Goal: Task Accomplishment & Management: Complete application form

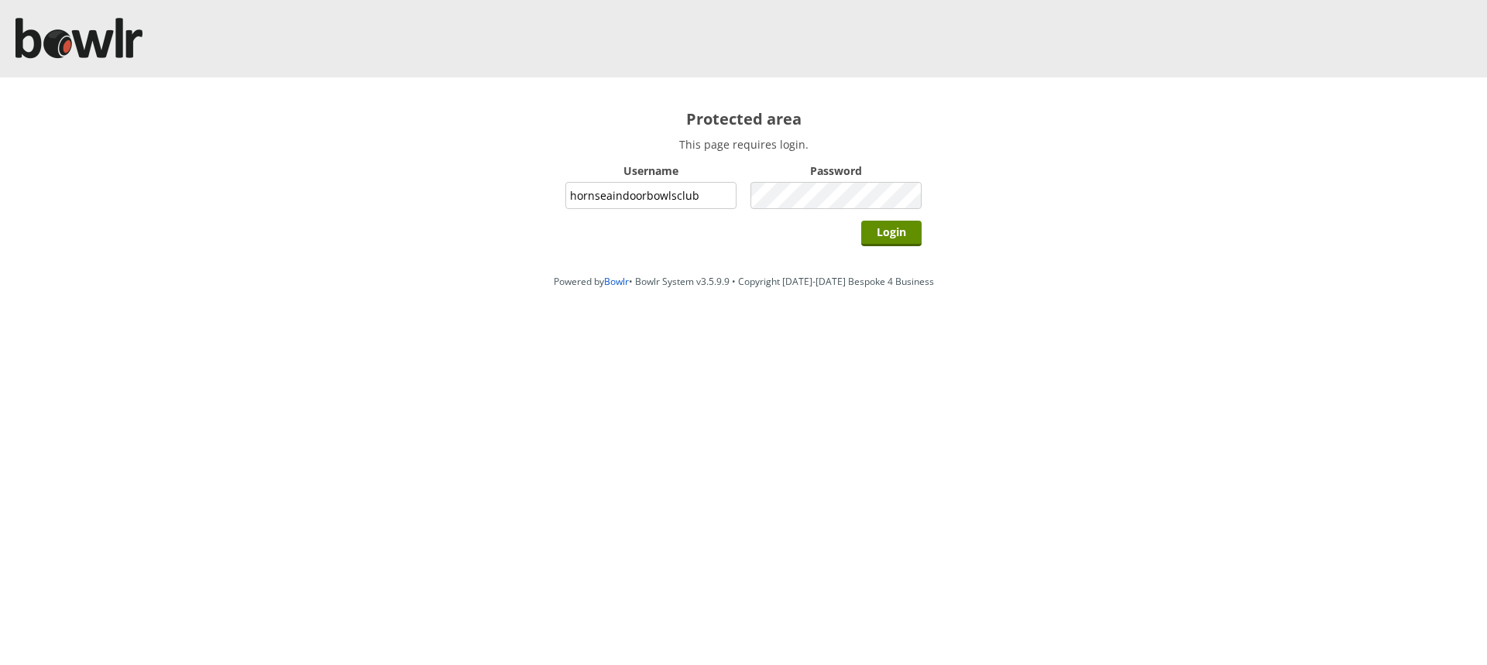
click at [708, 194] on input "hornseaindoorbowlsclub" at bounding box center [650, 195] width 171 height 27
type input "grahamw"
click at [883, 227] on input "Login" at bounding box center [891, 234] width 60 height 26
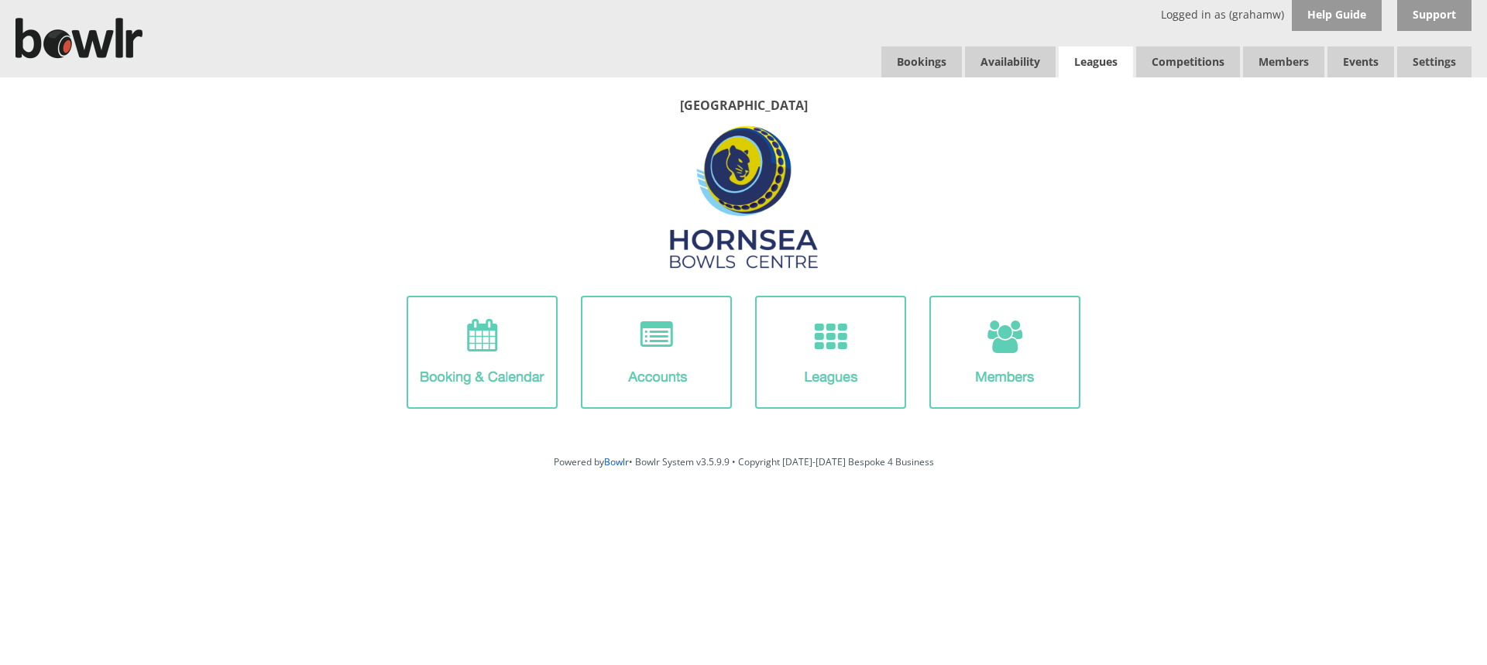
click at [1082, 60] on link "Leagues" at bounding box center [1095, 61] width 74 height 31
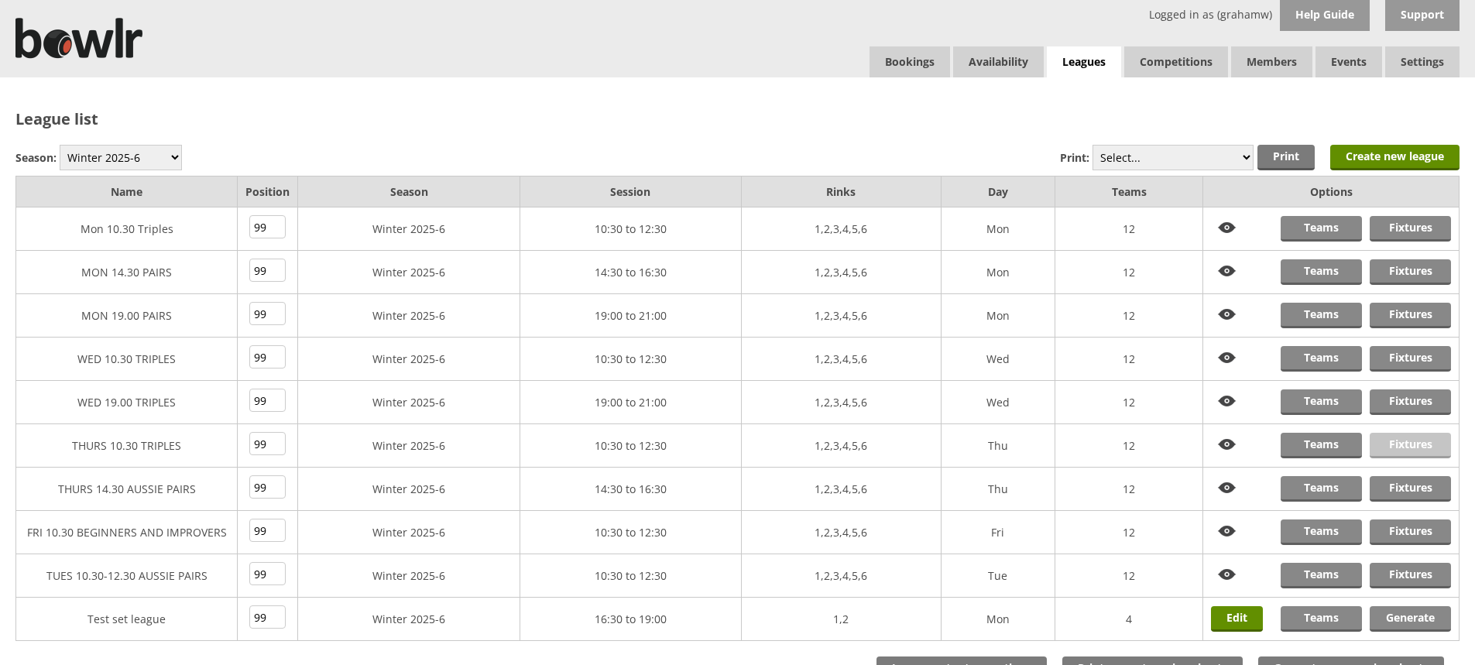
click at [1400, 441] on link "Fixtures" at bounding box center [1410, 446] width 81 height 26
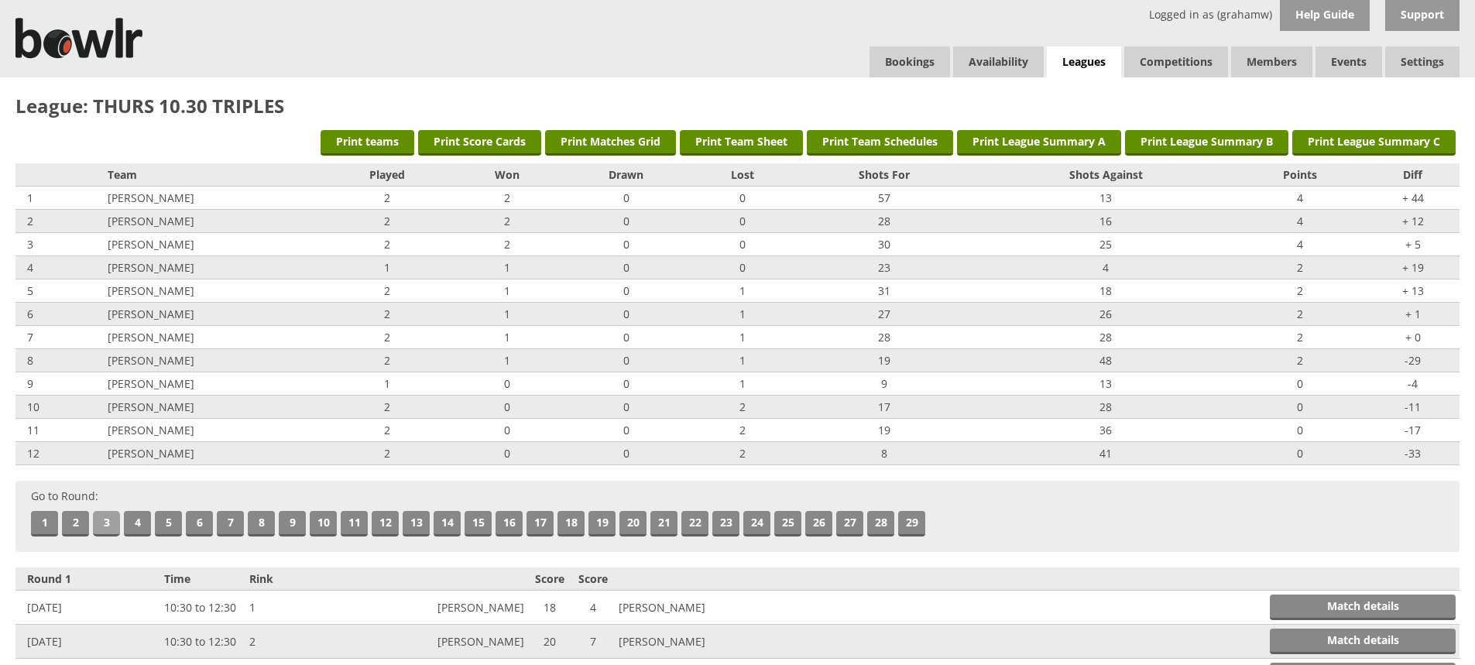
click at [111, 526] on link "3" at bounding box center [106, 524] width 27 height 26
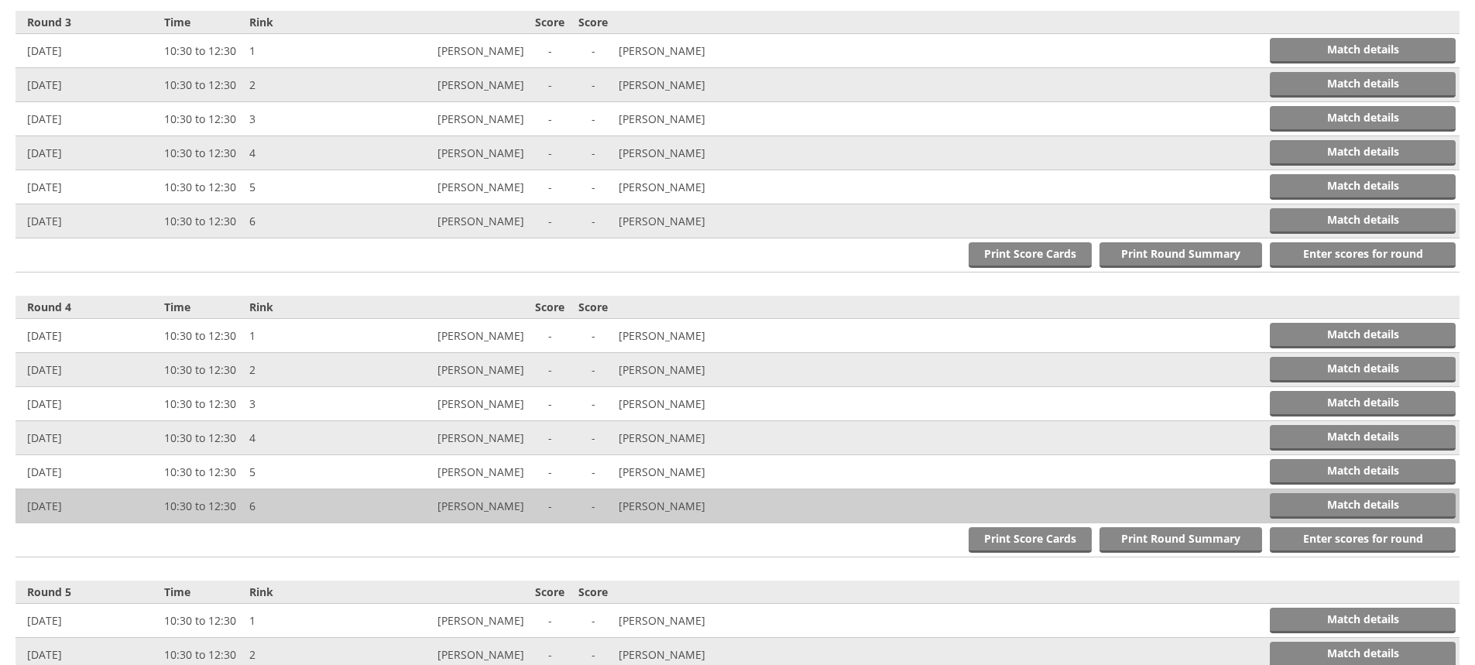
scroll to position [1137, 0]
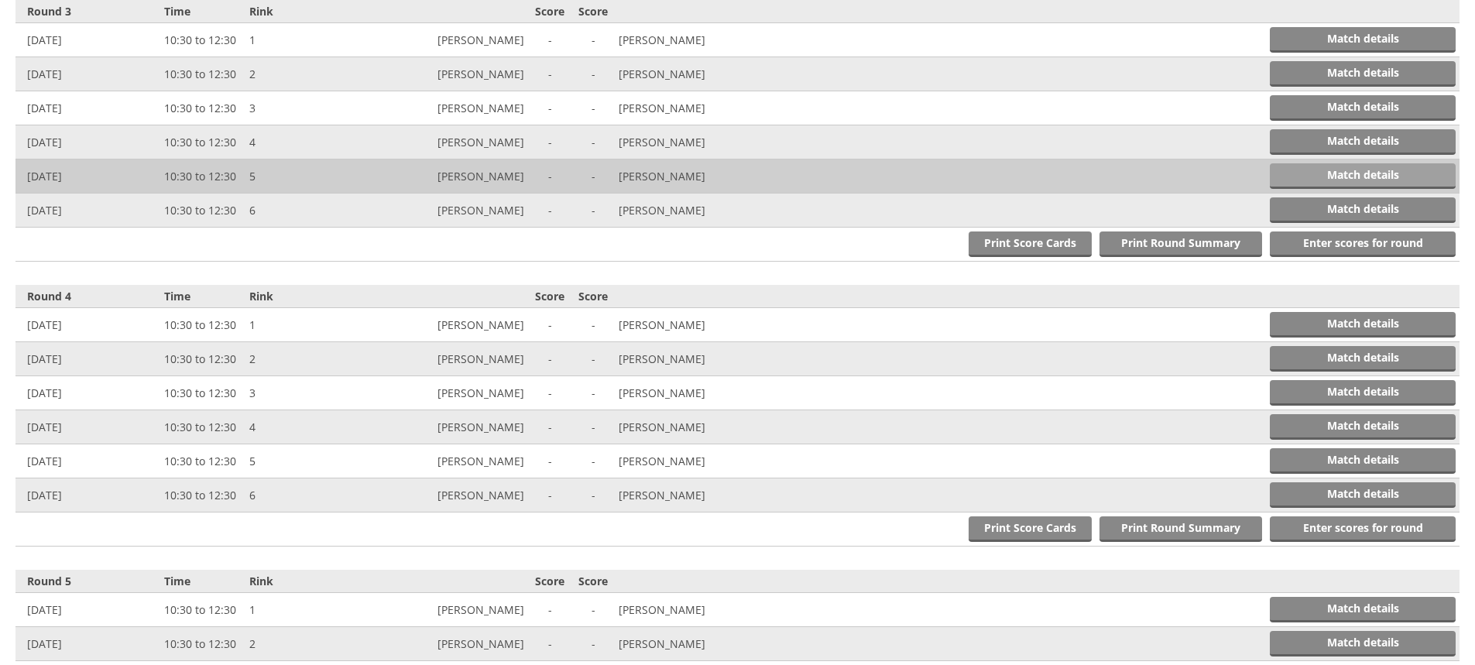
click at [1305, 174] on link "Match details" at bounding box center [1363, 176] width 186 height 26
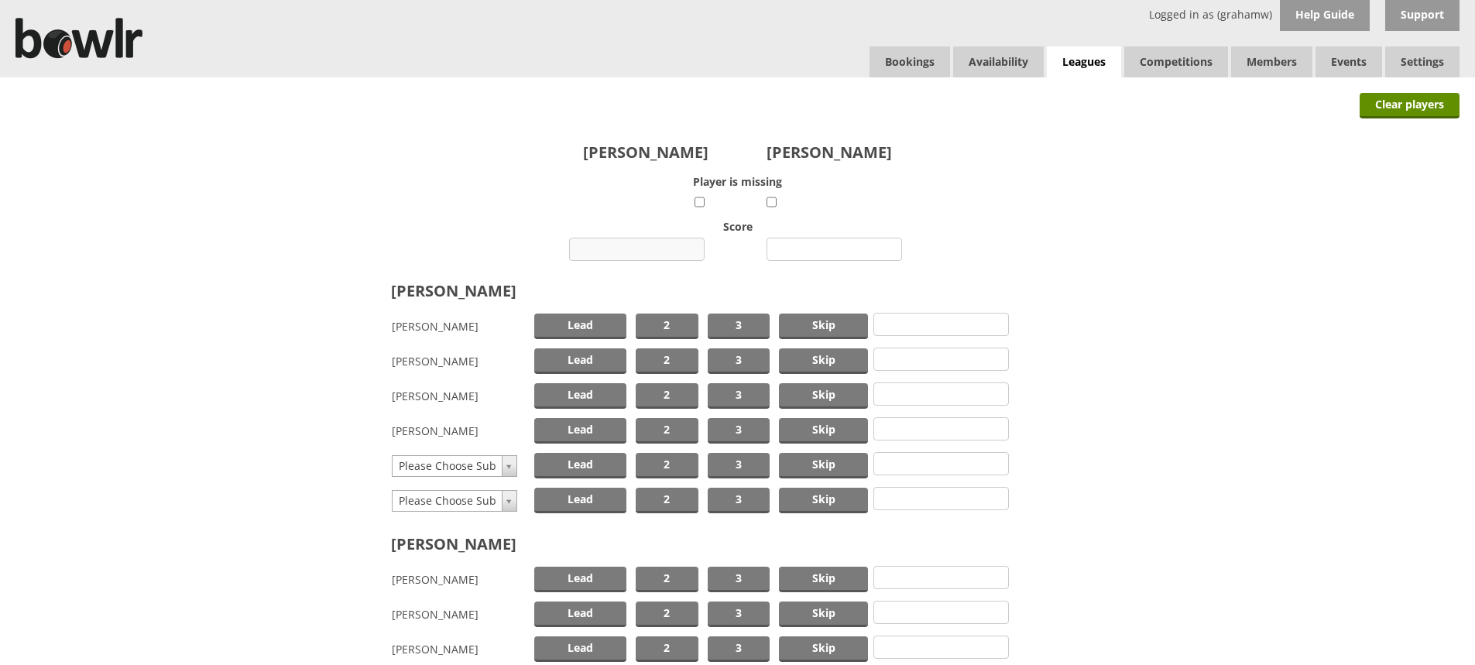
click at [637, 245] on input "number" at bounding box center [637, 249] width 136 height 23
type input "4"
click at [819, 249] on input "number" at bounding box center [835, 249] width 136 height 23
type input "17"
click at [817, 321] on span "Skip" at bounding box center [823, 327] width 89 height 26
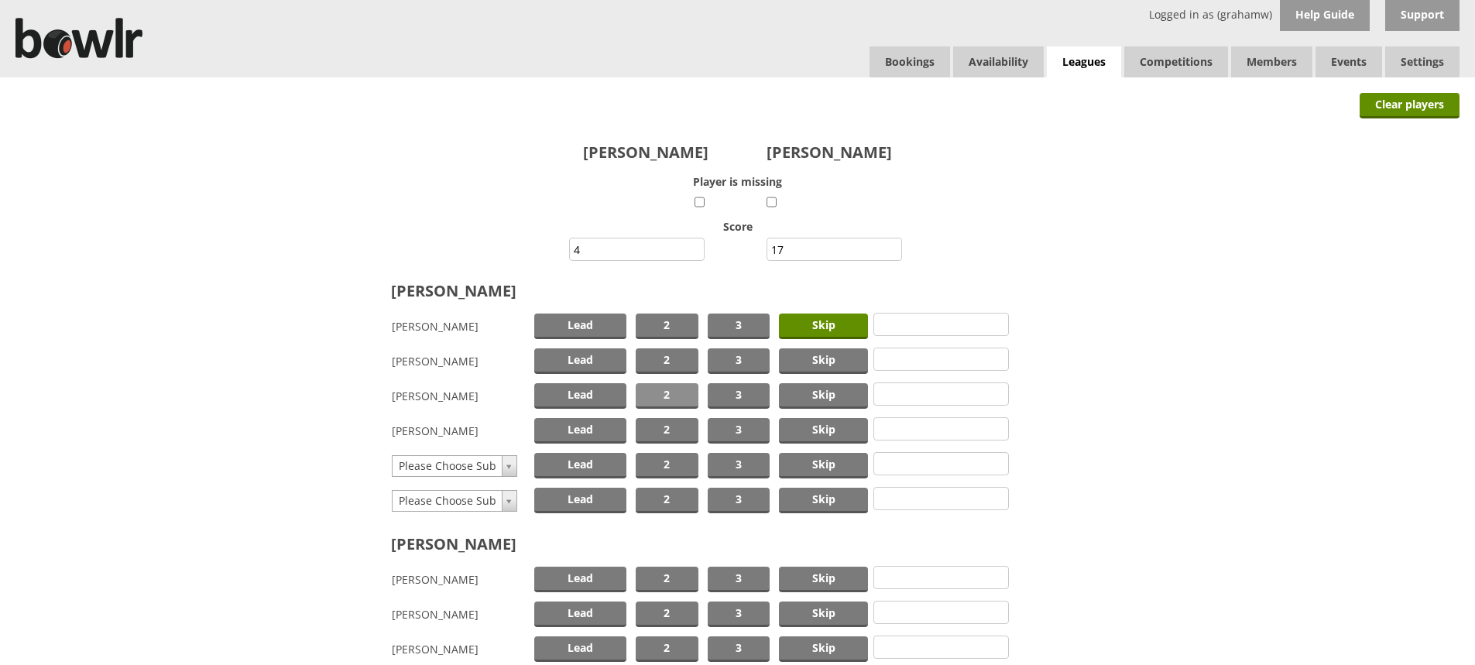
click at [654, 391] on span "2" at bounding box center [667, 396] width 63 height 26
click at [602, 360] on span "Lead" at bounding box center [580, 361] width 92 height 26
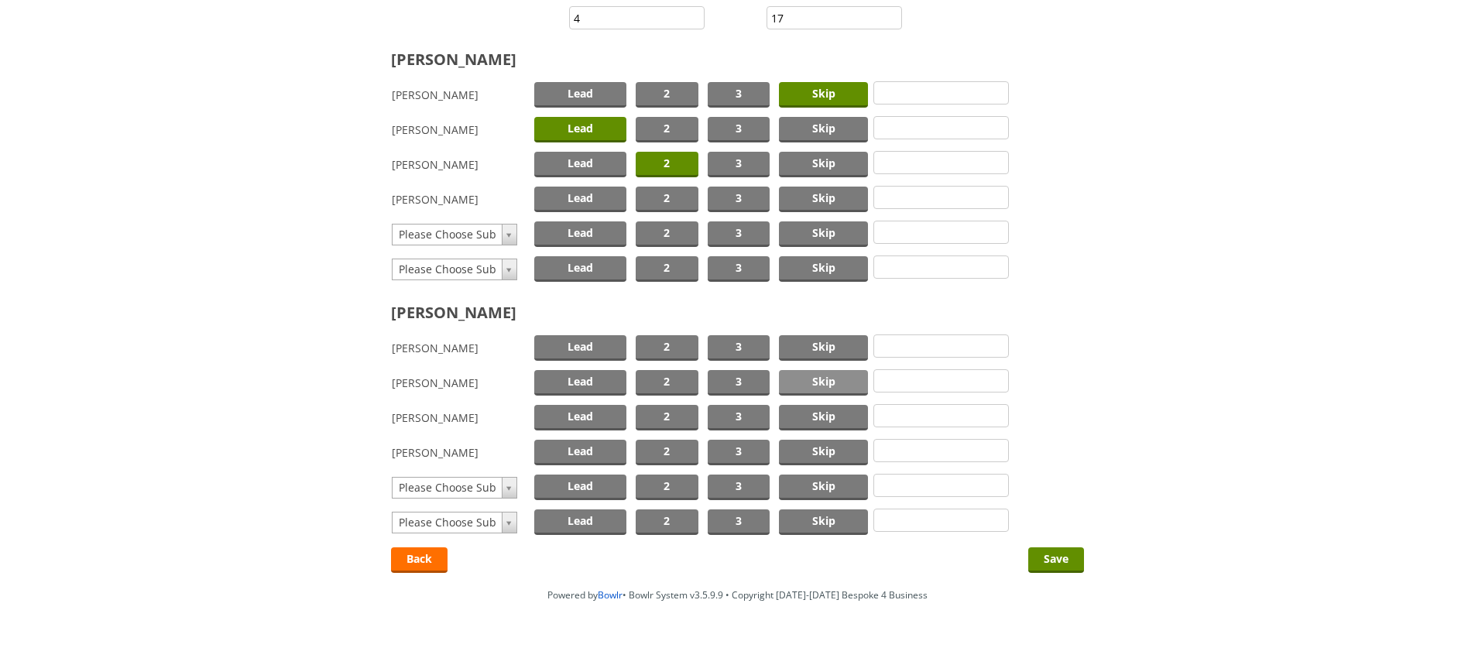
scroll to position [232, 0]
click at [825, 345] on span "Skip" at bounding box center [823, 347] width 89 height 26
click at [670, 414] on span "2" at bounding box center [667, 417] width 63 height 26
click at [602, 450] on span "Lead" at bounding box center [580, 452] width 92 height 26
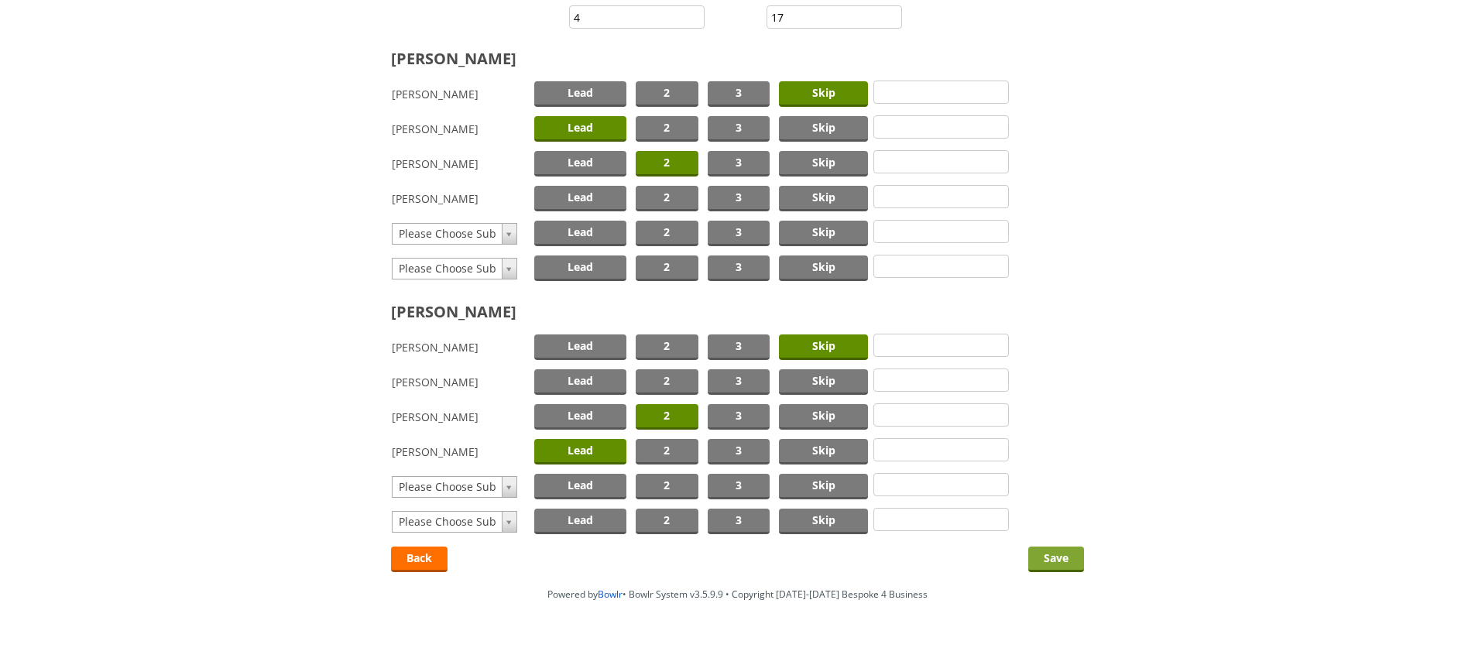
click at [1054, 553] on input "Save" at bounding box center [1056, 560] width 56 height 26
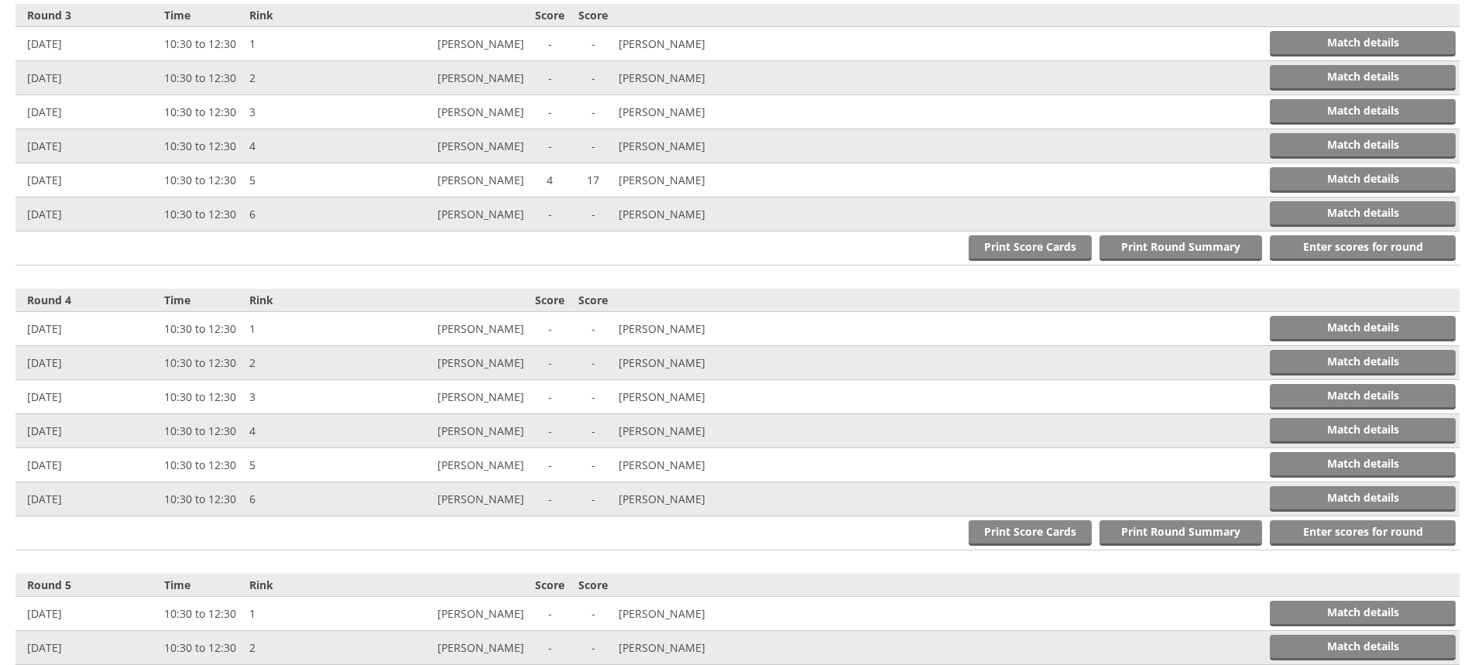
scroll to position [1185, 0]
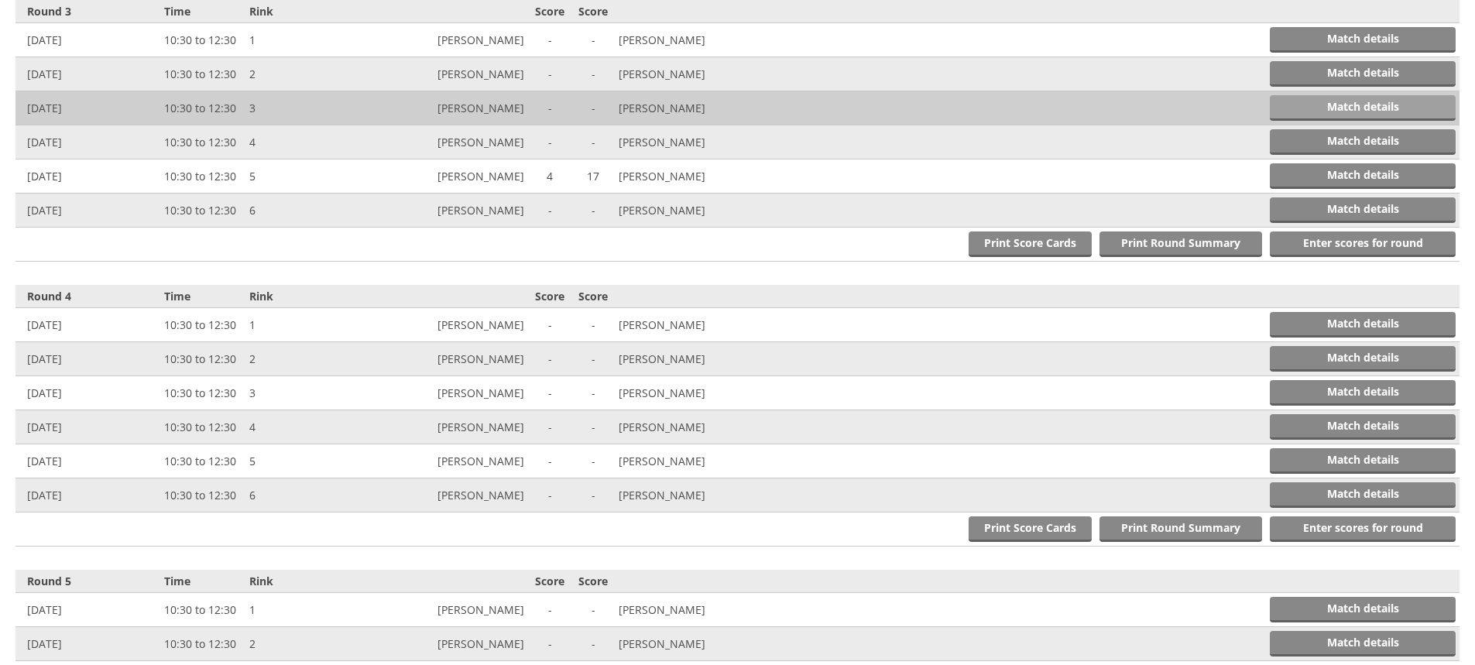
click at [1326, 111] on link "Match details" at bounding box center [1363, 108] width 186 height 26
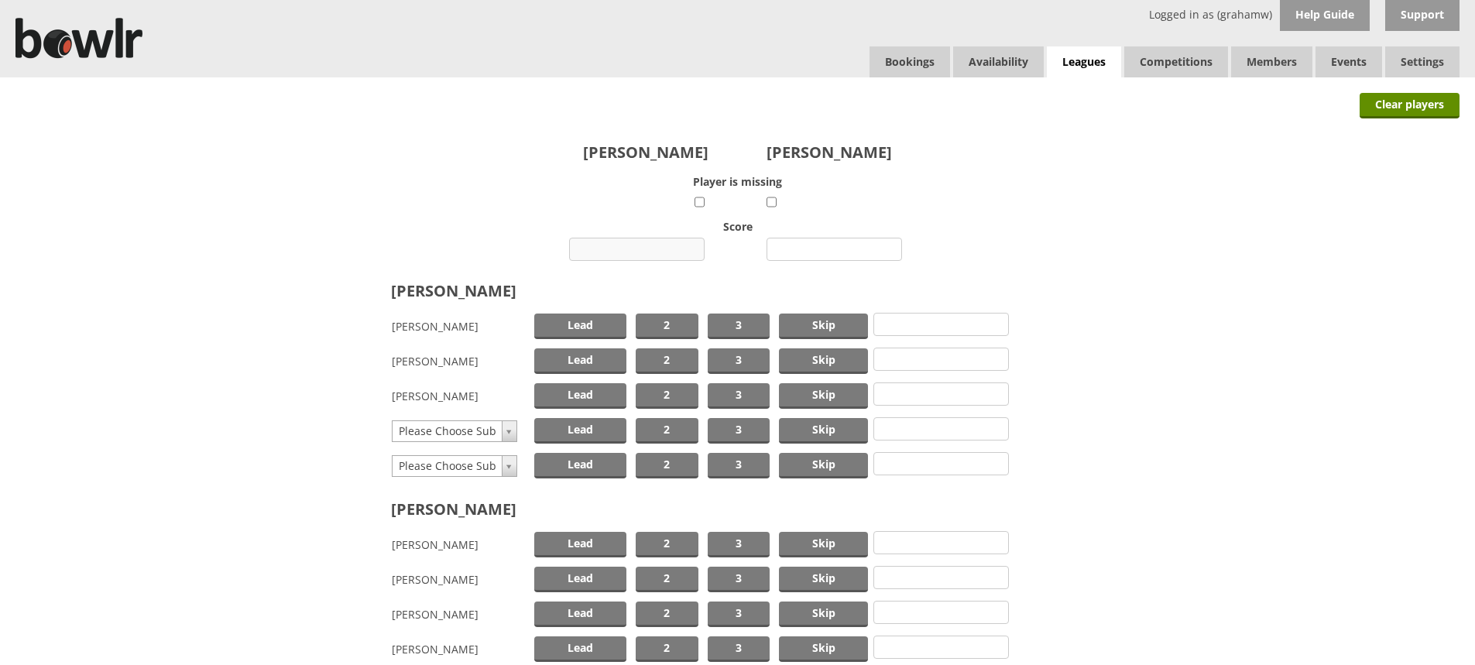
click at [616, 242] on input "number" at bounding box center [637, 249] width 136 height 23
type input "8"
click at [832, 246] on input "number" at bounding box center [835, 249] width 136 height 23
type input "19"
click at [812, 322] on span "Skip" at bounding box center [823, 327] width 89 height 26
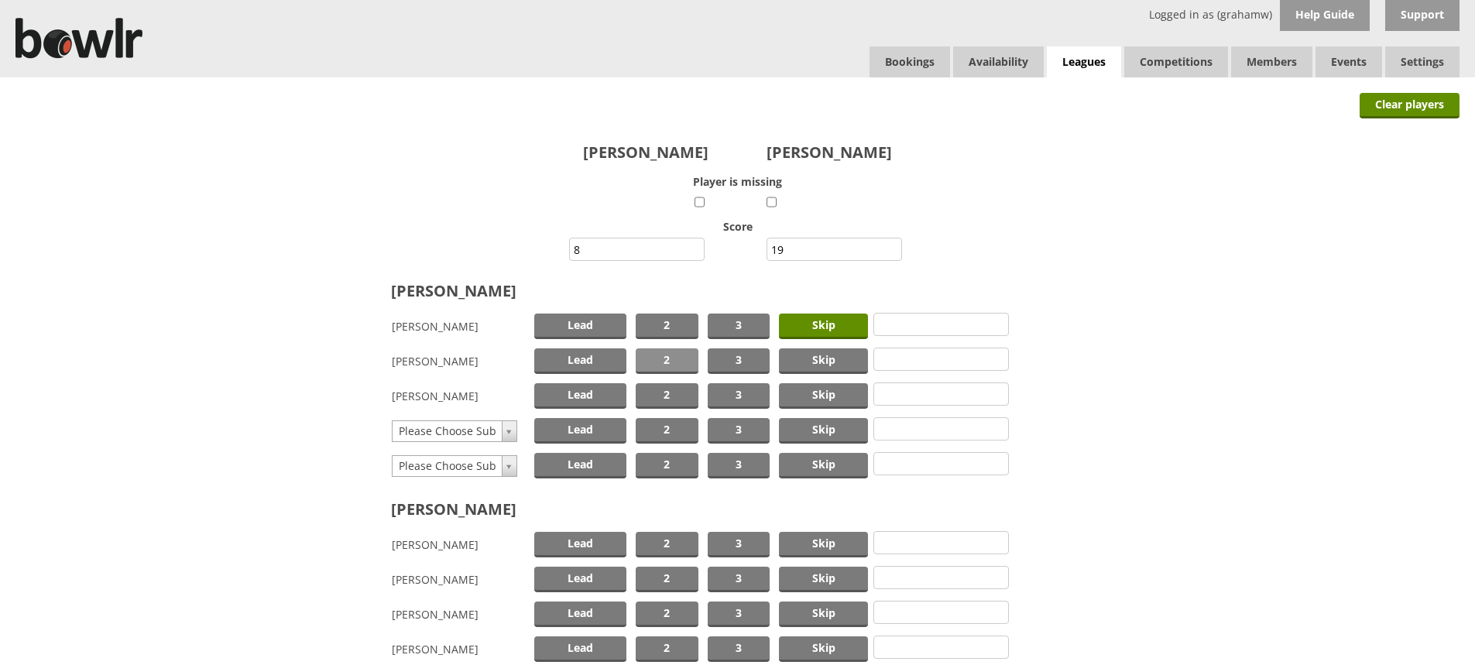
click at [660, 353] on span "2" at bounding box center [667, 361] width 63 height 26
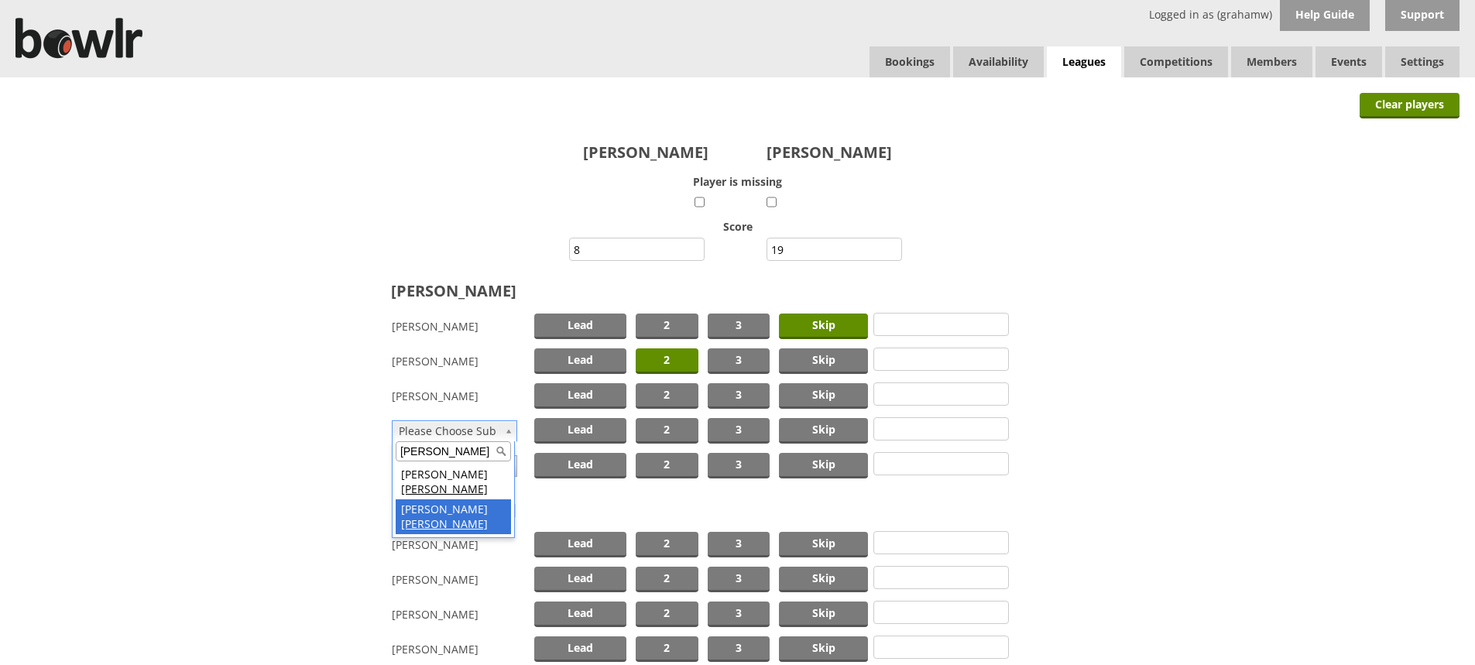
type input "doak"
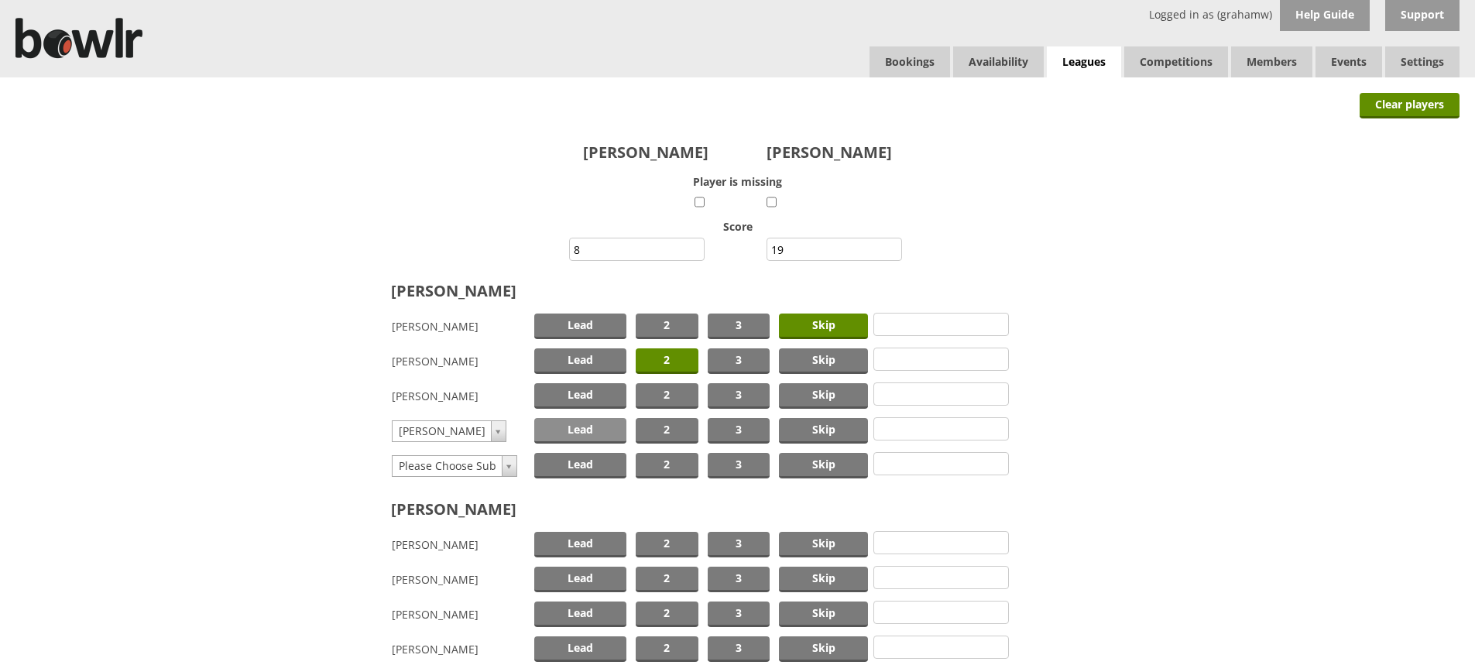
click at [577, 427] on span "Lead" at bounding box center [580, 431] width 92 height 26
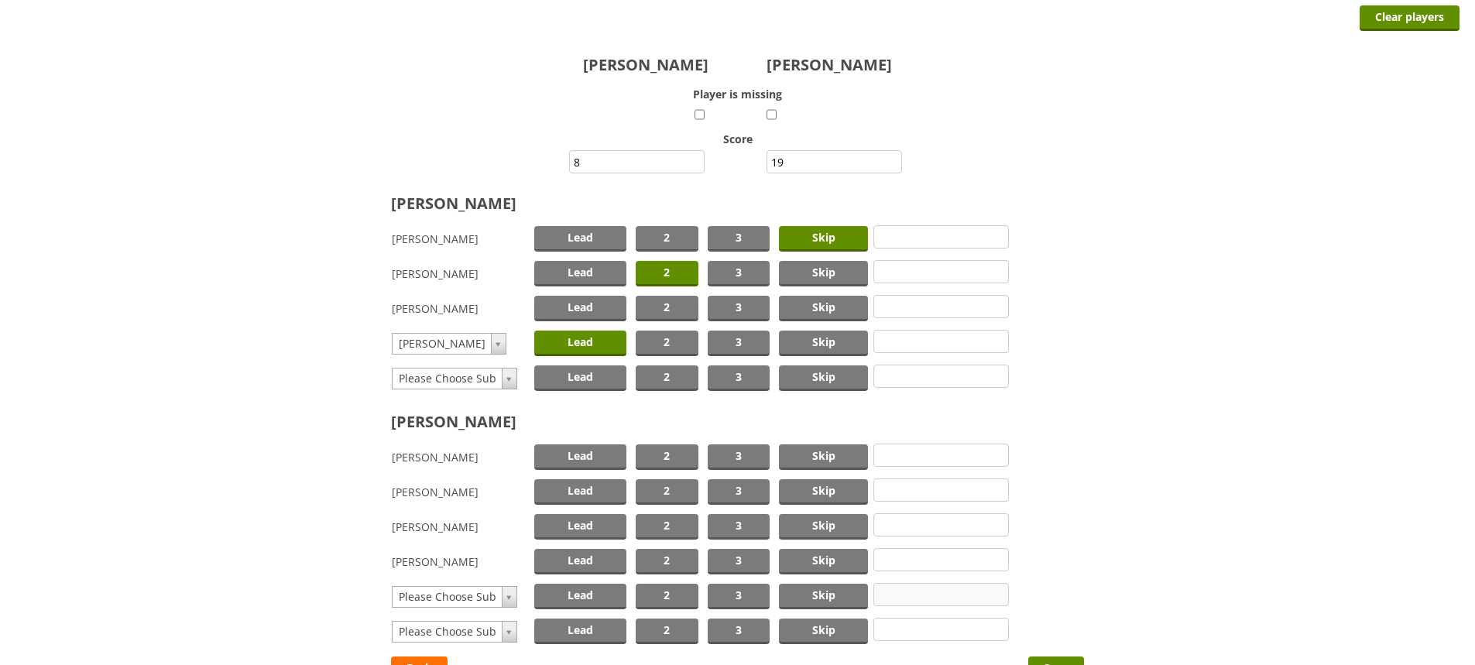
scroll to position [221, 0]
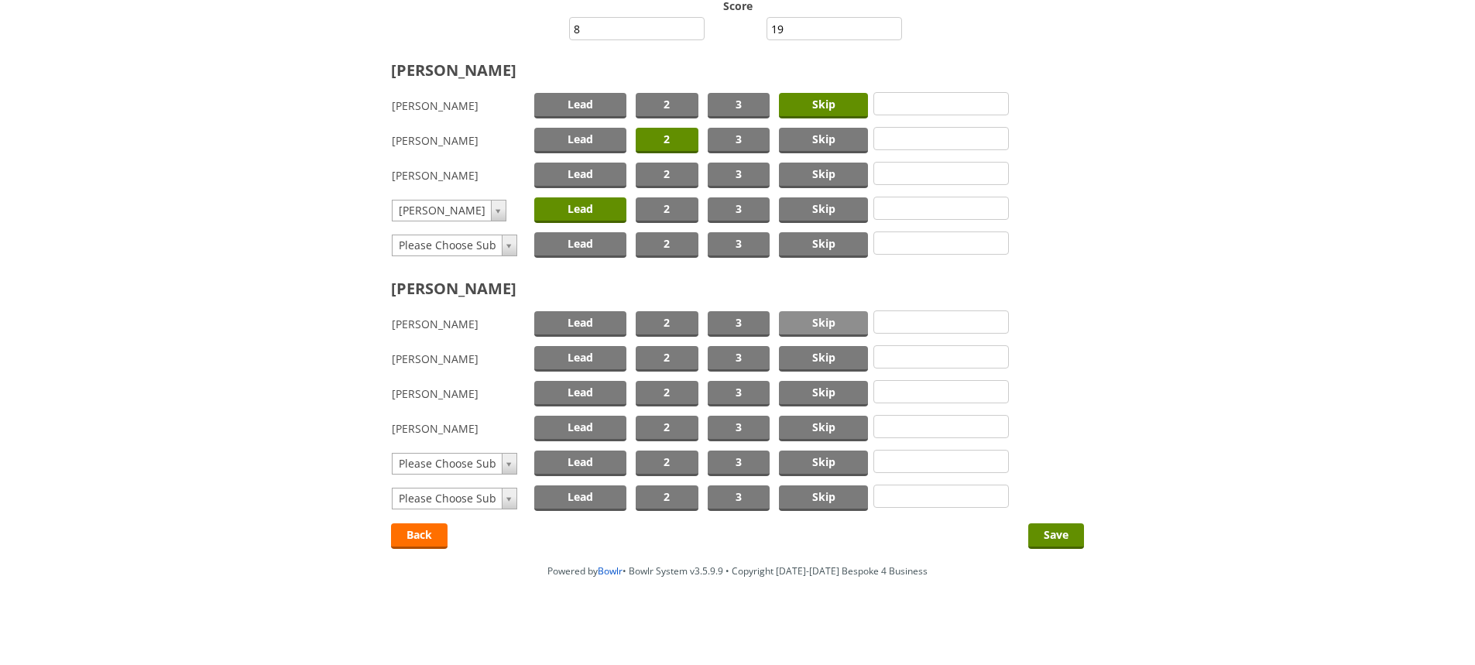
click at [803, 312] on span "Skip" at bounding box center [823, 324] width 89 height 26
click at [658, 384] on span "2" at bounding box center [667, 394] width 63 height 26
click at [609, 355] on span "Lead" at bounding box center [580, 359] width 92 height 26
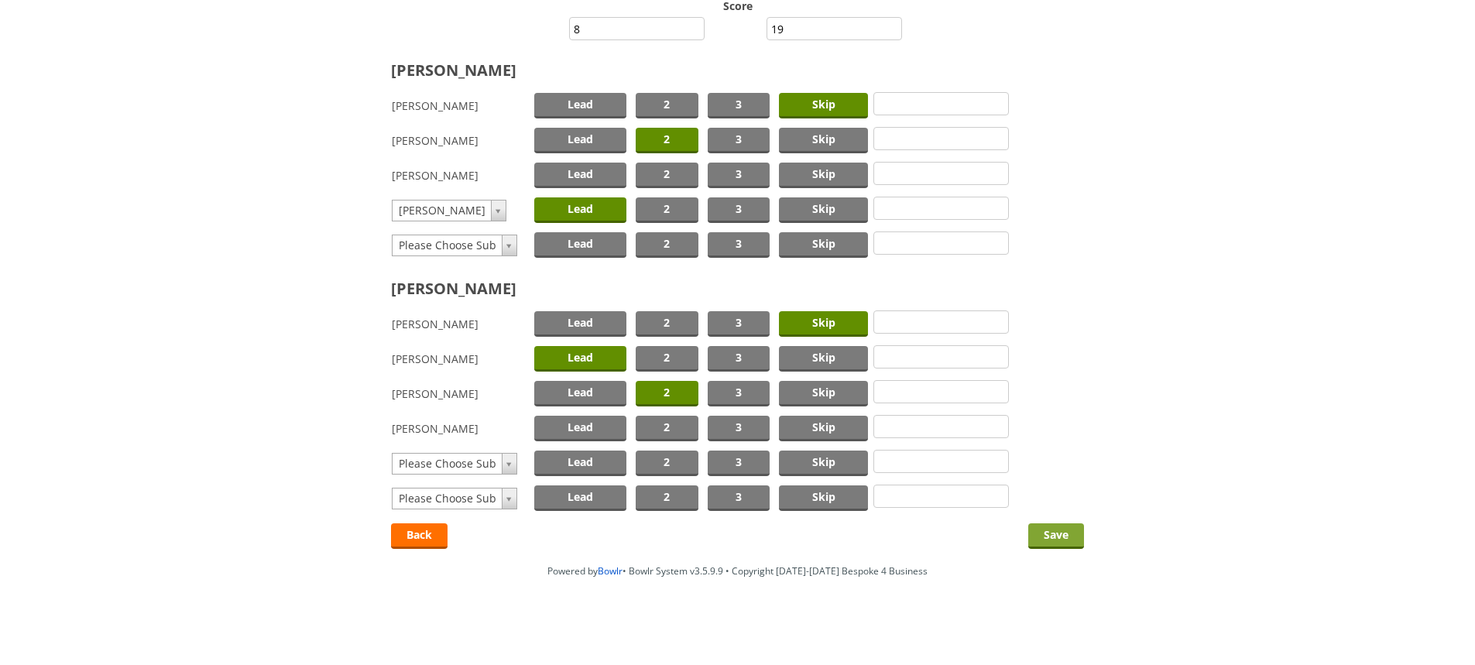
click at [1045, 530] on input "Save" at bounding box center [1056, 536] width 56 height 26
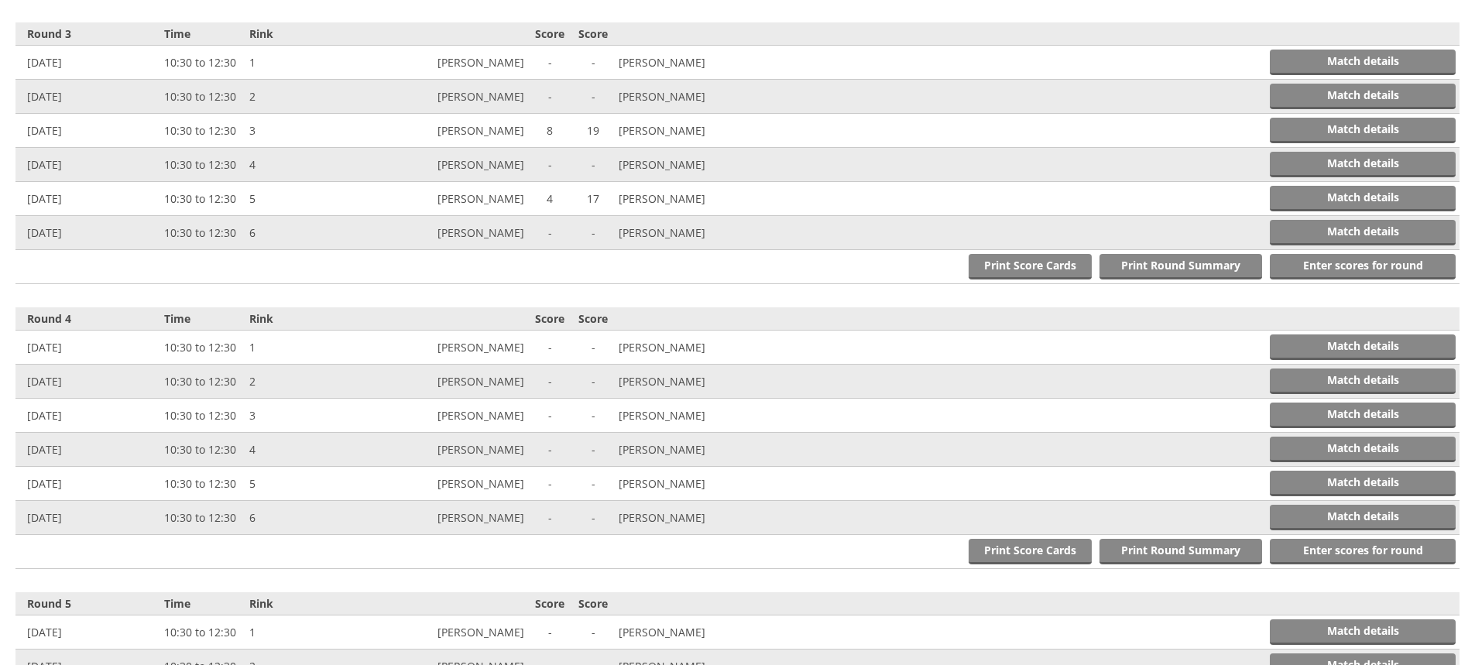
scroll to position [1185, 0]
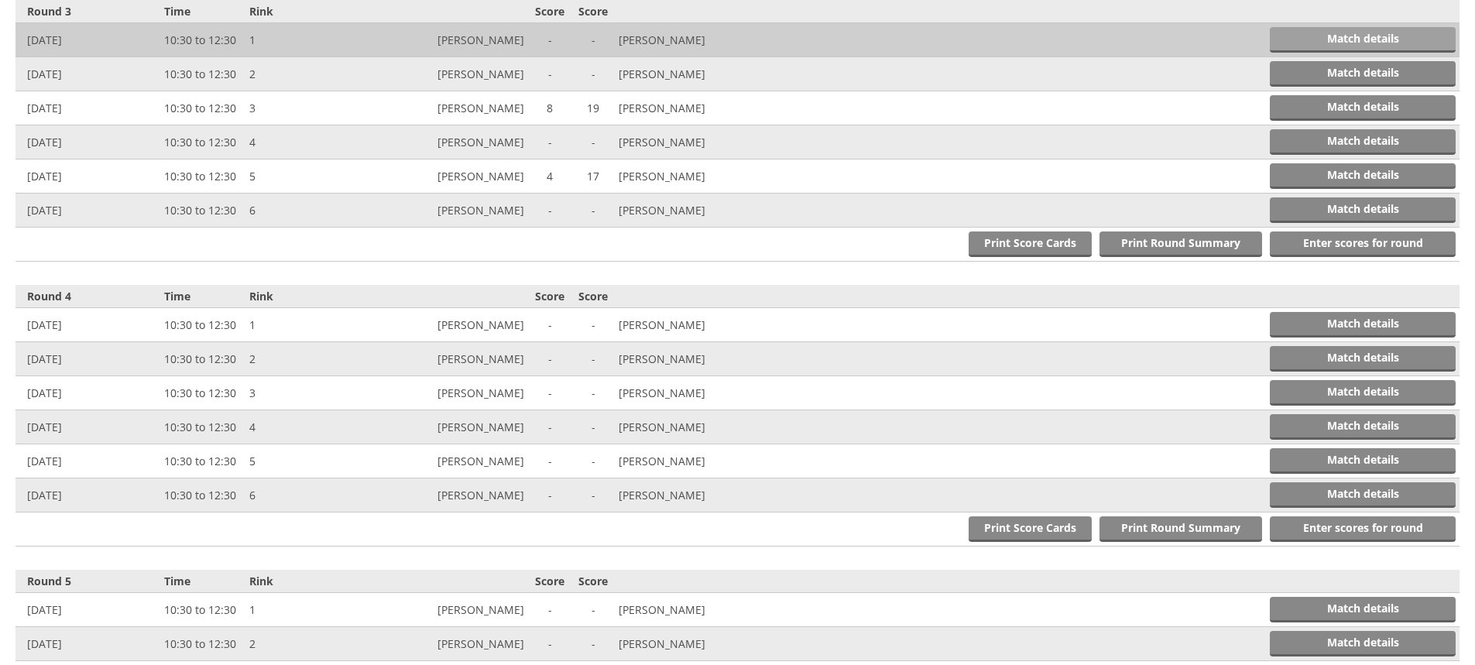
click at [1312, 39] on link "Match details" at bounding box center [1363, 40] width 186 height 26
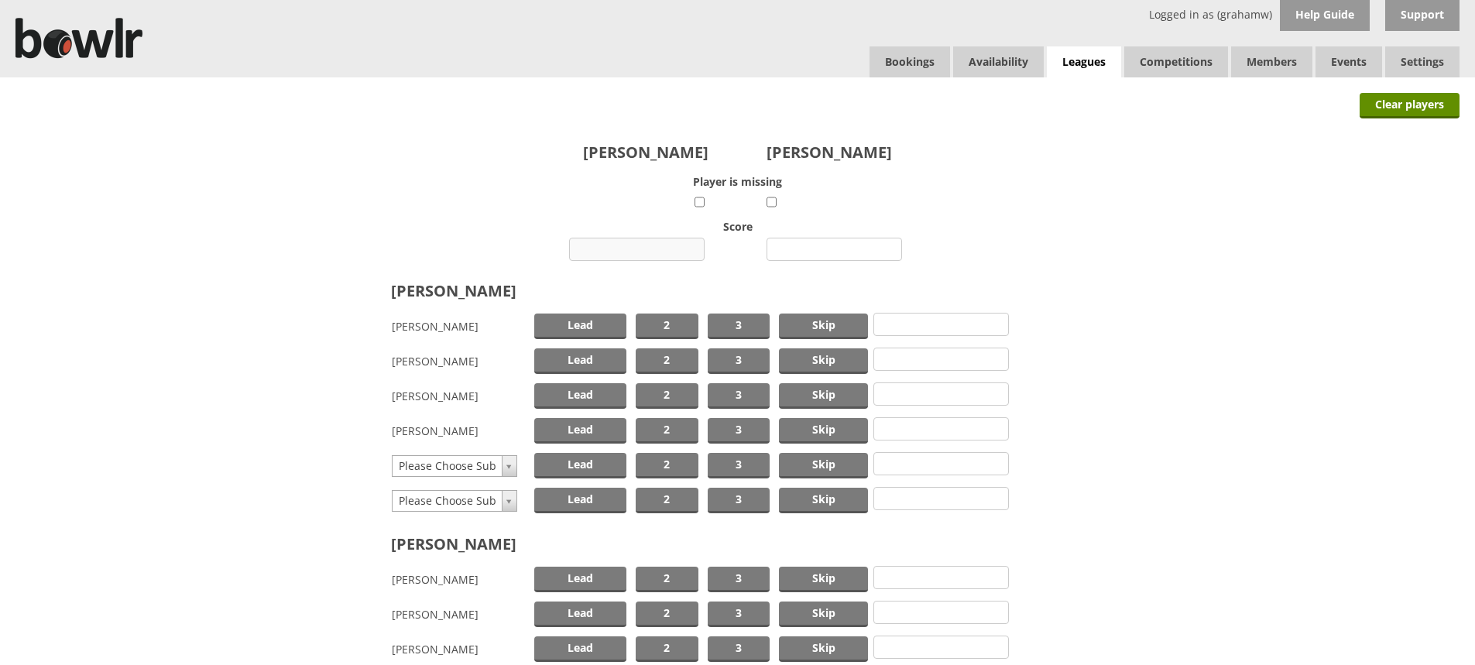
click at [662, 249] on input "number" at bounding box center [637, 249] width 136 height 23
type input "12"
click at [814, 249] on input "number" at bounding box center [835, 249] width 136 height 23
type input "13"
click at [810, 326] on span "Skip" at bounding box center [823, 327] width 89 height 26
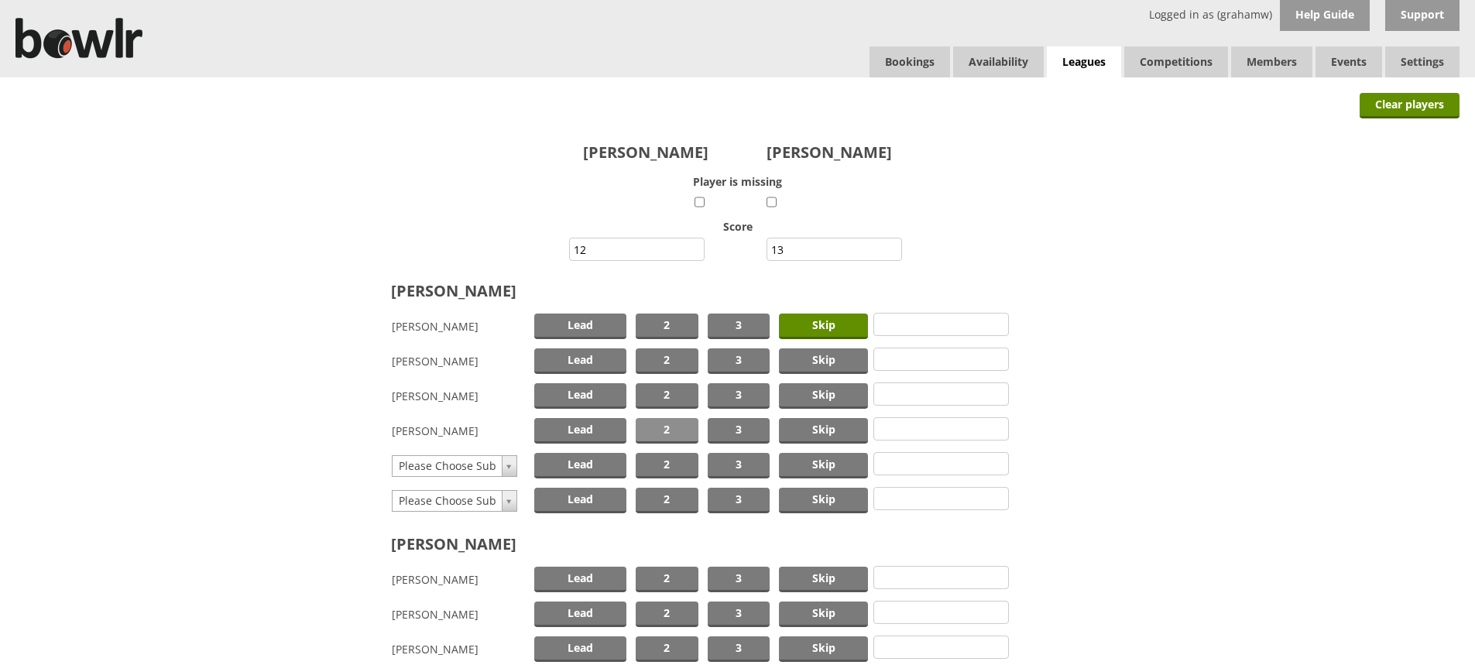
click at [671, 428] on span "2" at bounding box center [667, 431] width 63 height 26
click at [589, 389] on span "Lead" at bounding box center [580, 396] width 92 height 26
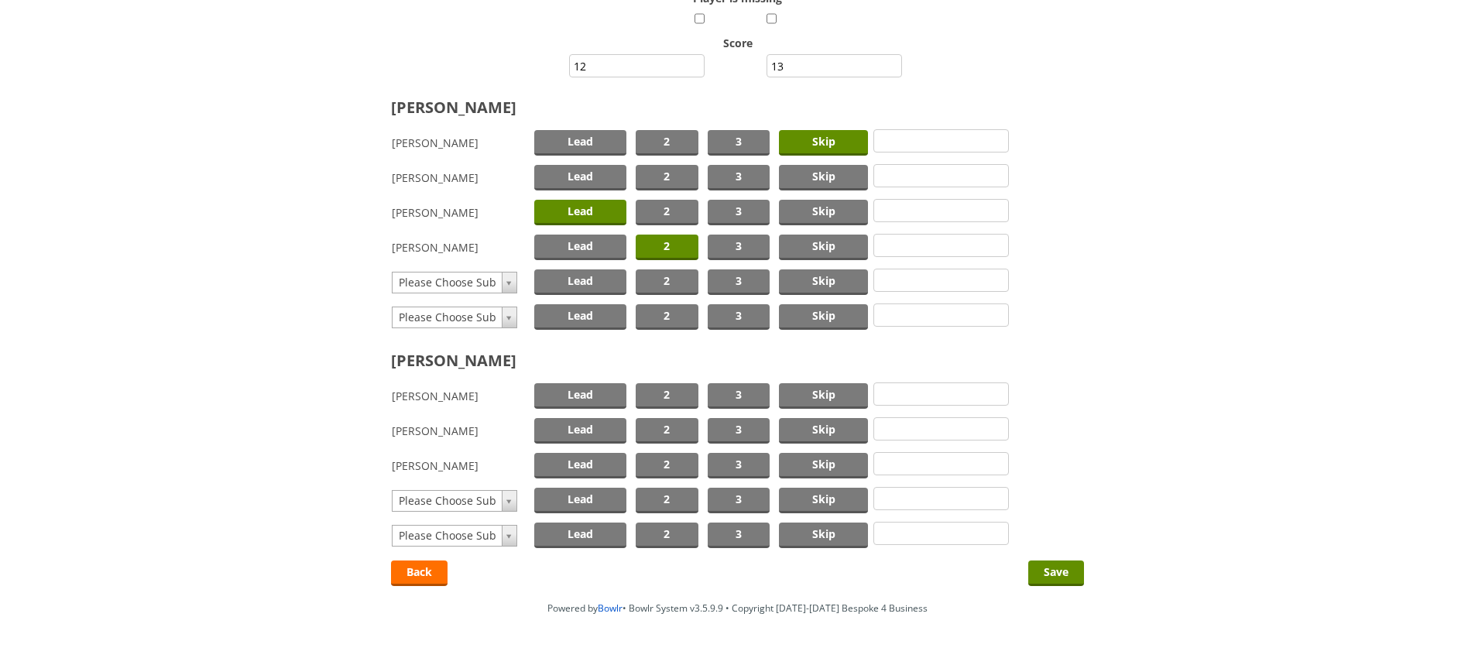
scroll to position [221, 0]
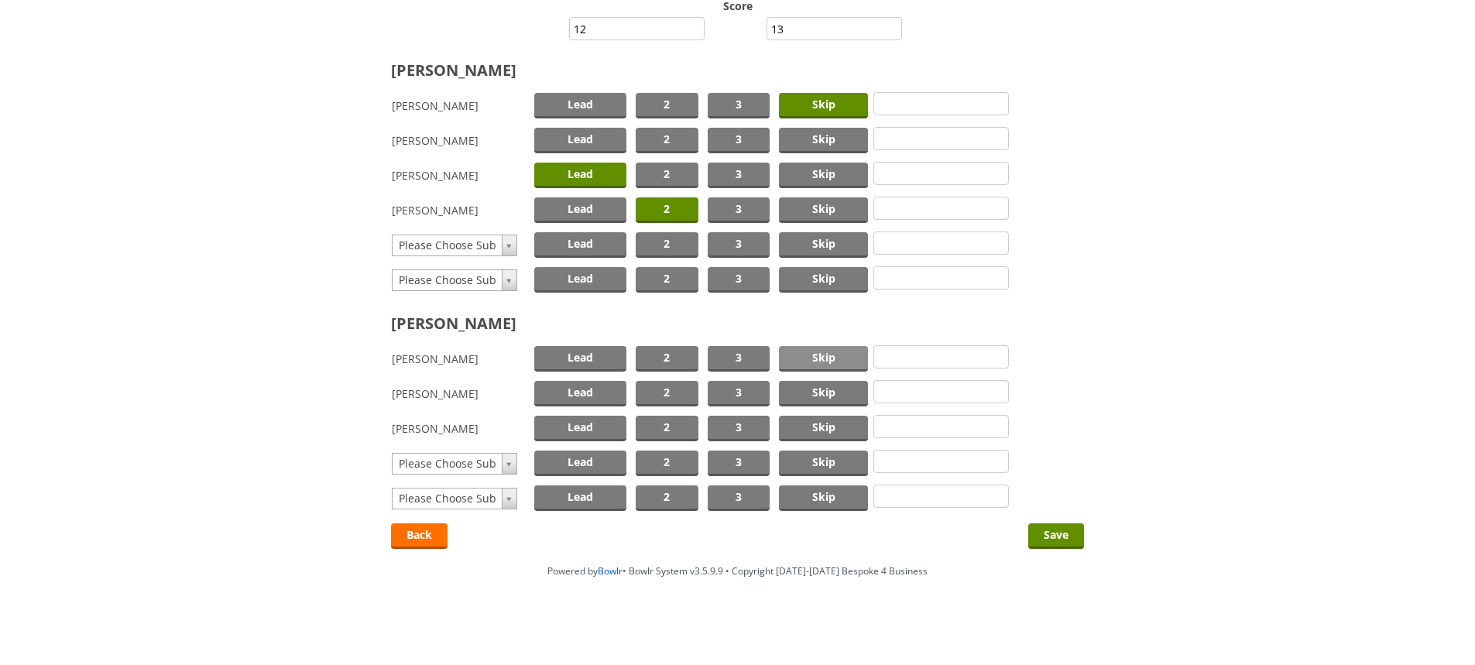
click at [823, 359] on span "Skip" at bounding box center [823, 359] width 89 height 26
click at [665, 389] on span "2" at bounding box center [667, 394] width 63 height 26
click at [591, 427] on span "Lead" at bounding box center [580, 429] width 92 height 26
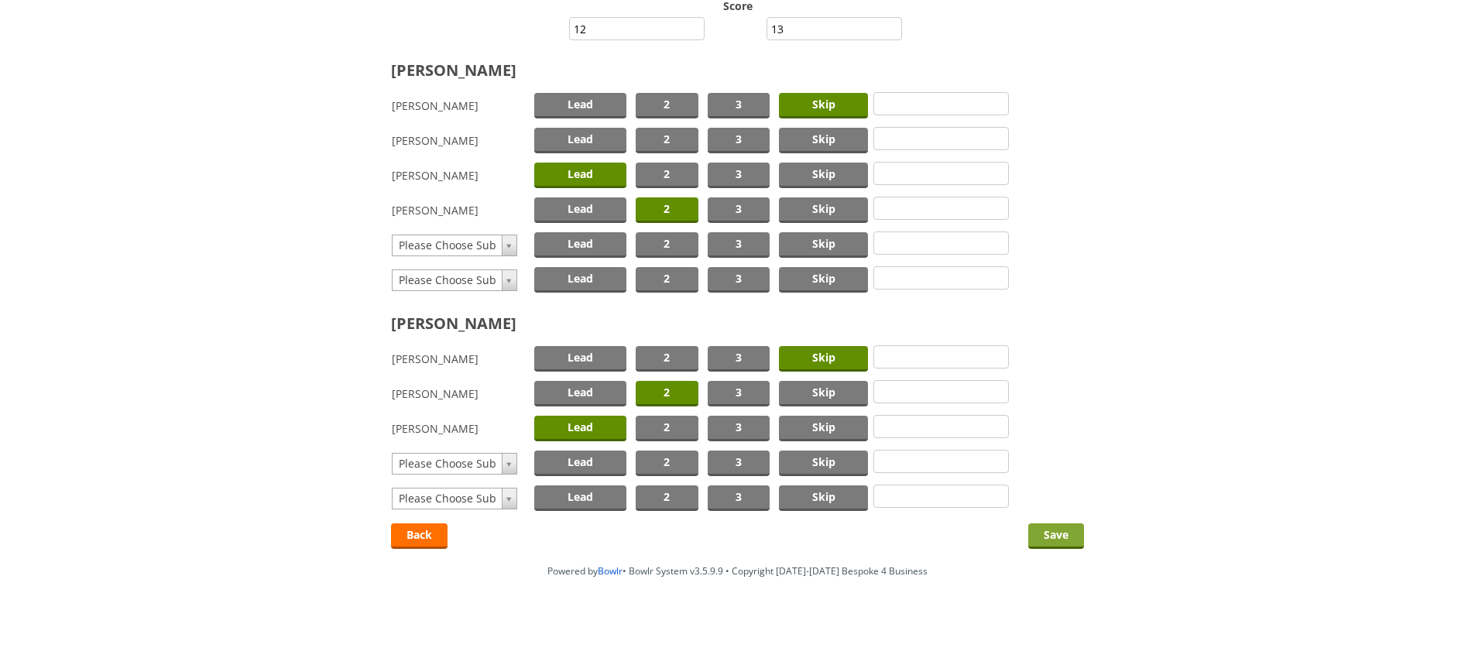
click at [1057, 533] on input "Save" at bounding box center [1056, 536] width 56 height 26
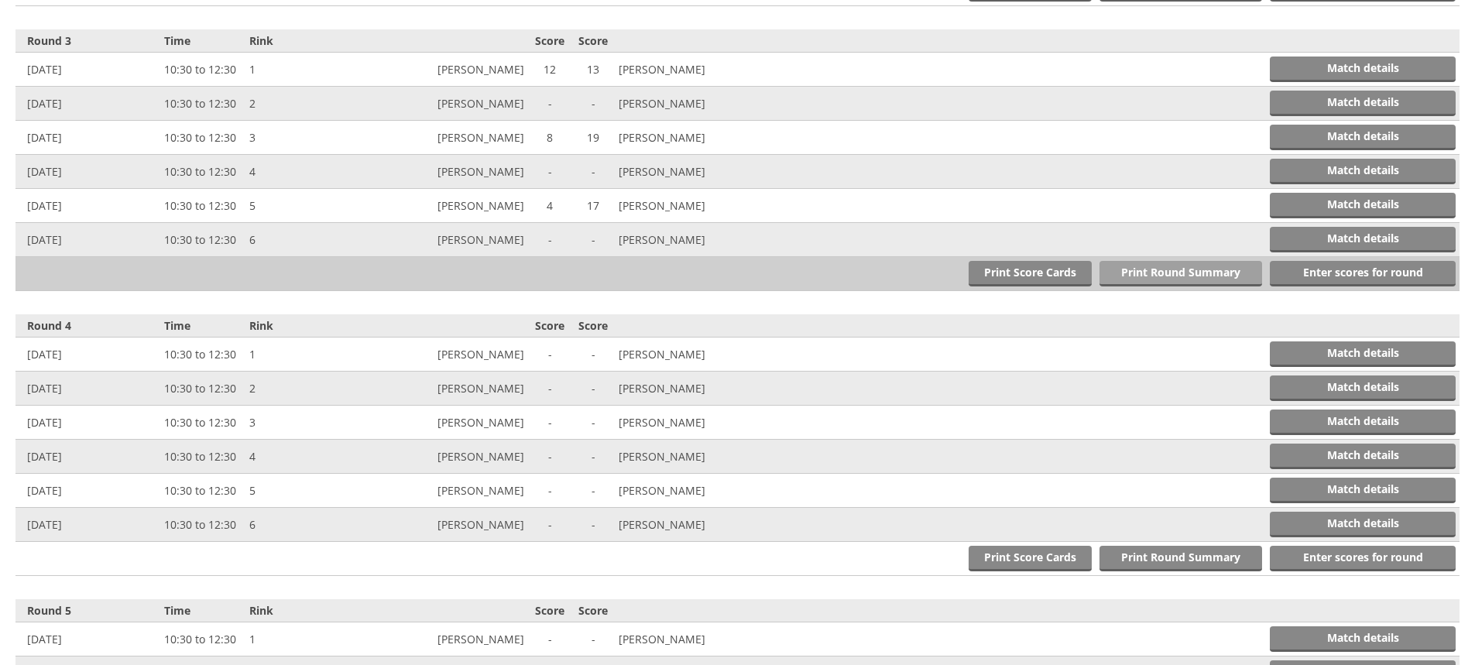
scroll to position [1185, 0]
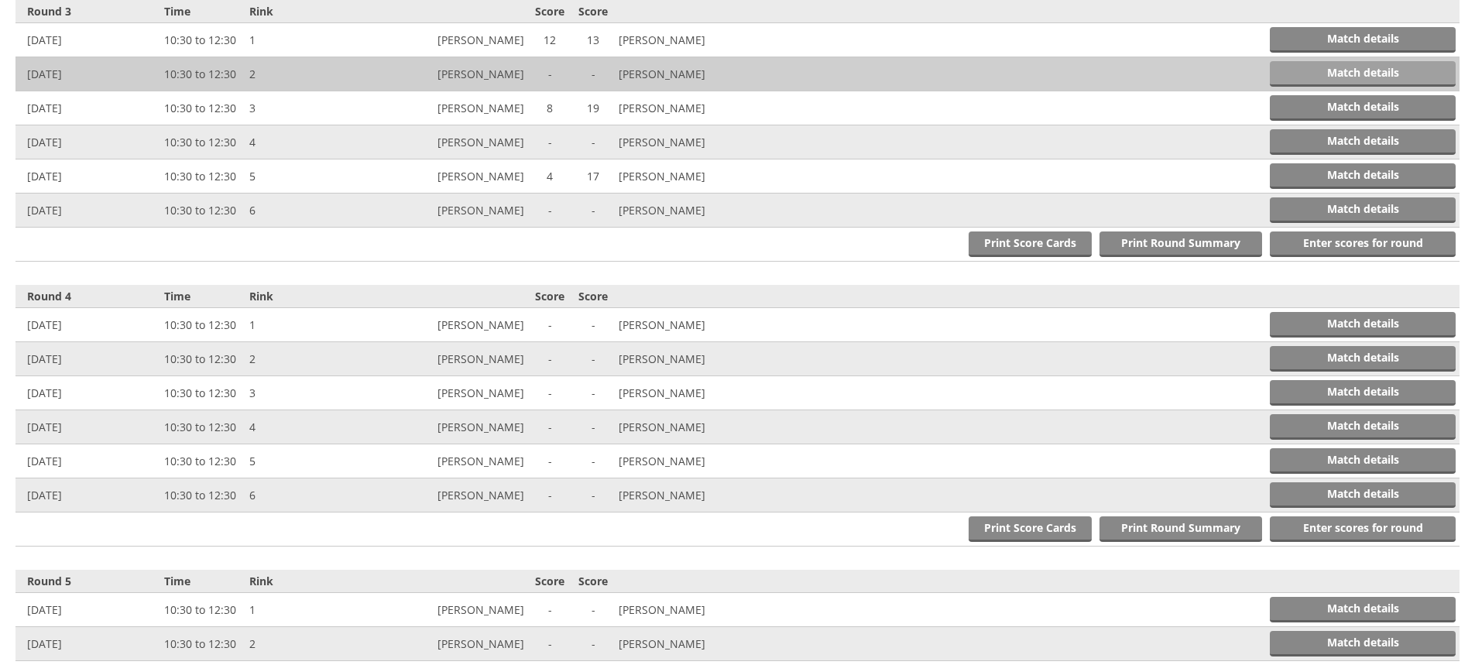
click at [1347, 72] on link "Match details" at bounding box center [1363, 74] width 186 height 26
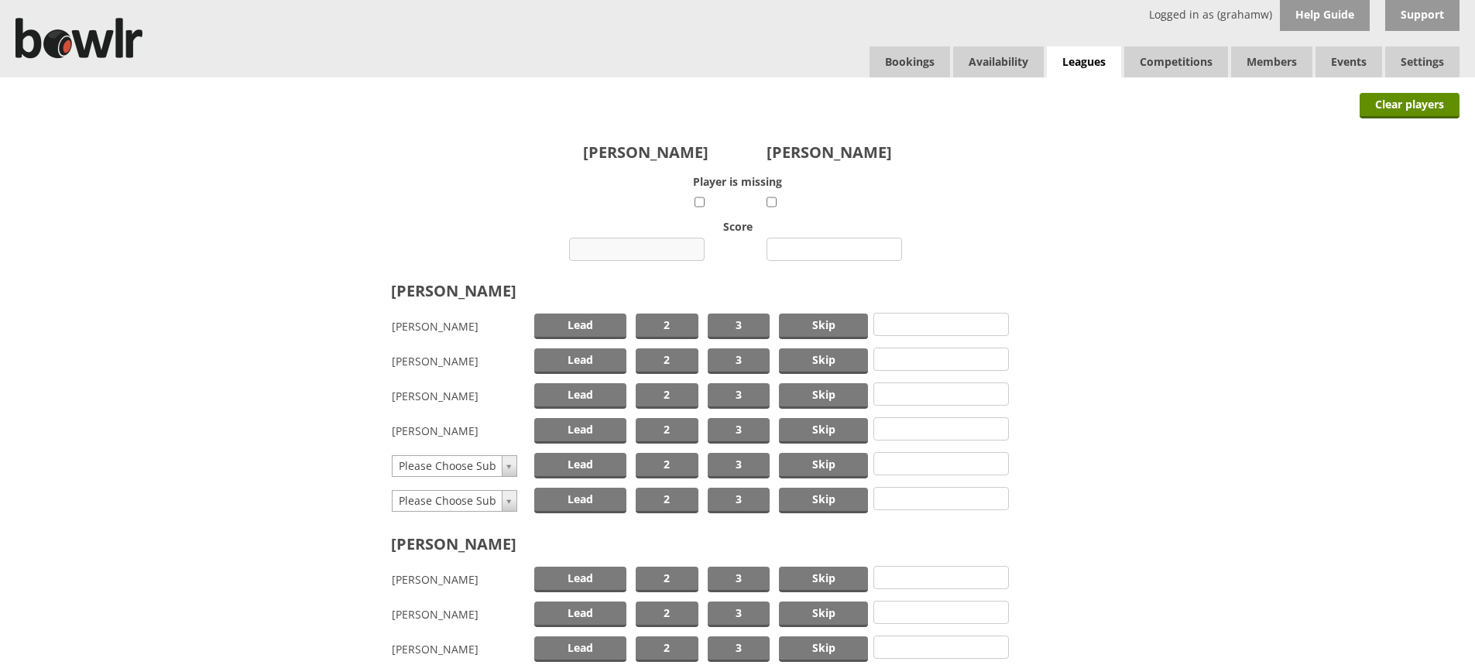
click at [657, 246] on input "number" at bounding box center [637, 249] width 136 height 23
type input "17"
click at [828, 250] on input "number" at bounding box center [835, 249] width 136 height 23
type input "10"
click at [816, 328] on span "Skip" at bounding box center [823, 327] width 89 height 26
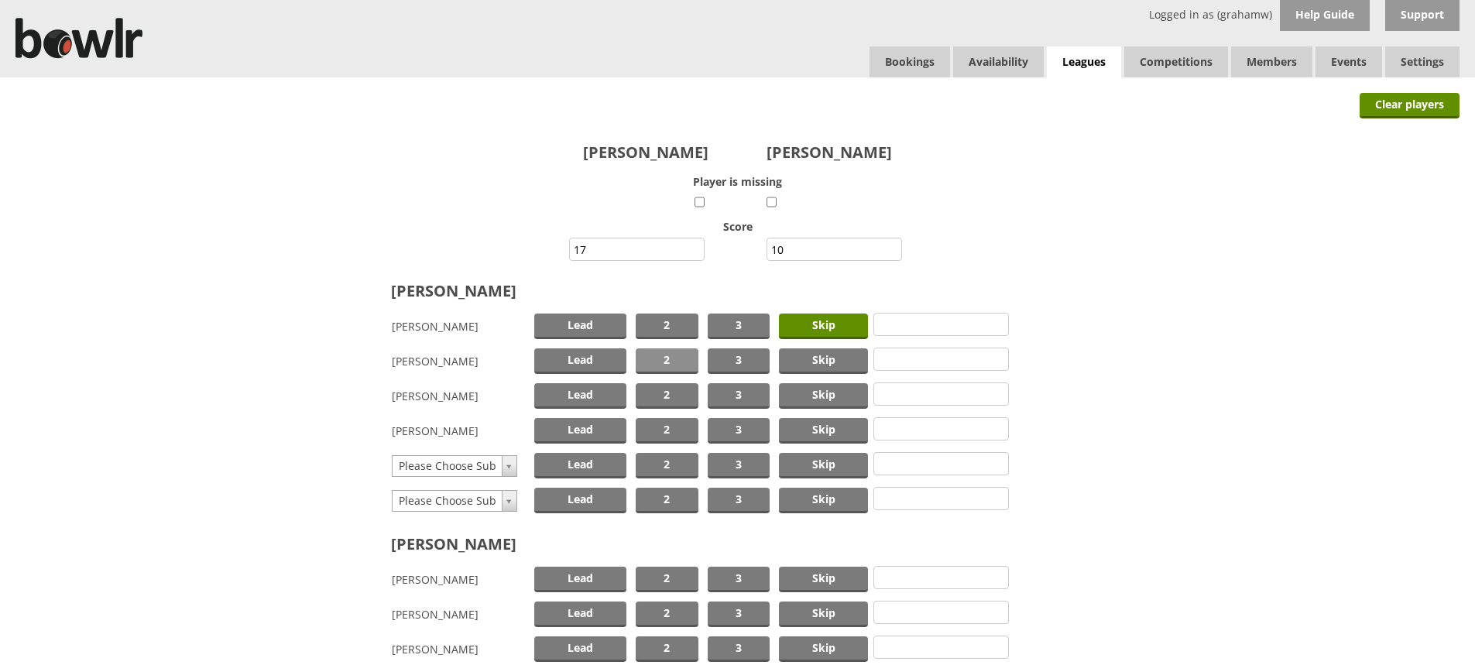
click at [674, 357] on span "2" at bounding box center [667, 361] width 63 height 26
click at [583, 392] on span "Lead" at bounding box center [580, 396] width 92 height 26
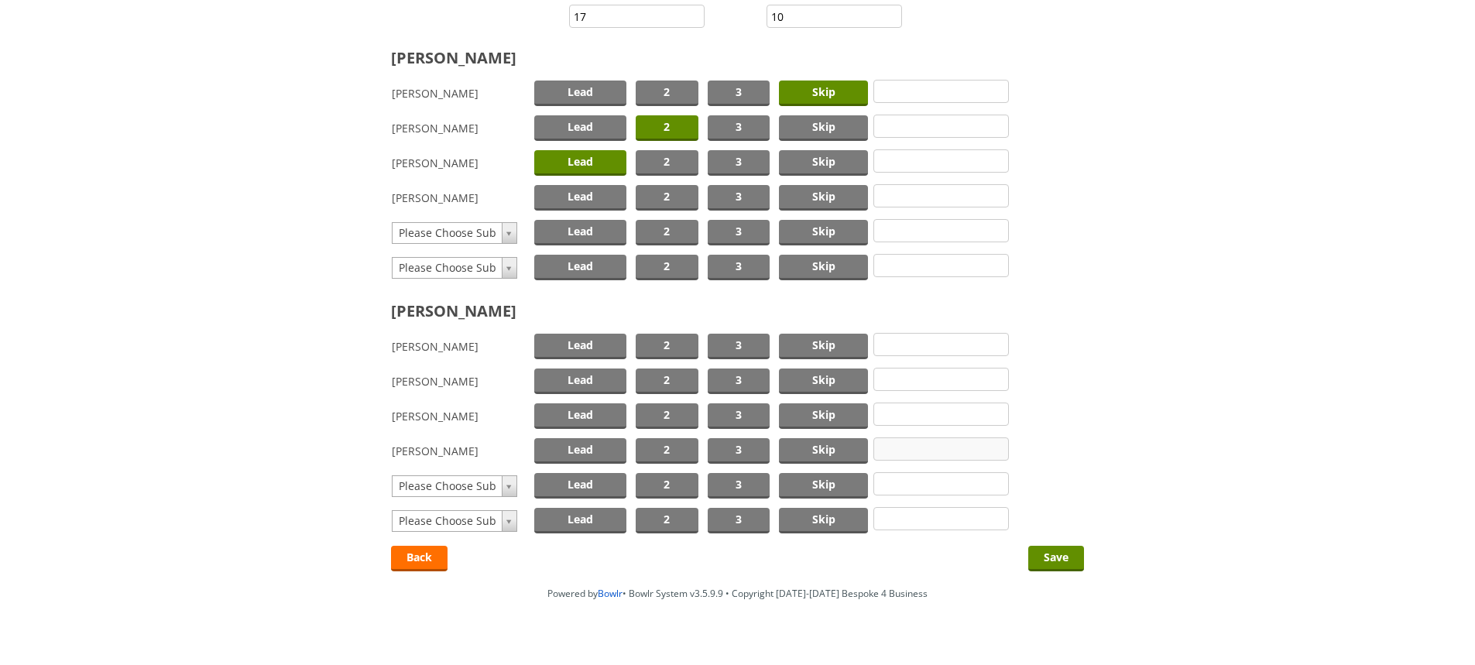
scroll to position [256, 0]
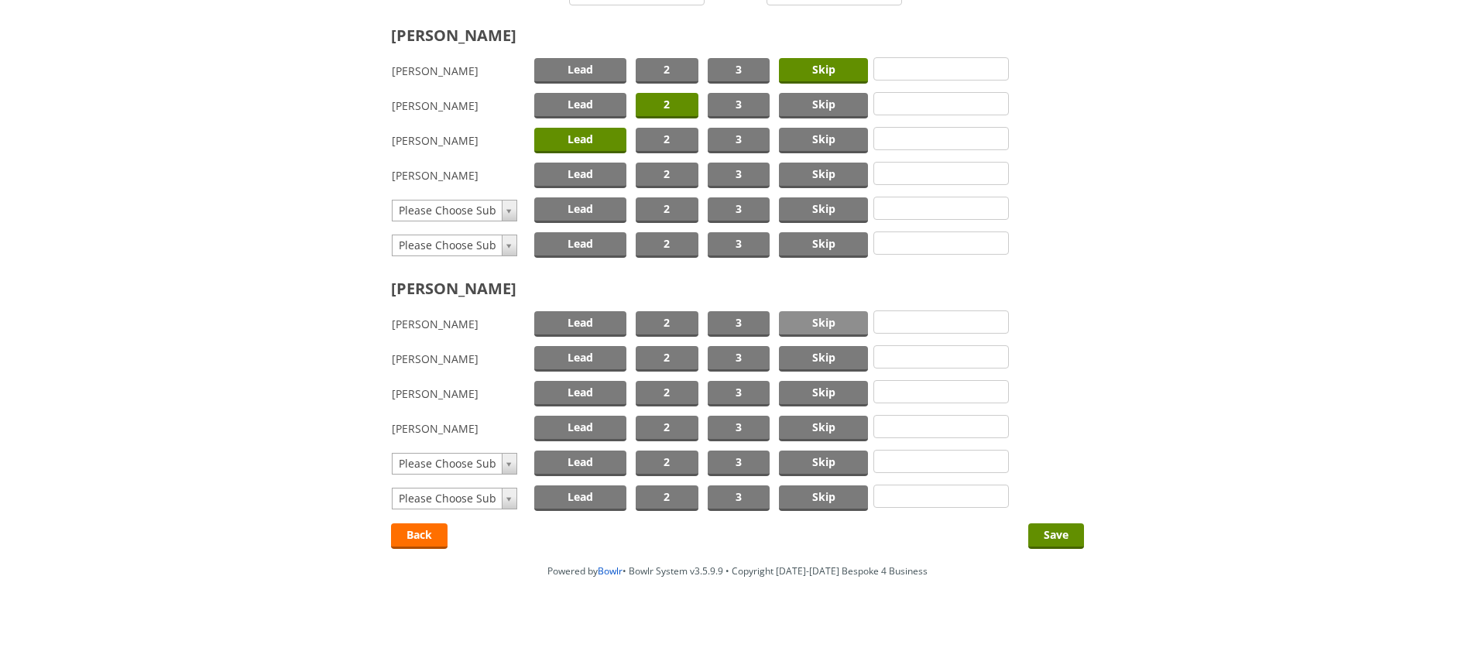
click at [808, 319] on span "Skip" at bounding box center [823, 324] width 89 height 26
click at [688, 355] on span "2" at bounding box center [667, 359] width 63 height 26
click at [597, 393] on span "Lead" at bounding box center [580, 394] width 92 height 26
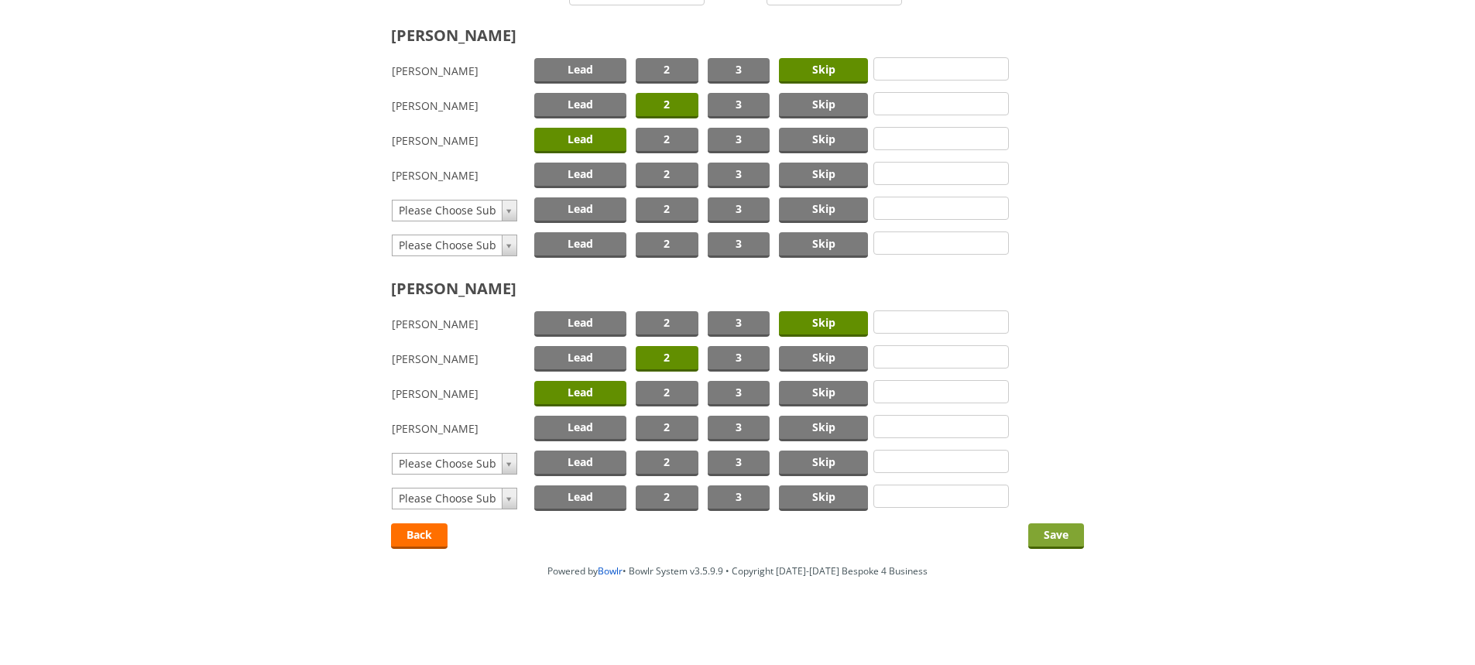
click at [1048, 533] on input "Save" at bounding box center [1056, 536] width 56 height 26
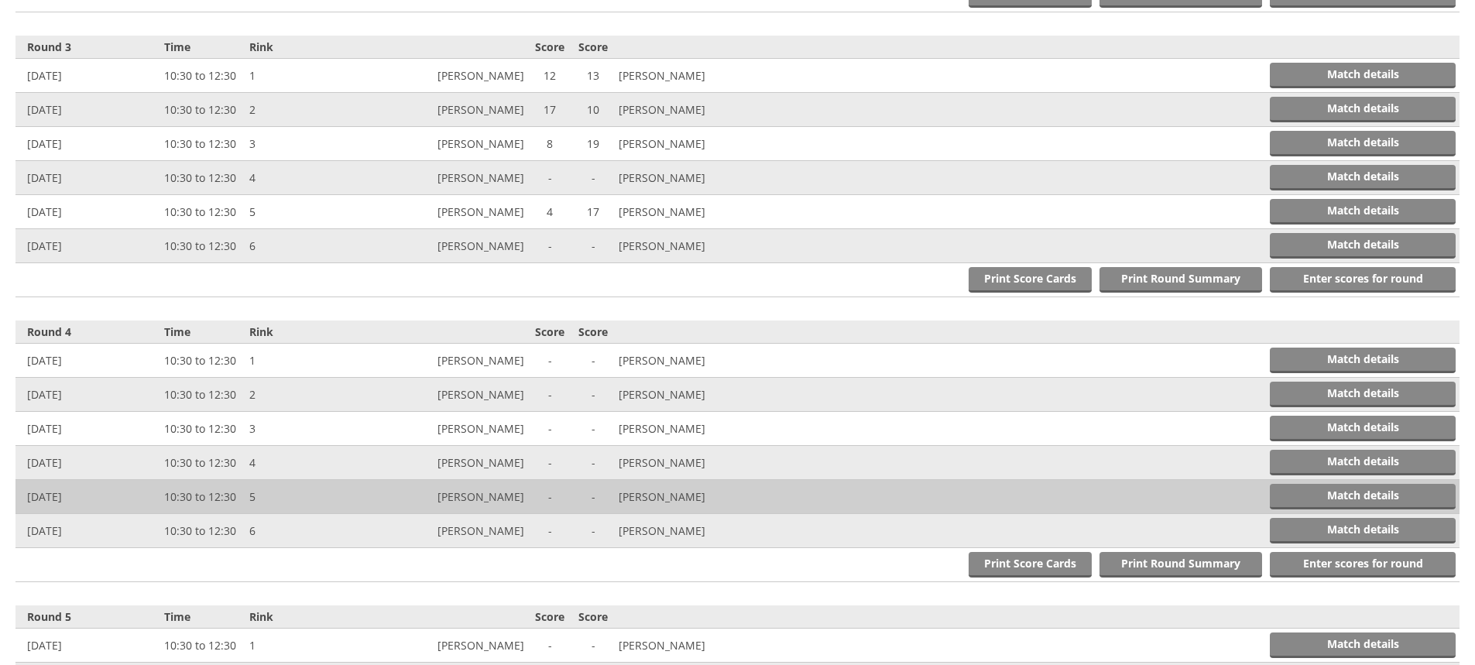
scroll to position [1185, 0]
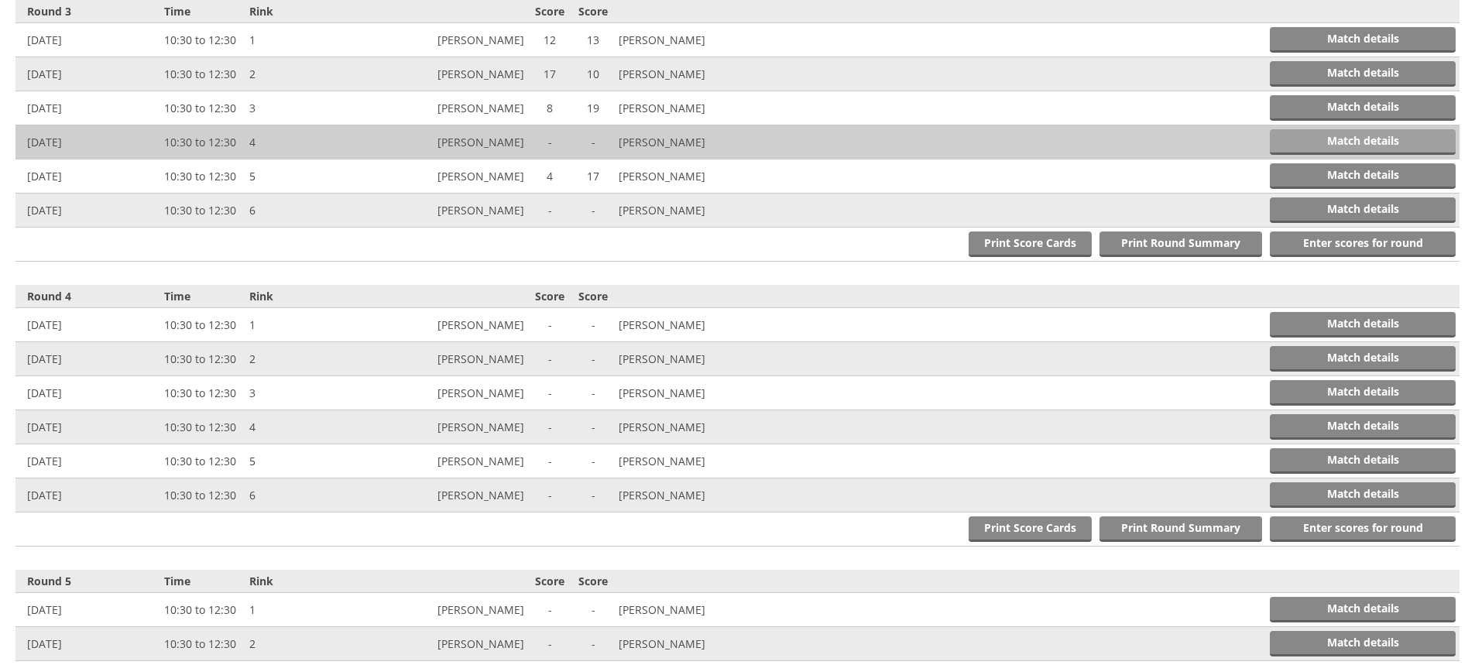
click at [1342, 139] on link "Match details" at bounding box center [1363, 142] width 186 height 26
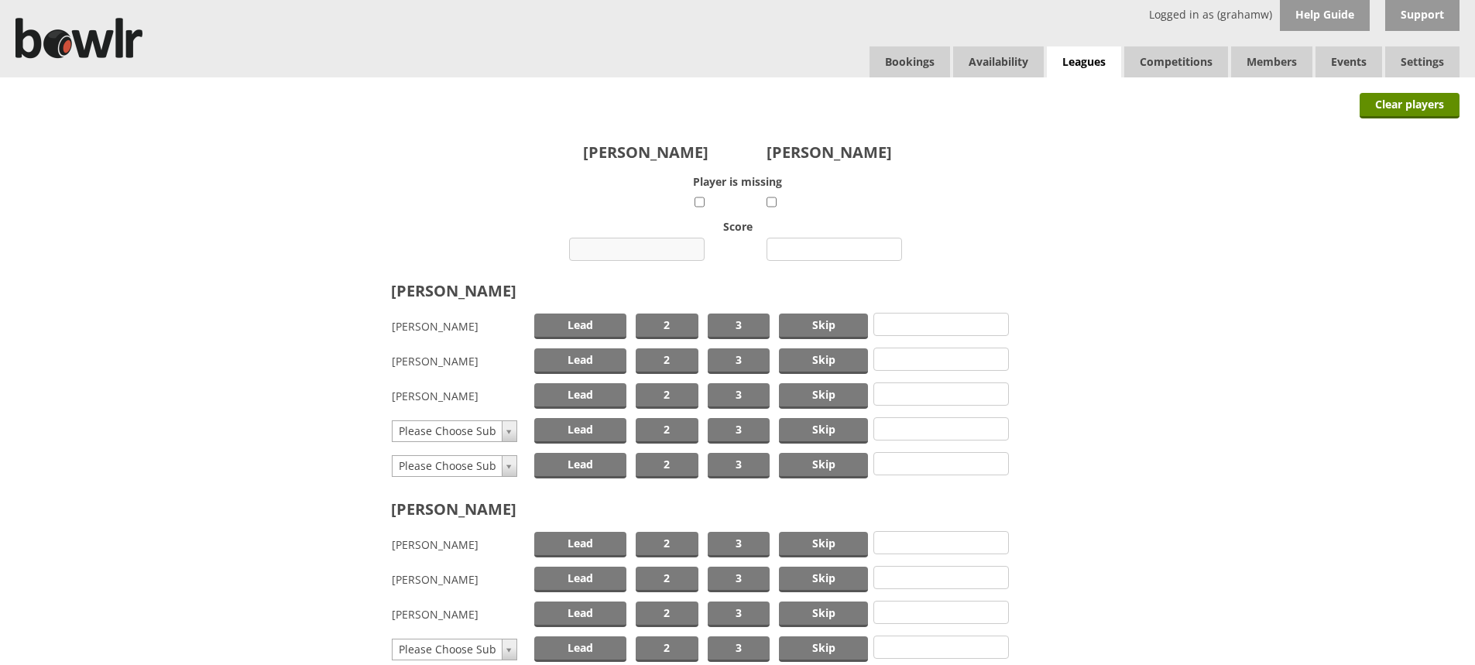
click at [653, 245] on input "number" at bounding box center [637, 249] width 136 height 23
type input "11"
click at [801, 245] on input "number" at bounding box center [835, 249] width 136 height 23
type input "24"
click at [804, 322] on span "Skip" at bounding box center [823, 327] width 89 height 26
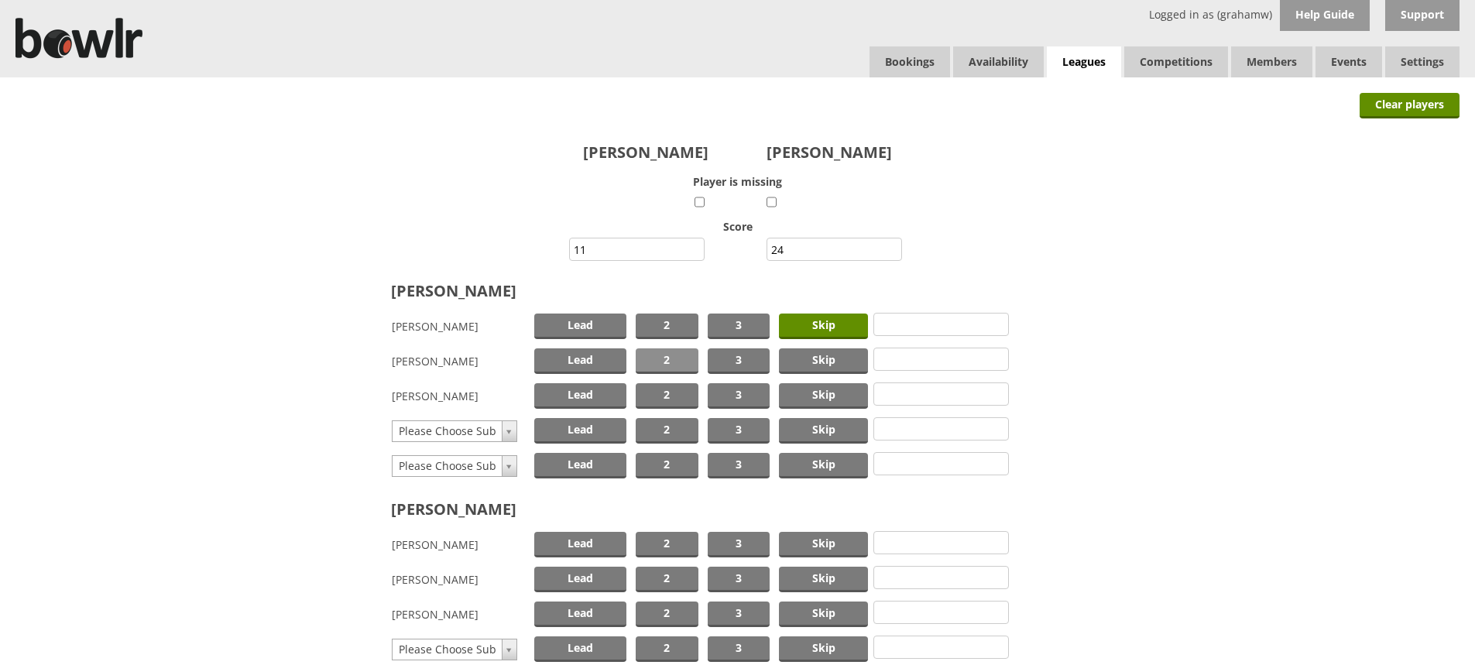
click at [677, 356] on span "2" at bounding box center [667, 361] width 63 height 26
click at [585, 390] on span "Lead" at bounding box center [580, 396] width 92 height 26
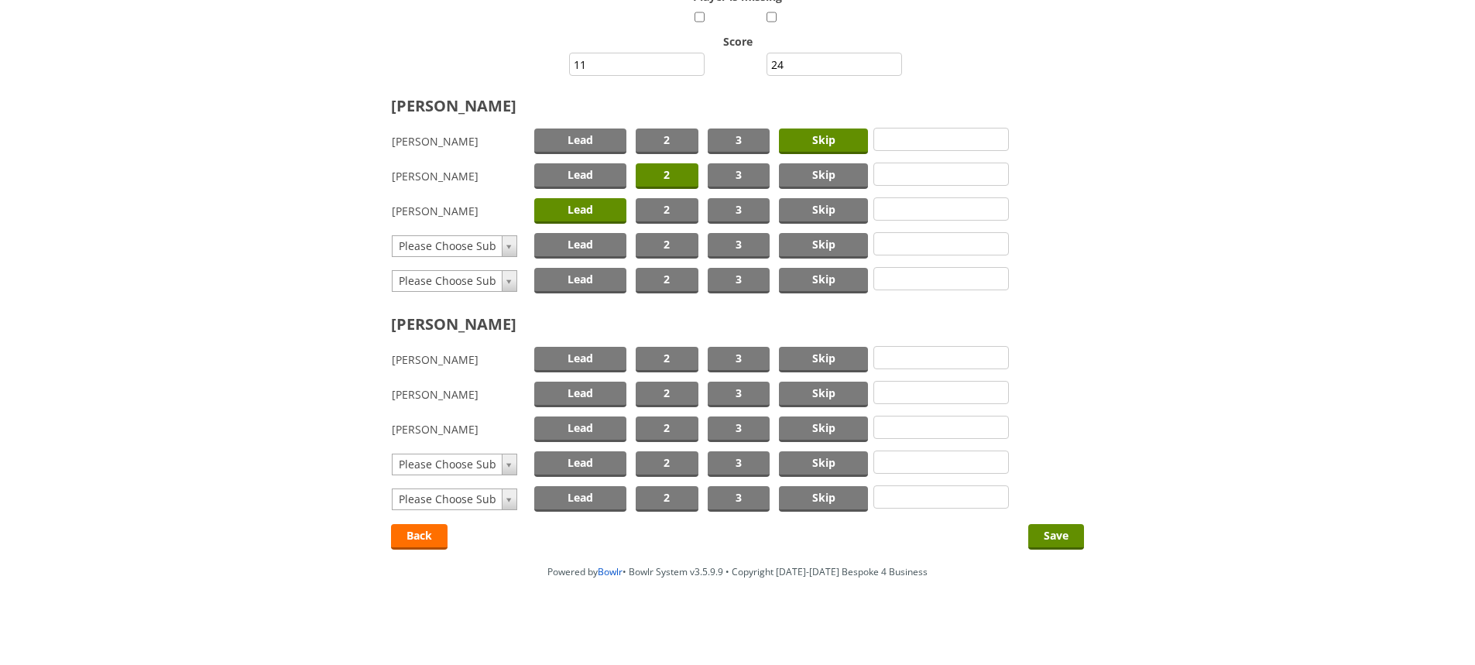
scroll to position [186, 0]
click at [818, 354] on span "Skip" at bounding box center [823, 359] width 89 height 26
click at [674, 386] on span "2" at bounding box center [667, 394] width 63 height 26
click at [586, 427] on span "Lead" at bounding box center [580, 429] width 92 height 26
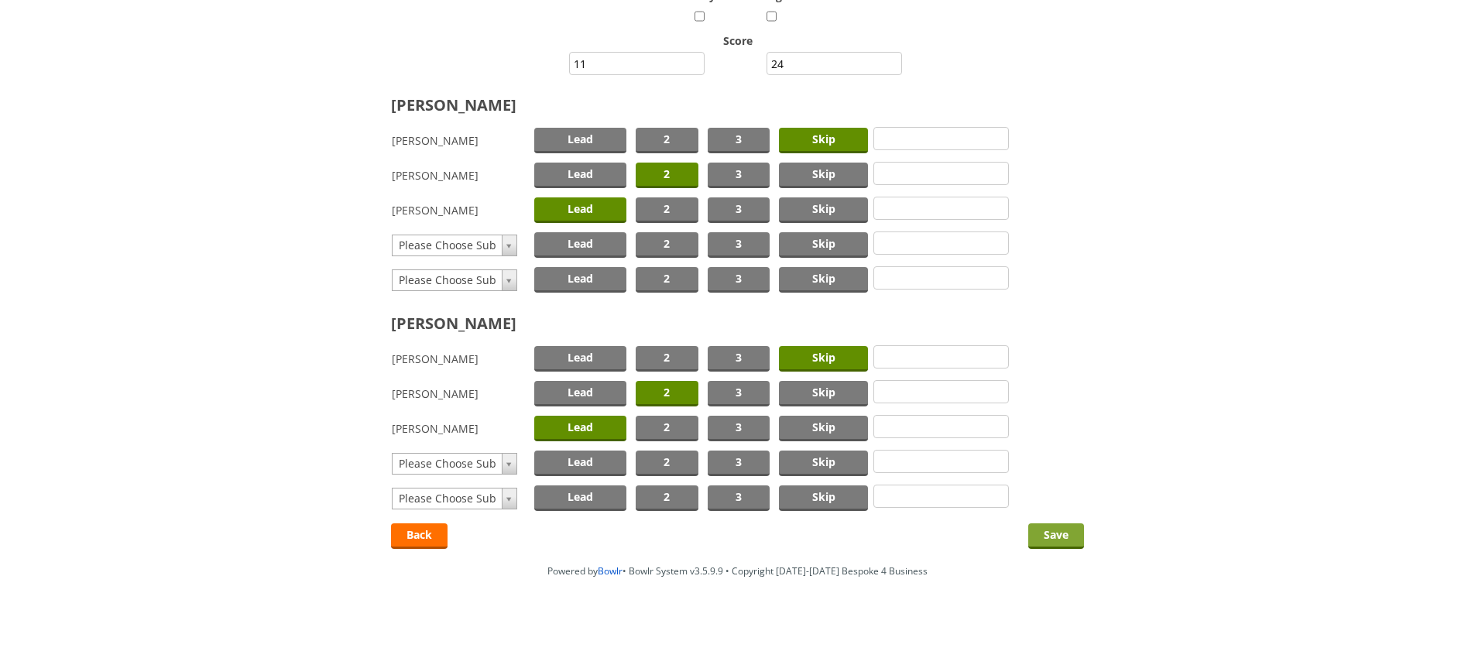
click at [1048, 529] on input "Save" at bounding box center [1056, 536] width 56 height 26
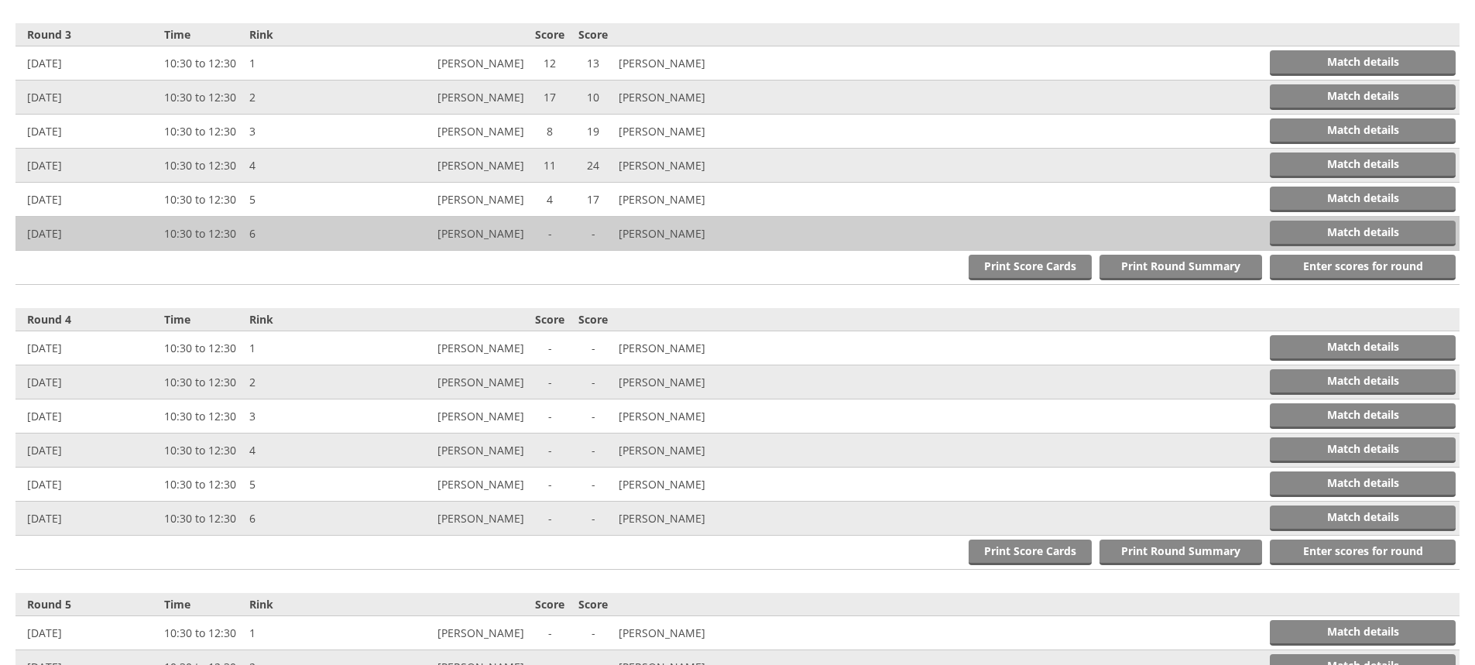
scroll to position [1185, 0]
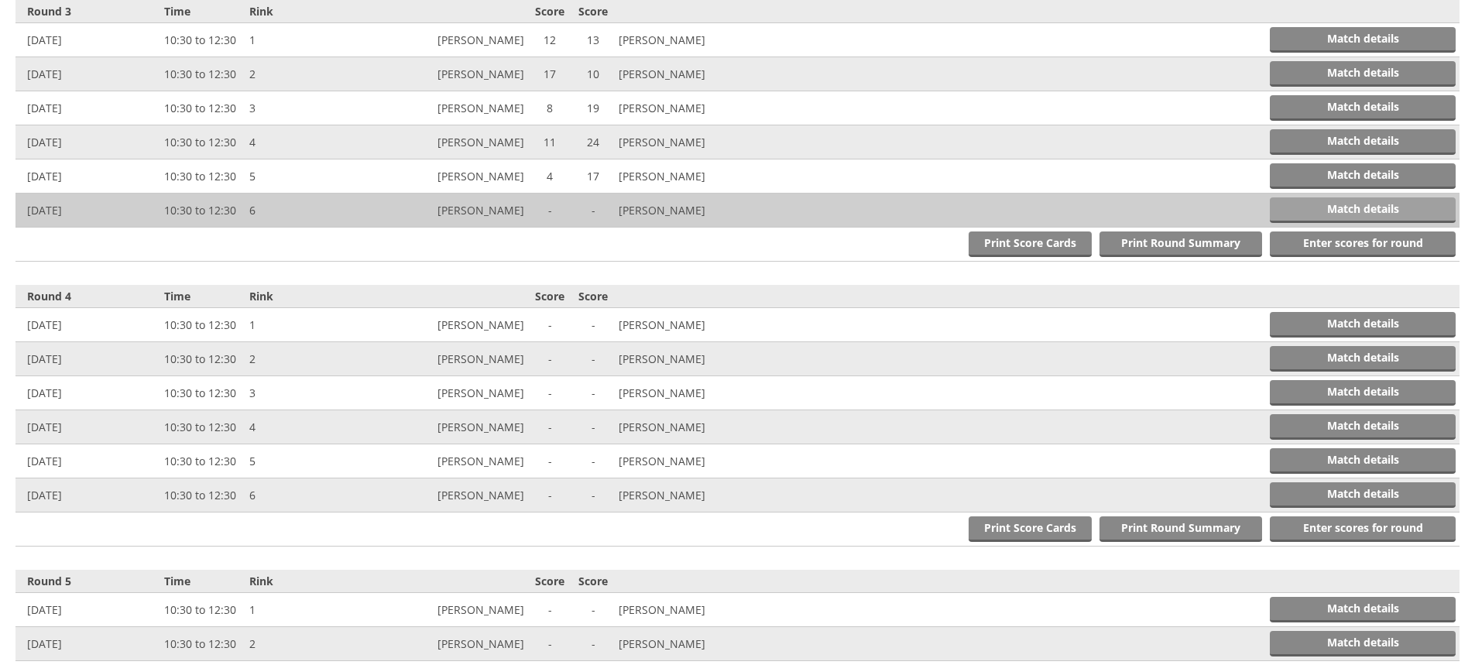
click at [1327, 200] on link "Match details" at bounding box center [1363, 210] width 186 height 26
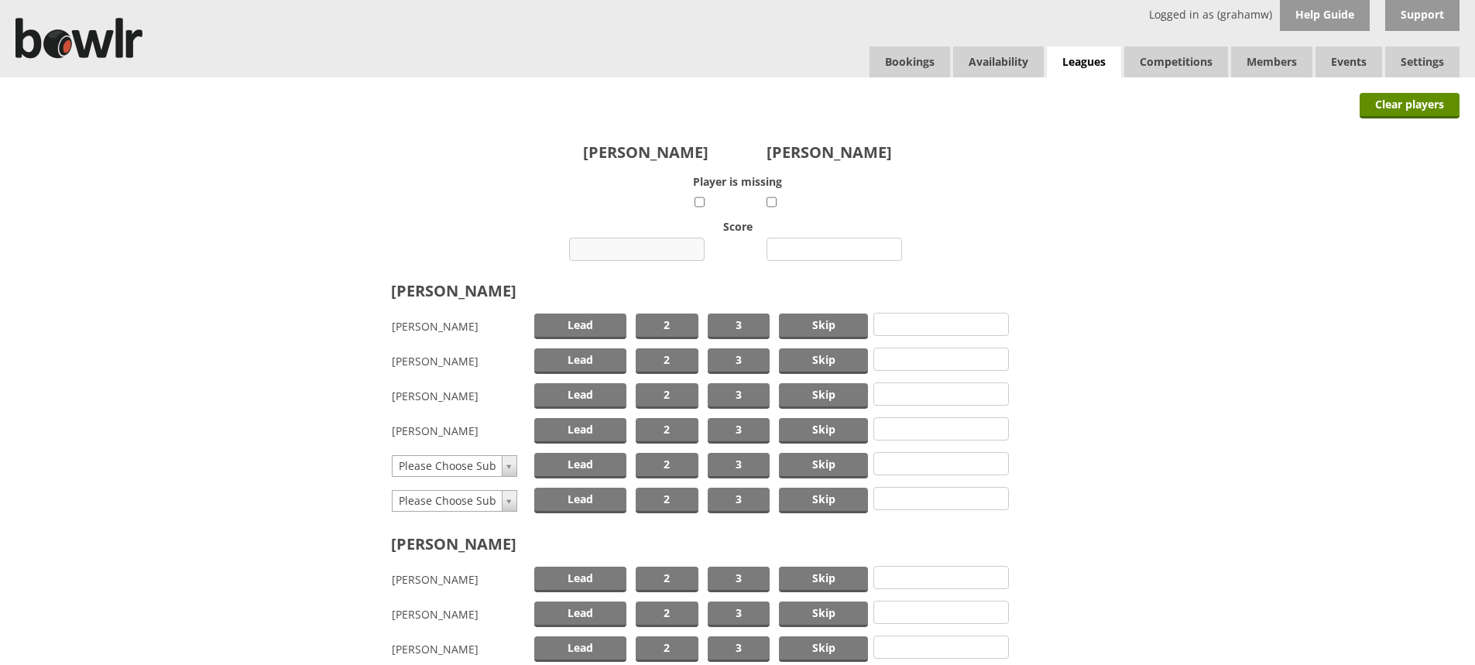
click at [636, 247] on input "number" at bounding box center [637, 249] width 136 height 23
type input "9"
click at [836, 246] on input "number" at bounding box center [835, 249] width 136 height 23
type input "17"
click at [602, 317] on span "Lead" at bounding box center [580, 327] width 92 height 26
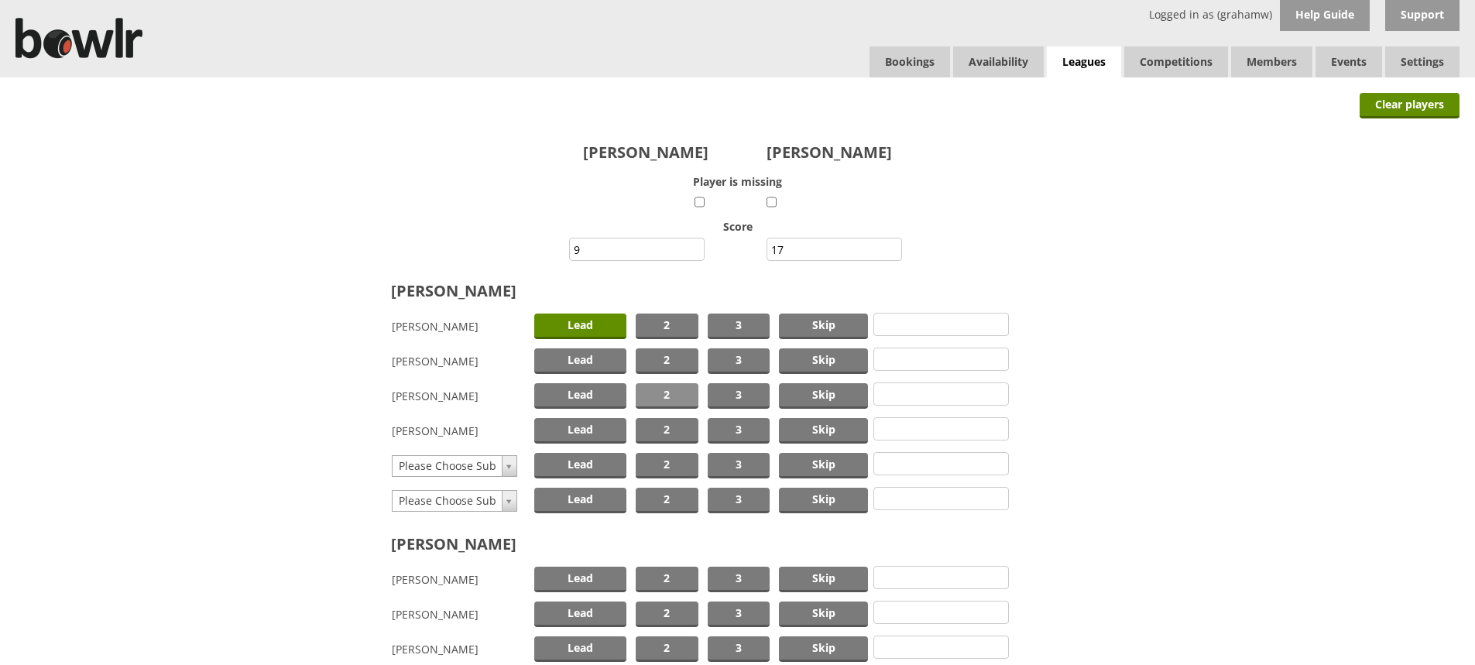
click at [666, 398] on span "2" at bounding box center [667, 396] width 63 height 26
click at [809, 361] on span "Skip" at bounding box center [823, 361] width 89 height 26
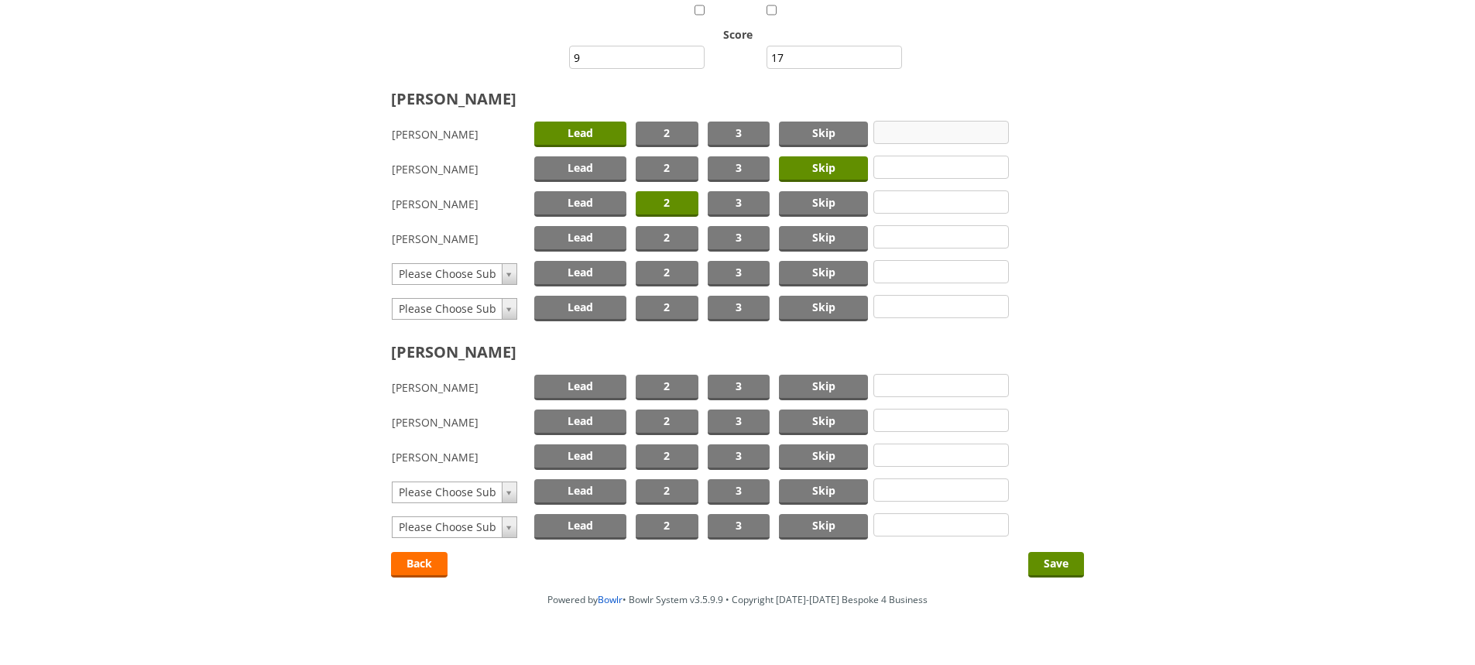
scroll to position [221, 0]
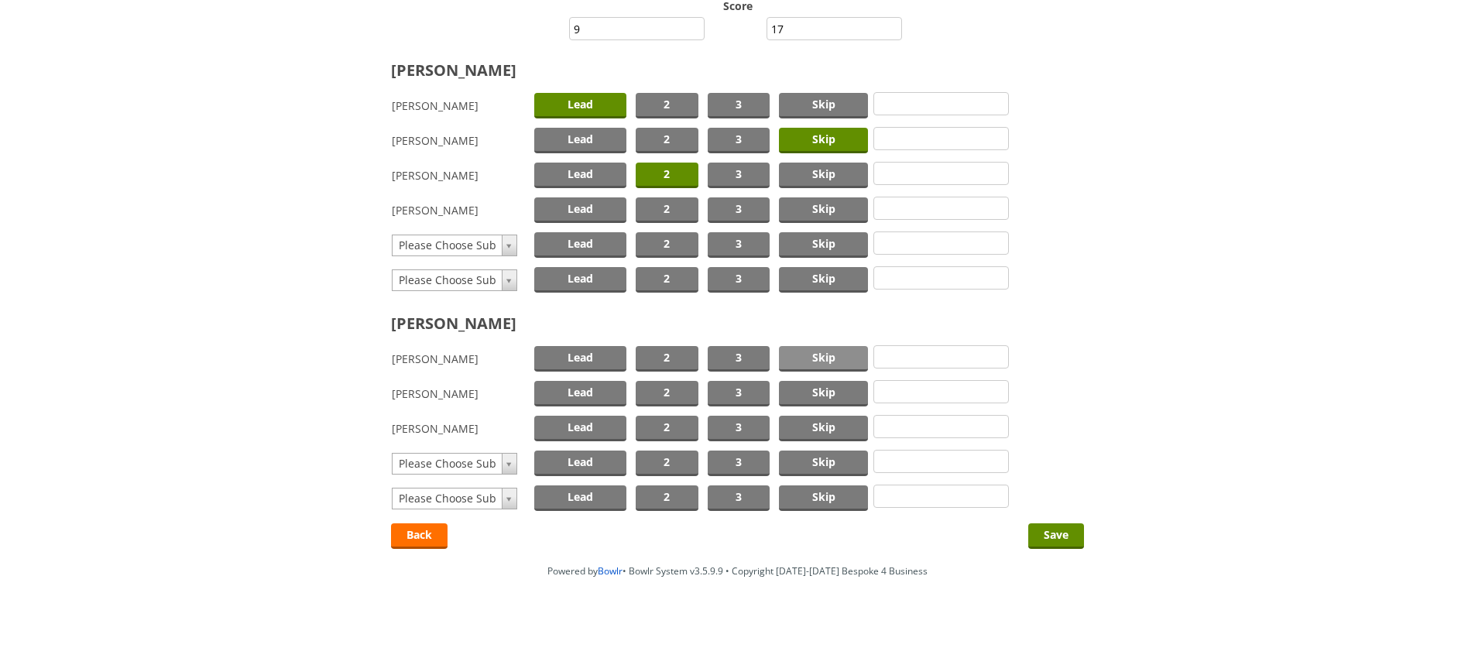
click at [813, 355] on span "Skip" at bounding box center [823, 359] width 89 height 26
click at [674, 387] on span "2" at bounding box center [667, 394] width 63 height 26
click at [581, 419] on span "Lead" at bounding box center [580, 429] width 92 height 26
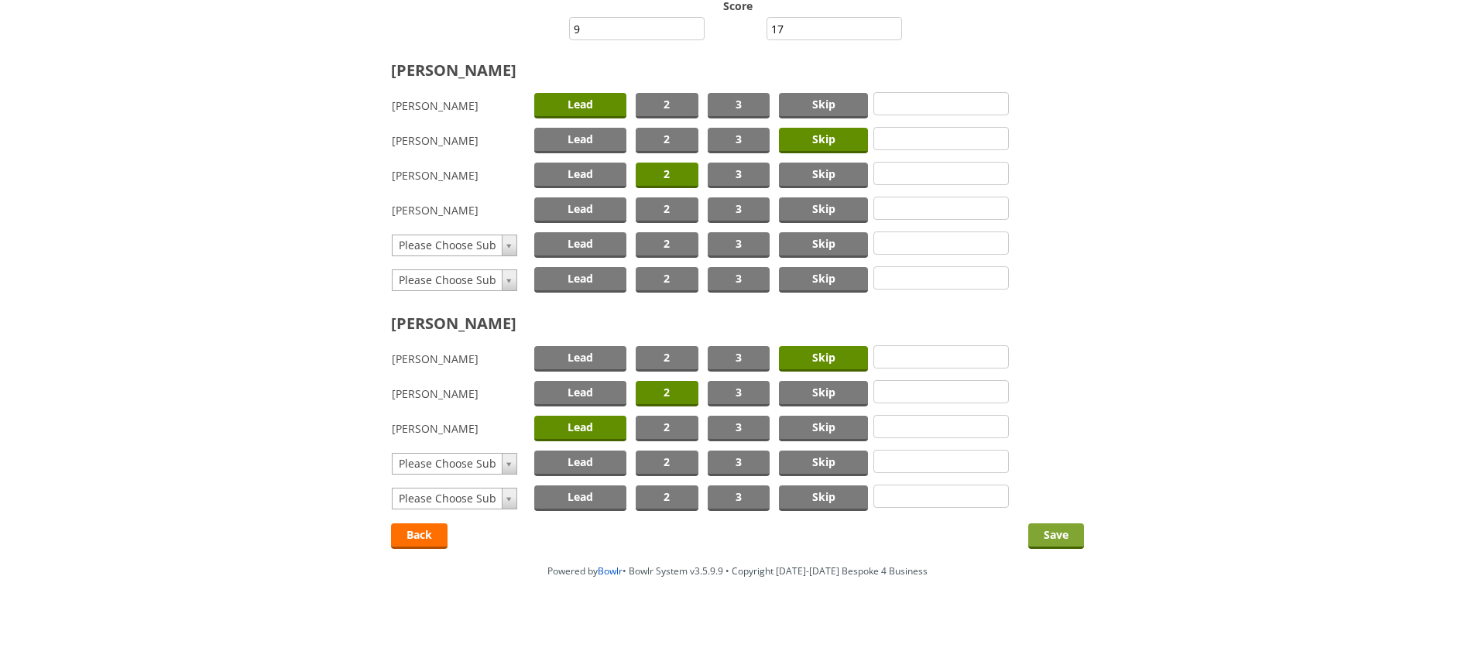
click at [1048, 529] on input "Save" at bounding box center [1056, 536] width 56 height 26
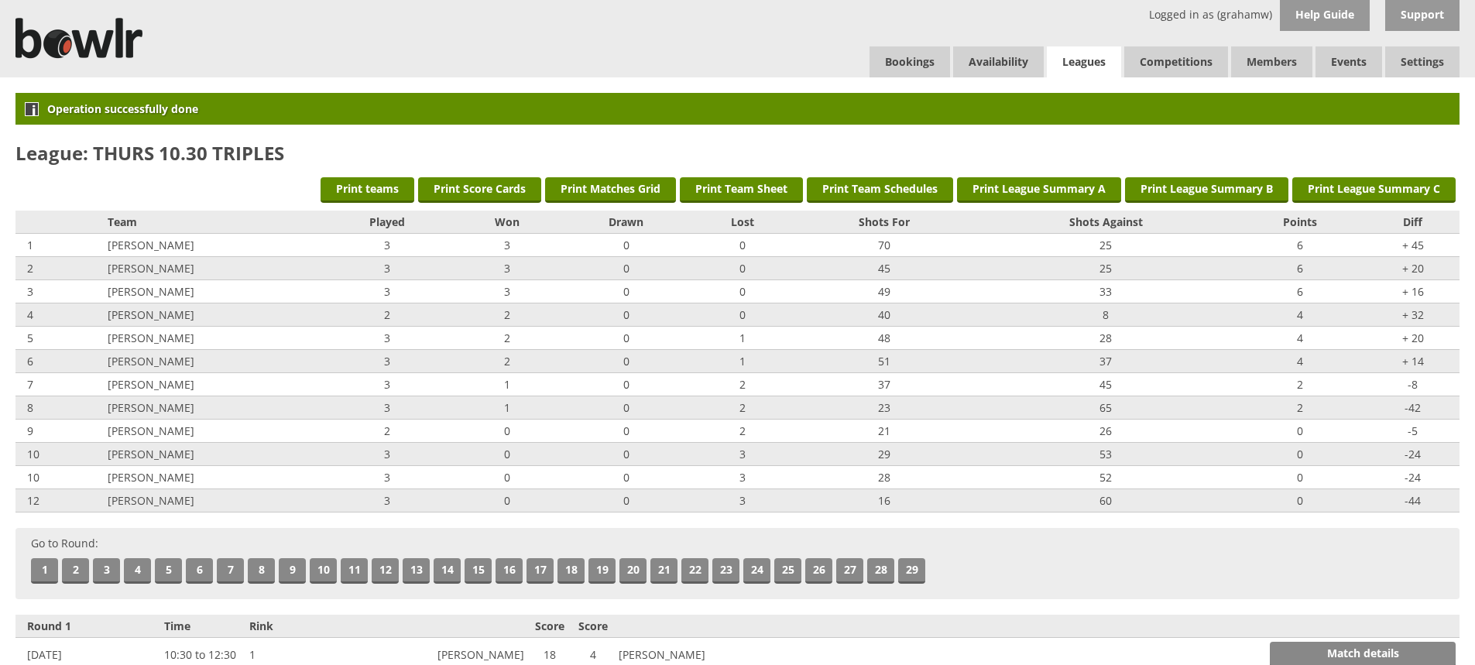
click at [1096, 53] on link "Leagues" at bounding box center [1084, 62] width 74 height 32
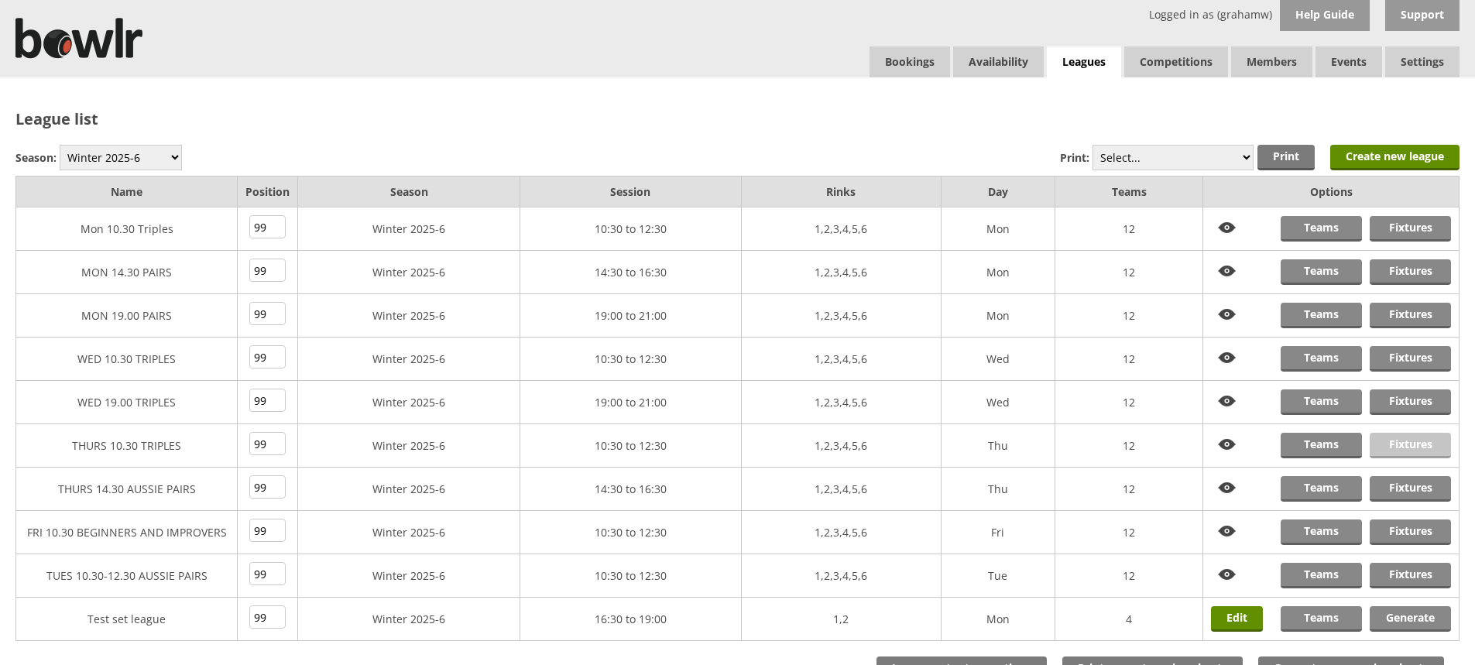
click at [1413, 441] on link "Fixtures" at bounding box center [1410, 446] width 81 height 26
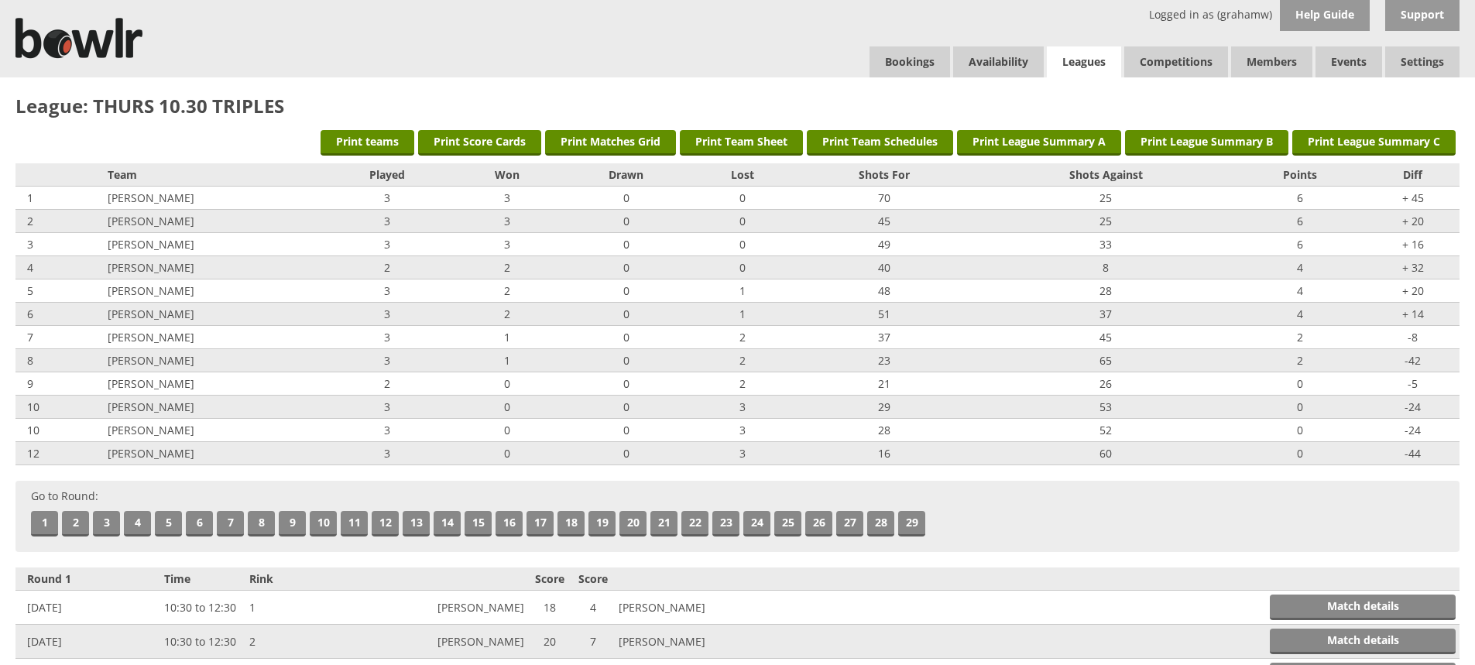
click at [1083, 57] on link "Leagues" at bounding box center [1084, 62] width 74 height 32
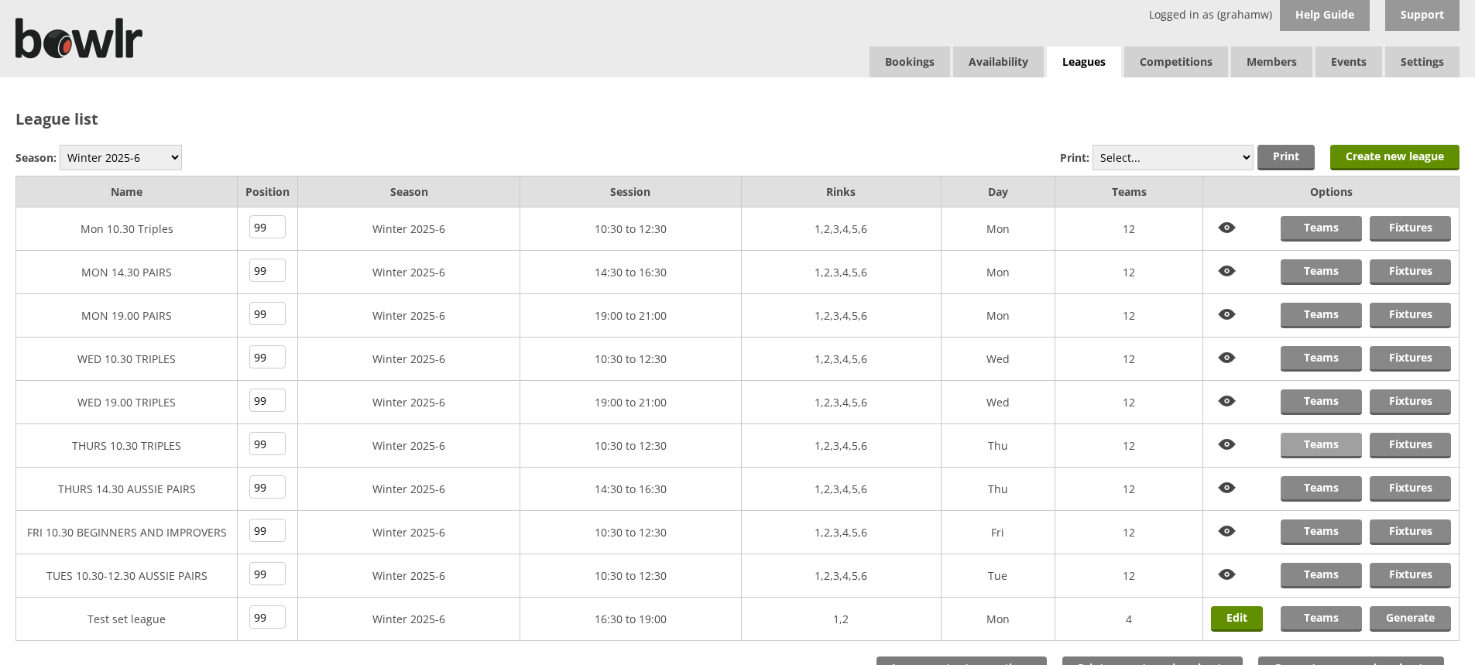
click at [1325, 444] on link "Teams" at bounding box center [1321, 446] width 81 height 26
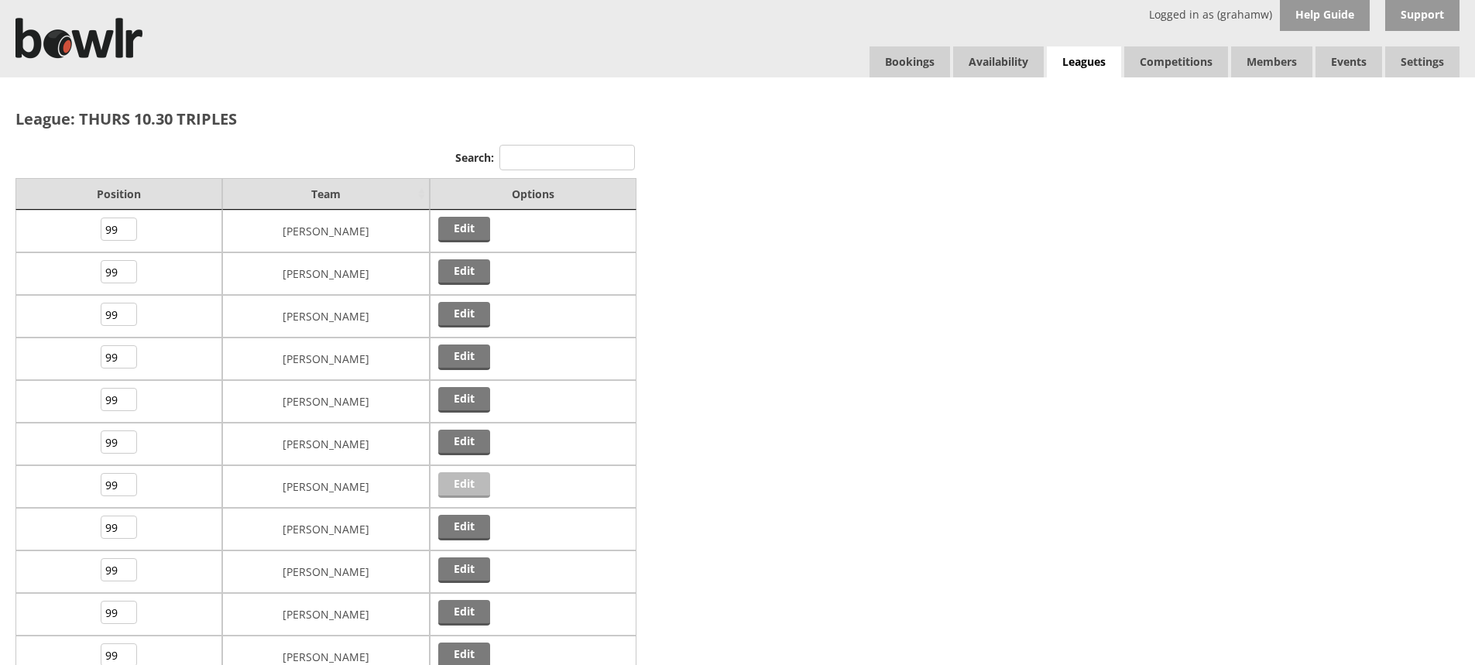
click at [453, 476] on link "Edit" at bounding box center [464, 485] width 52 height 26
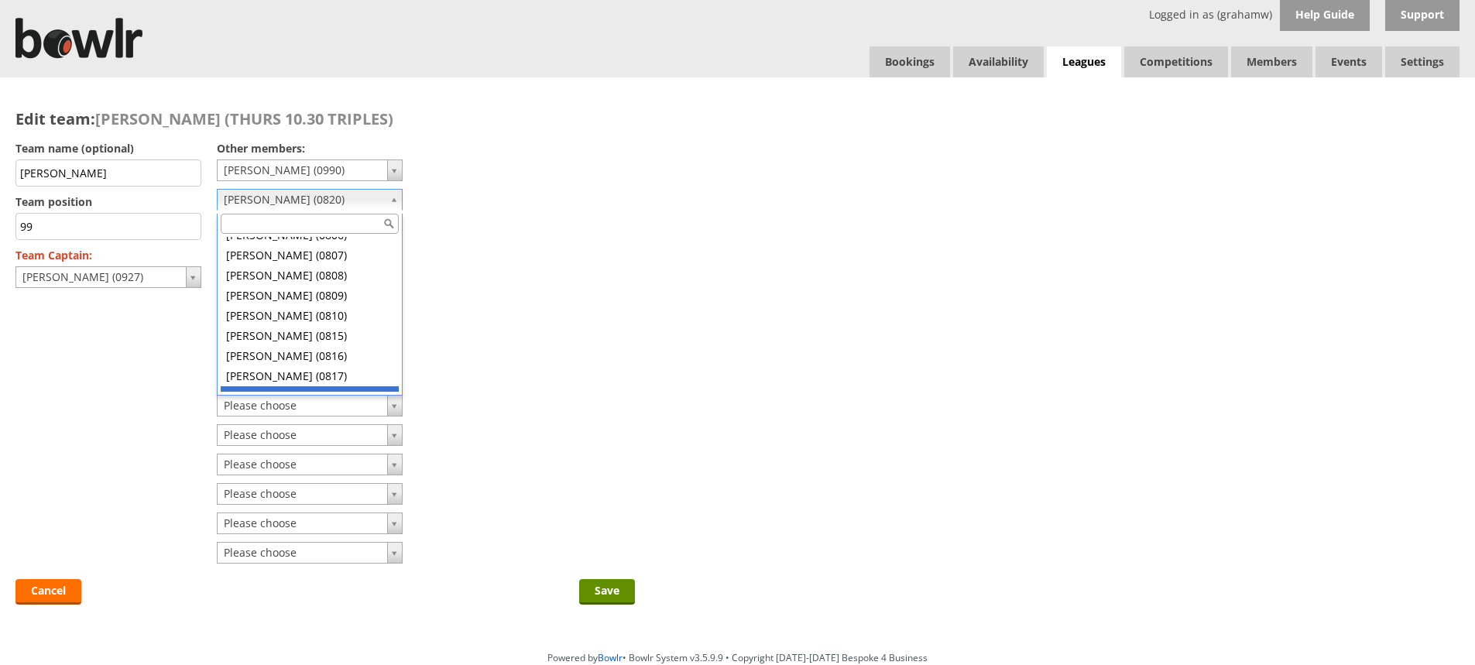
scroll to position [4711, 0]
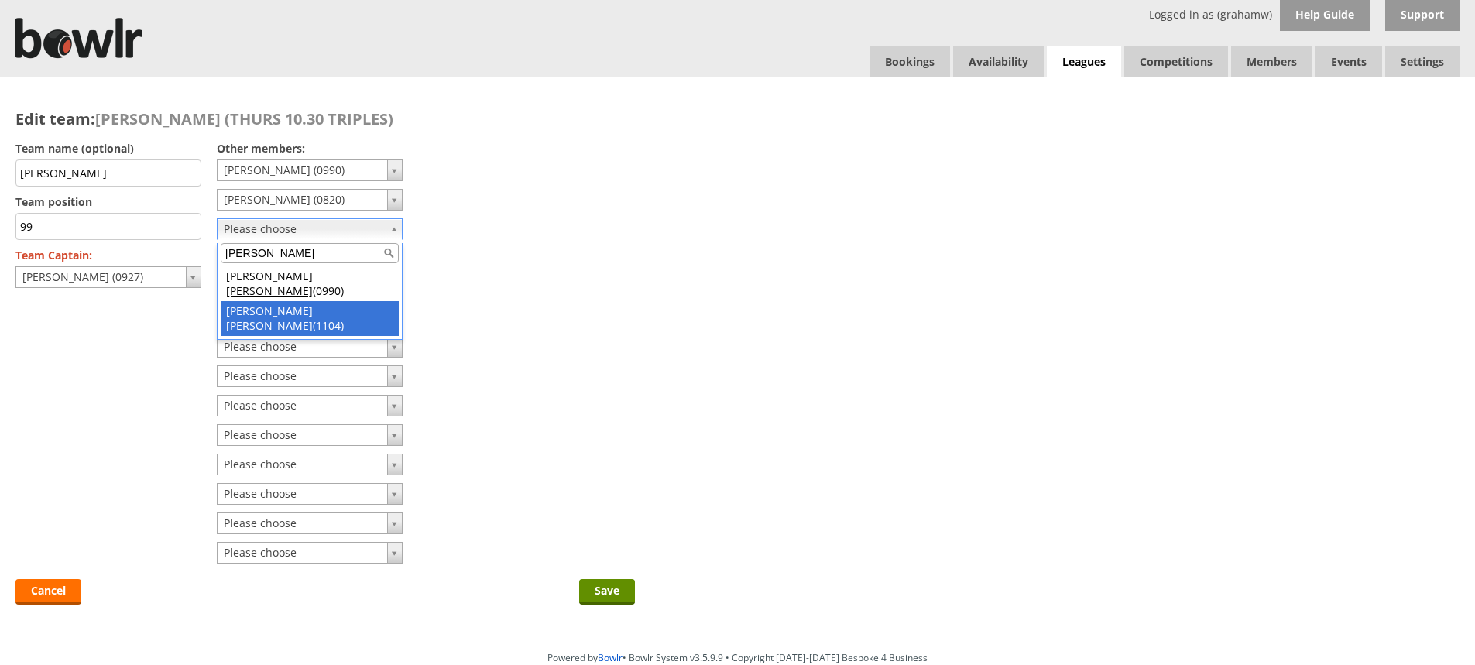
type input "doak"
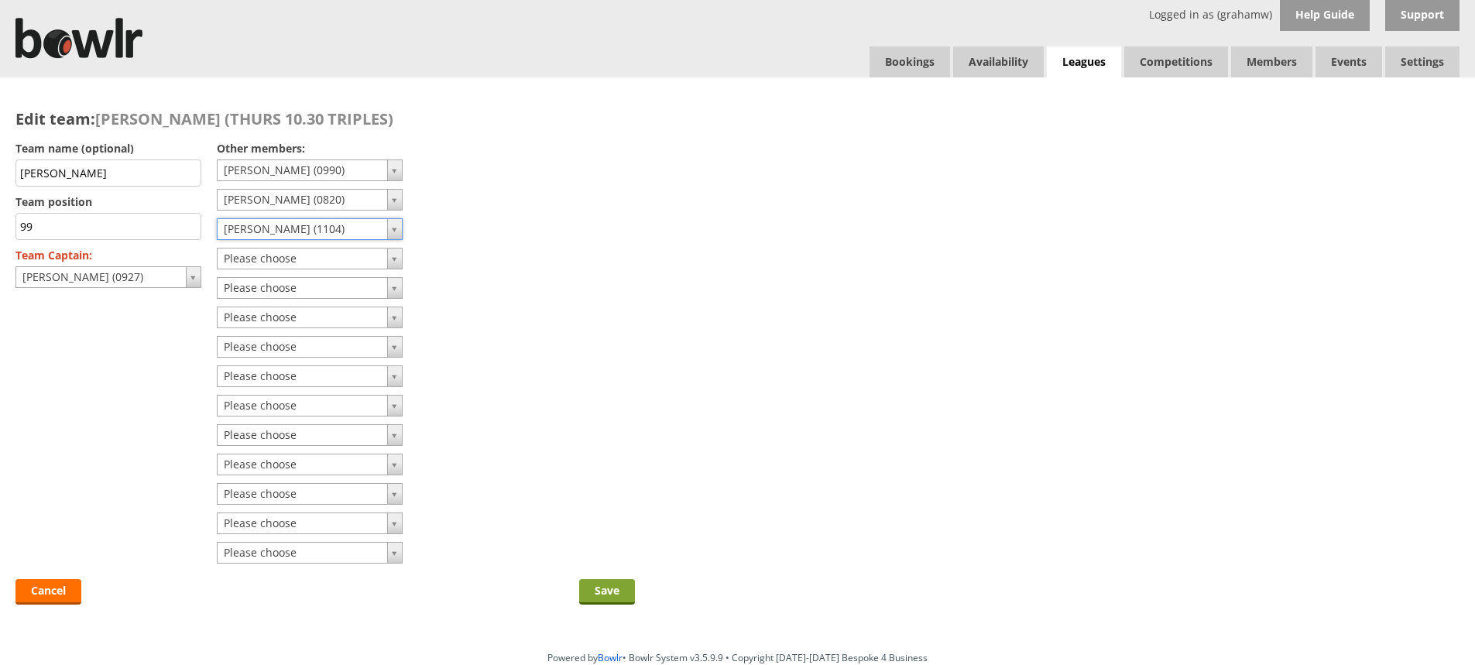
click at [605, 585] on input "Save" at bounding box center [607, 592] width 56 height 26
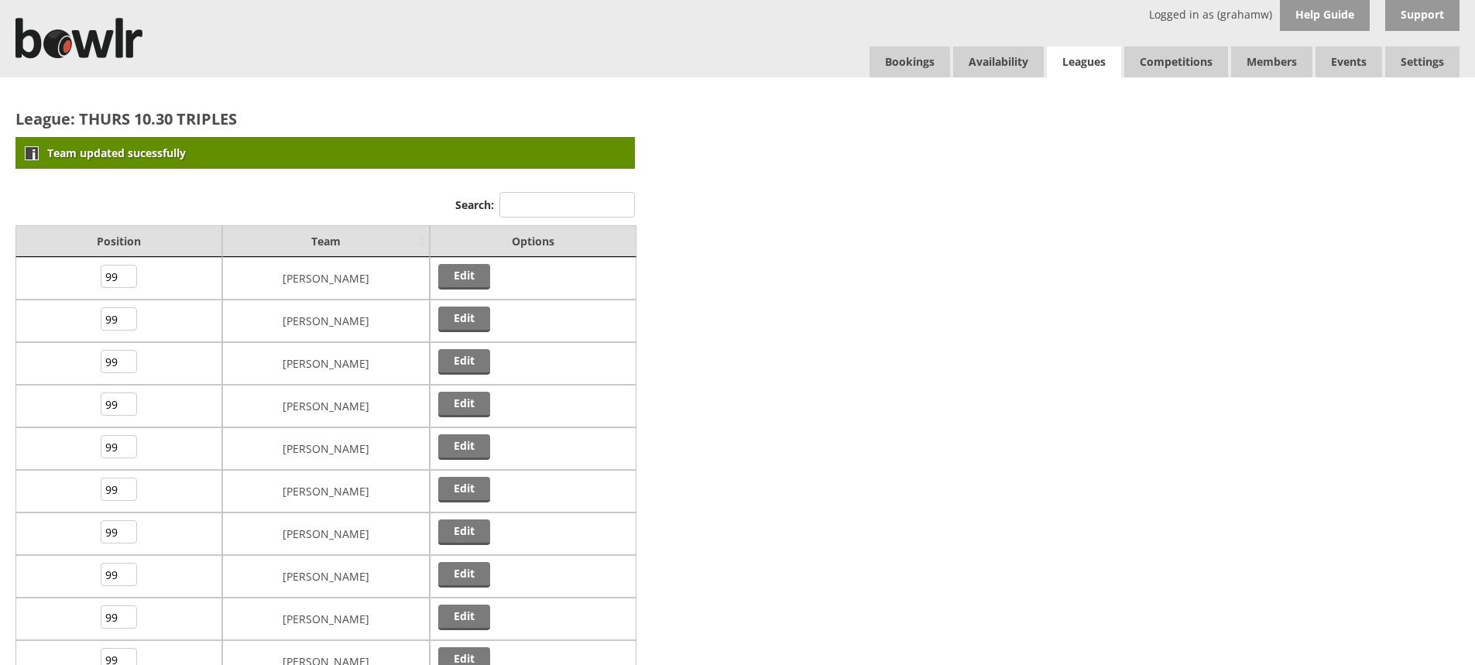
click at [1070, 57] on link "Leagues" at bounding box center [1084, 62] width 74 height 32
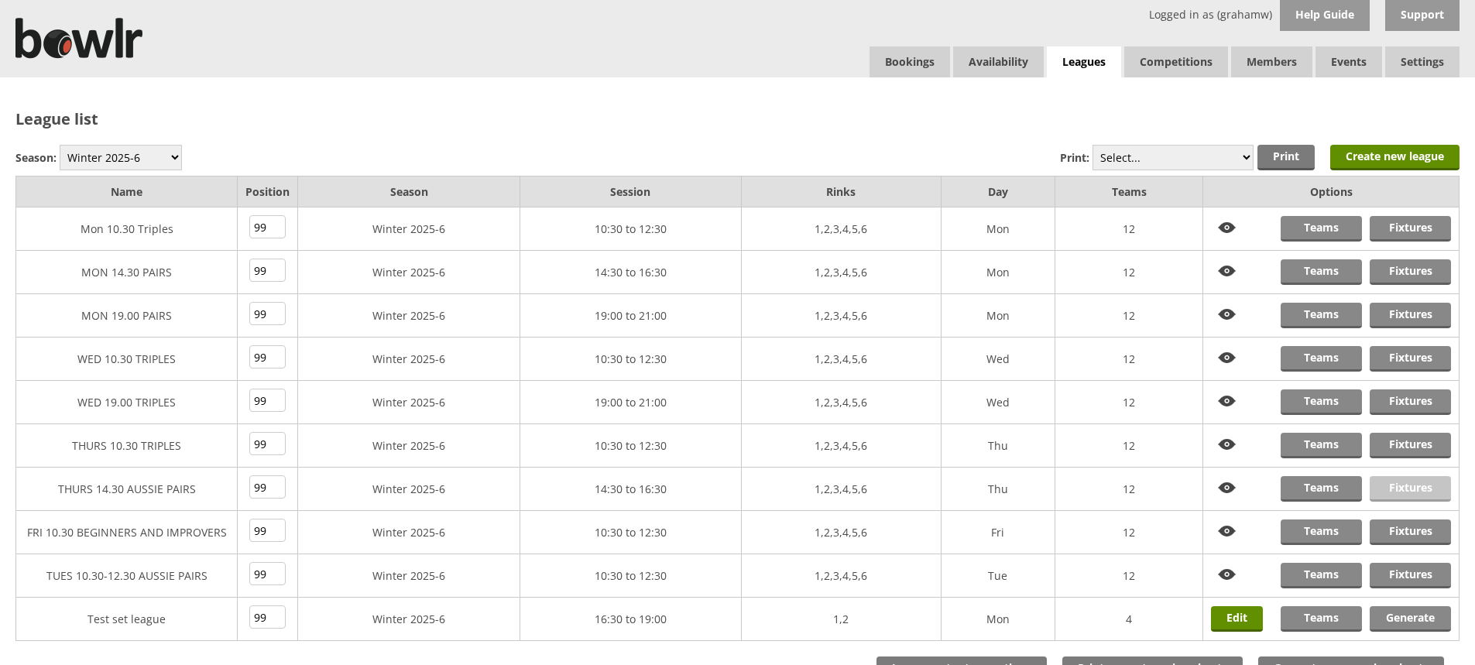
click at [1396, 485] on link "Fixtures" at bounding box center [1410, 489] width 81 height 26
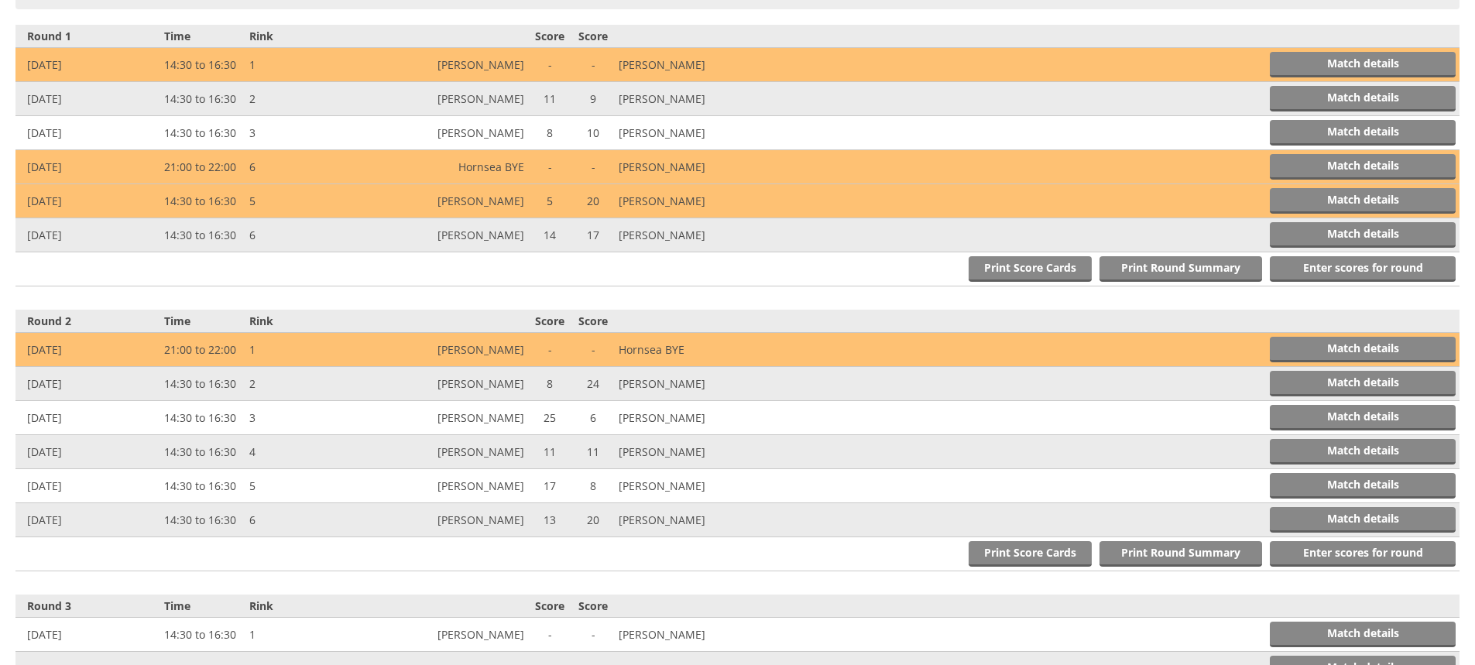
scroll to position [542, 0]
click at [1309, 63] on link "Match details" at bounding box center [1363, 66] width 186 height 26
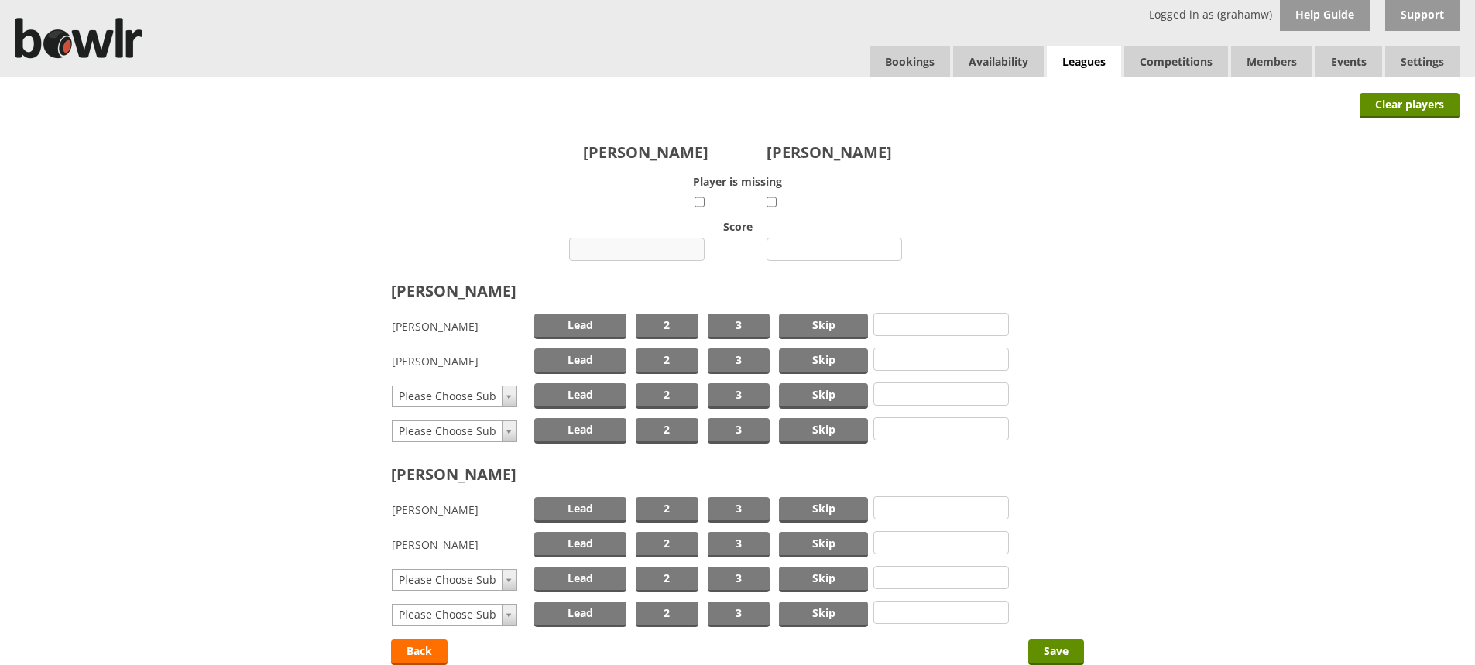
click at [641, 245] on input "number" at bounding box center [637, 249] width 136 height 23
type input "7"
click at [811, 243] on input "number" at bounding box center [835, 249] width 136 height 23
type input "21"
click at [811, 328] on span "Skip" at bounding box center [823, 327] width 89 height 26
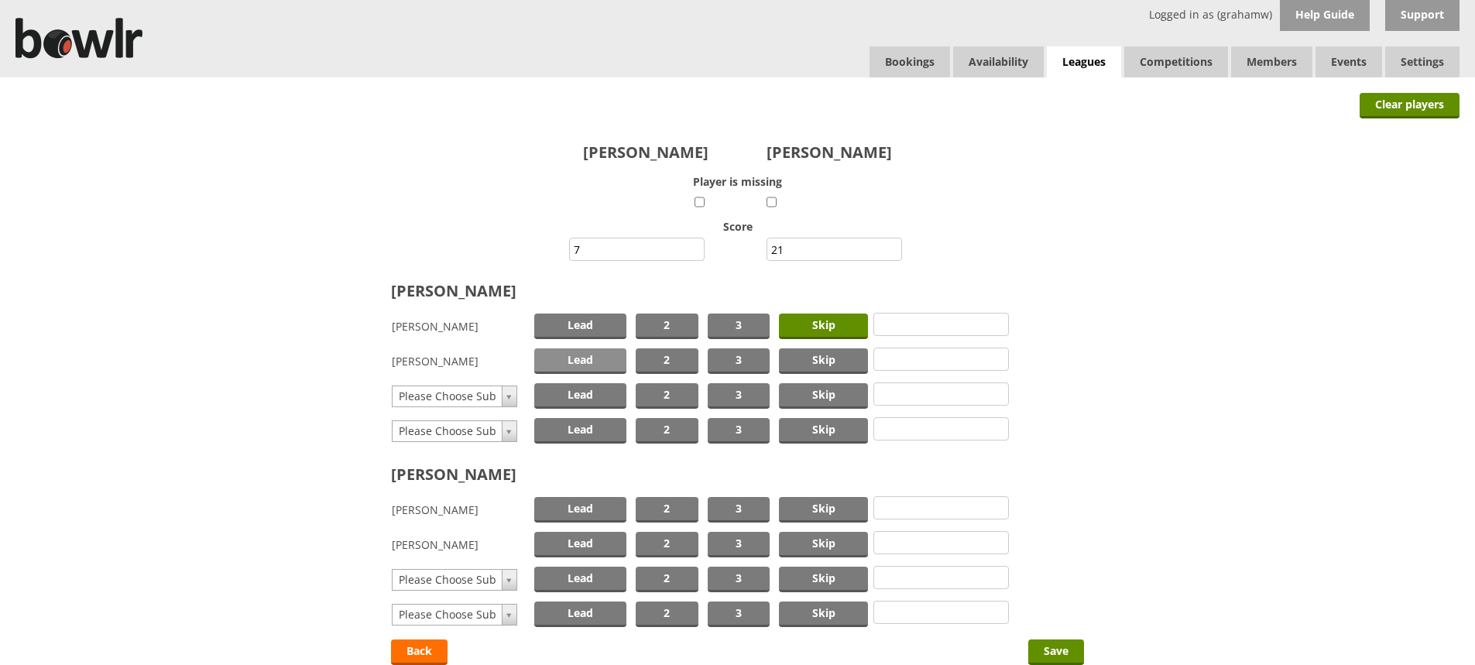
click at [610, 362] on span "Lead" at bounding box center [580, 361] width 92 height 26
click at [811, 512] on span "Skip" at bounding box center [823, 510] width 89 height 26
click at [592, 540] on span "Lead" at bounding box center [580, 545] width 92 height 26
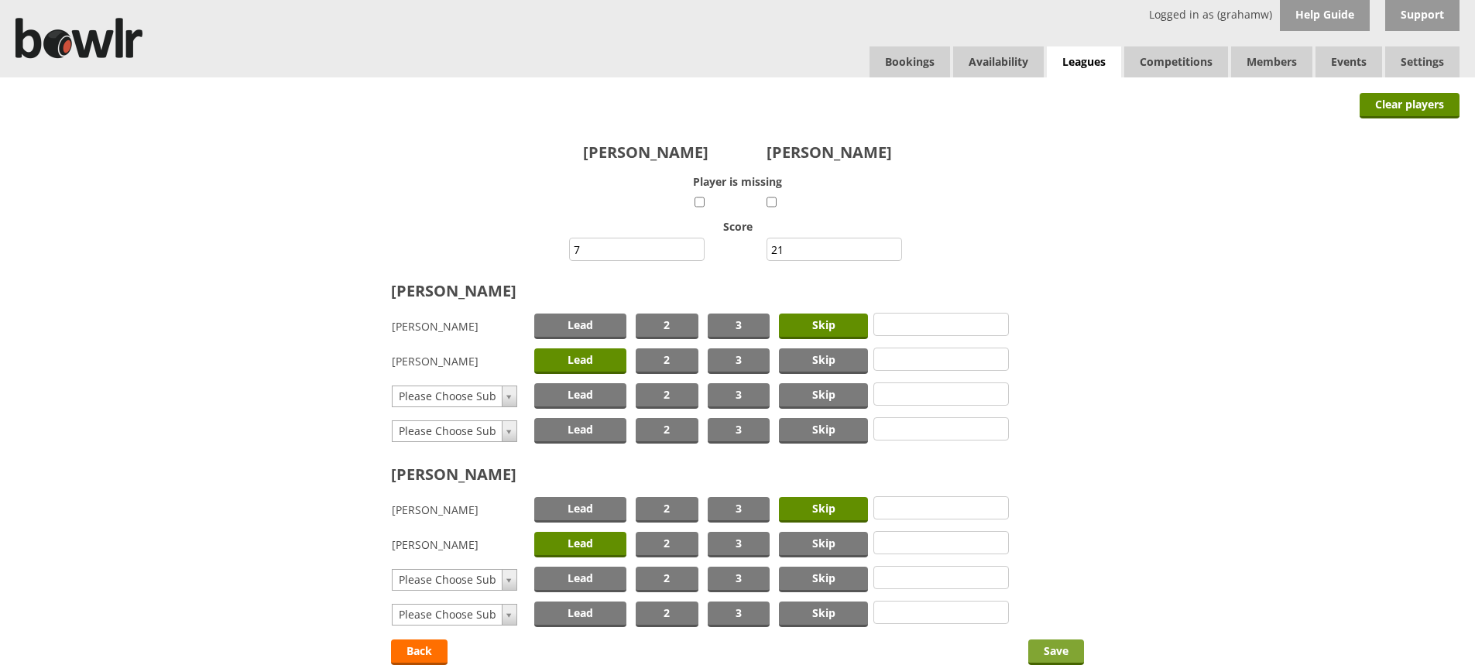
click at [1046, 652] on input "Save" at bounding box center [1056, 653] width 56 height 26
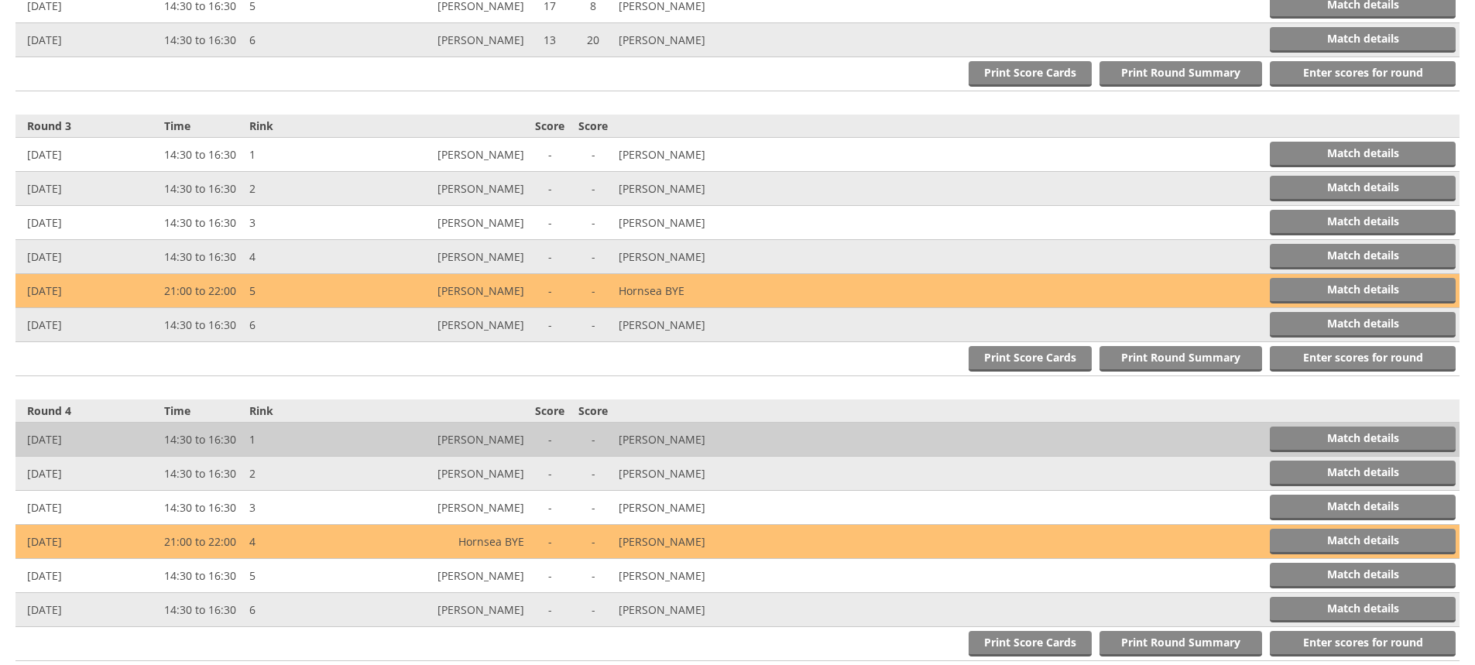
scroll to position [1079, 0]
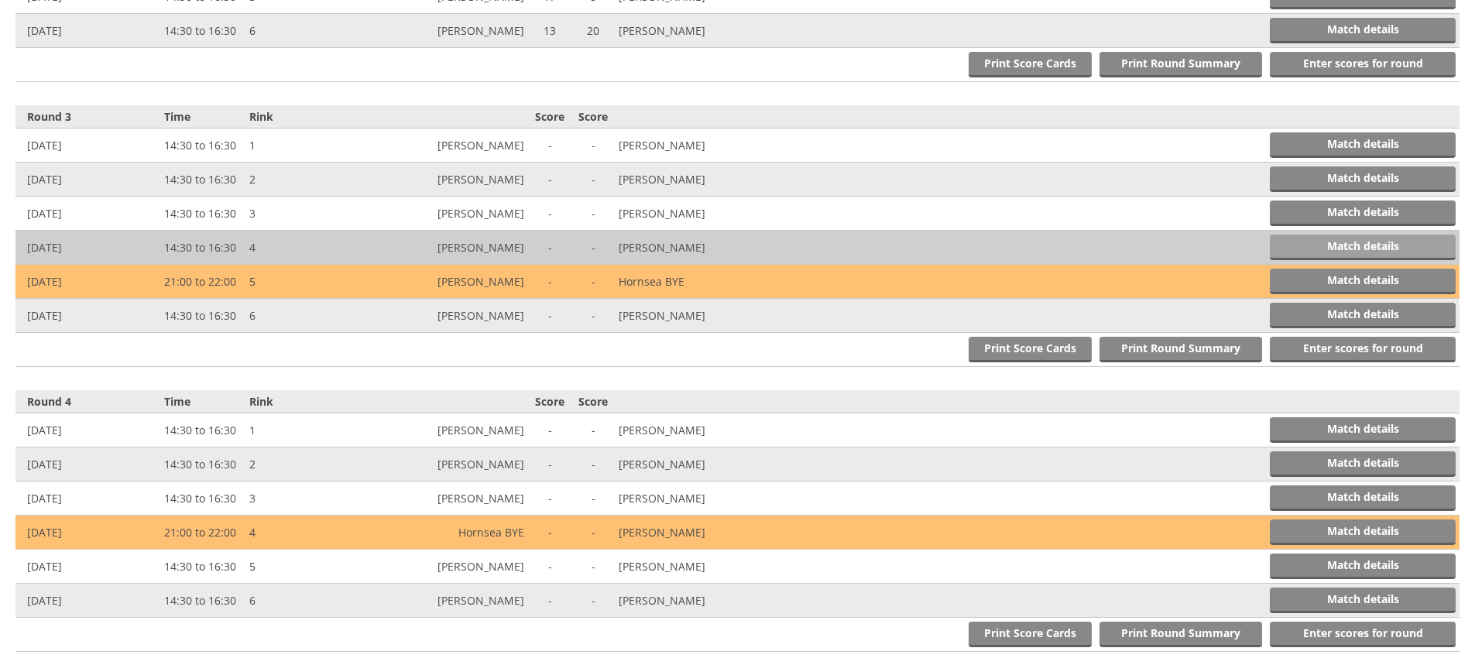
click at [1305, 240] on link "Match details" at bounding box center [1363, 248] width 186 height 26
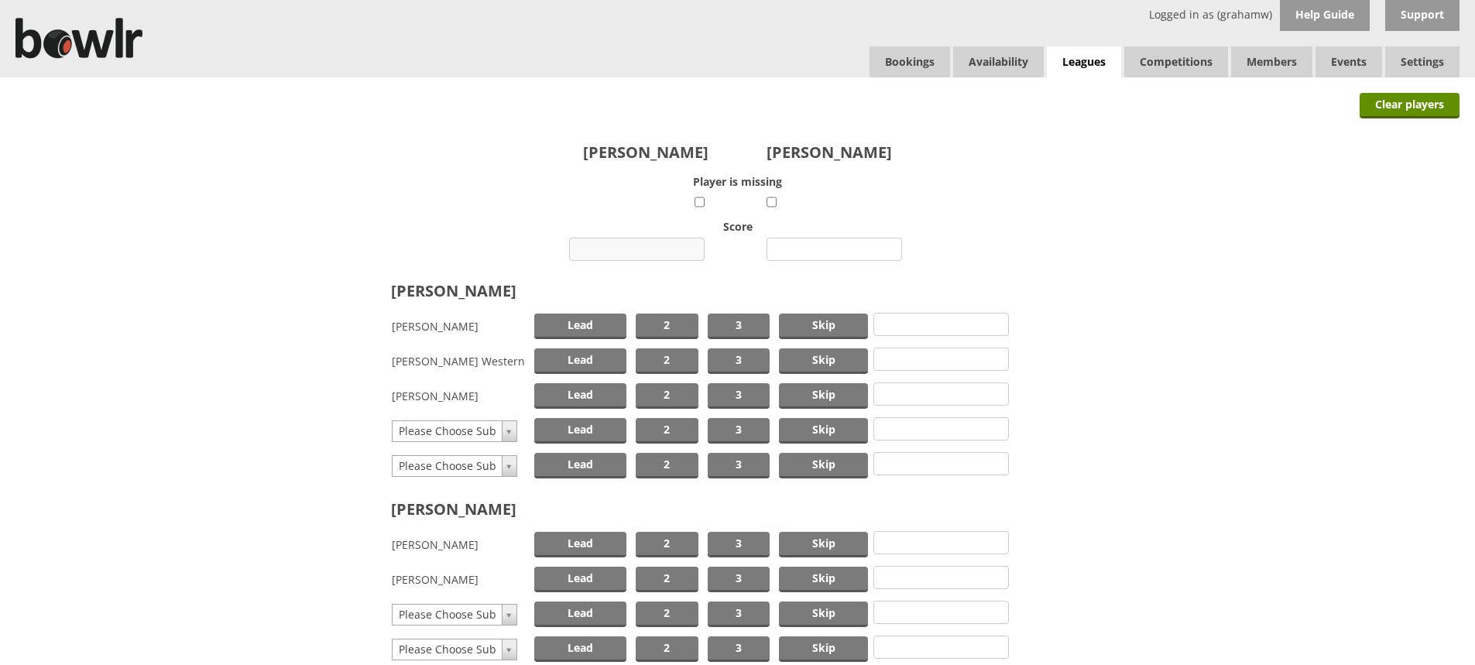
click at [671, 246] on input "number" at bounding box center [637, 249] width 136 height 23
type input "17"
click at [853, 251] on input "number" at bounding box center [835, 249] width 136 height 23
type input "6"
click at [808, 329] on span "Skip" at bounding box center [823, 327] width 89 height 26
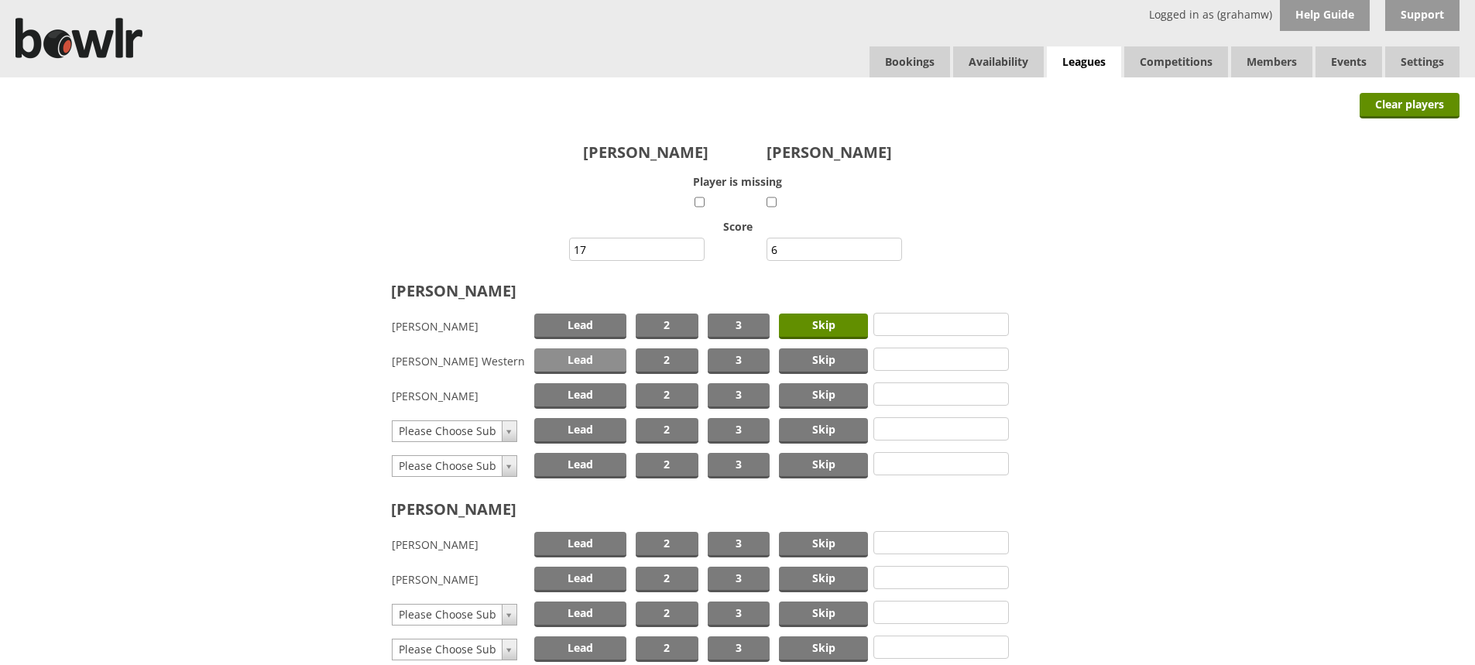
click at [605, 361] on span "Lead" at bounding box center [580, 361] width 92 height 26
click at [820, 540] on span "Skip" at bounding box center [823, 545] width 89 height 26
click at [599, 575] on span "Lead" at bounding box center [580, 580] width 92 height 26
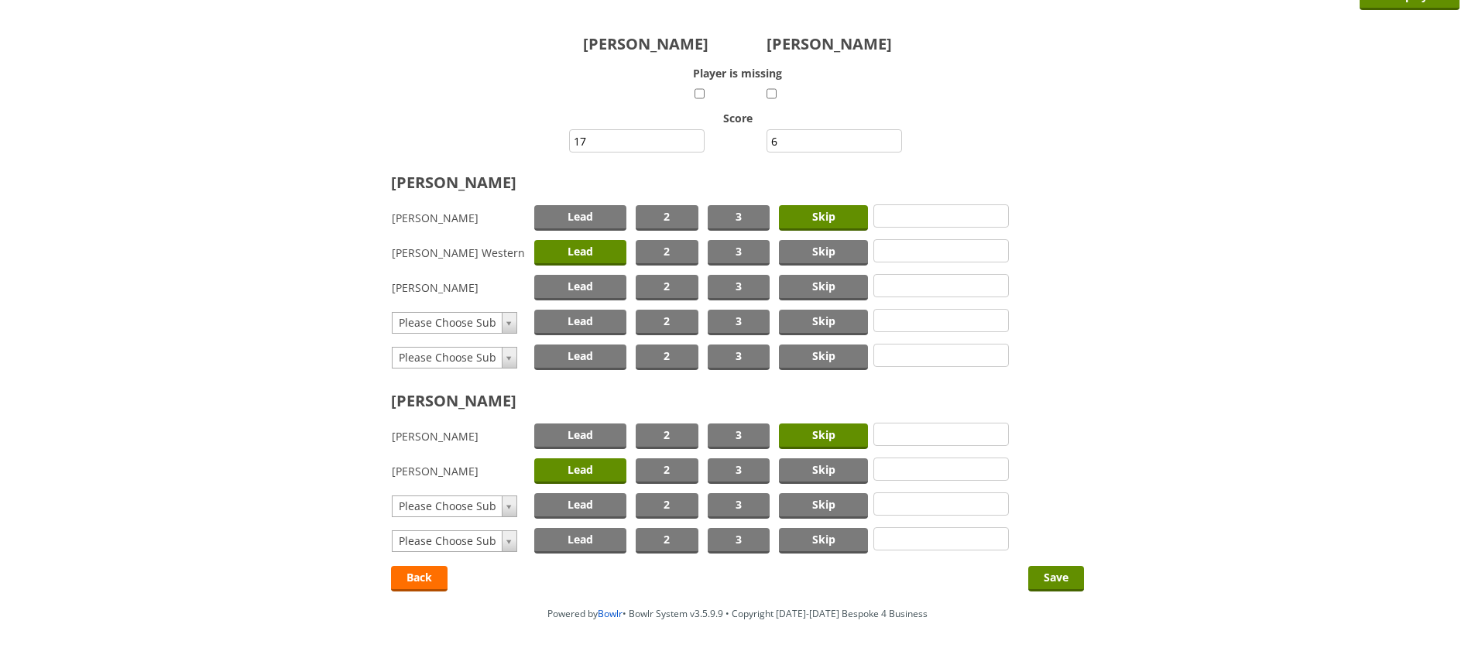
scroll to position [151, 0]
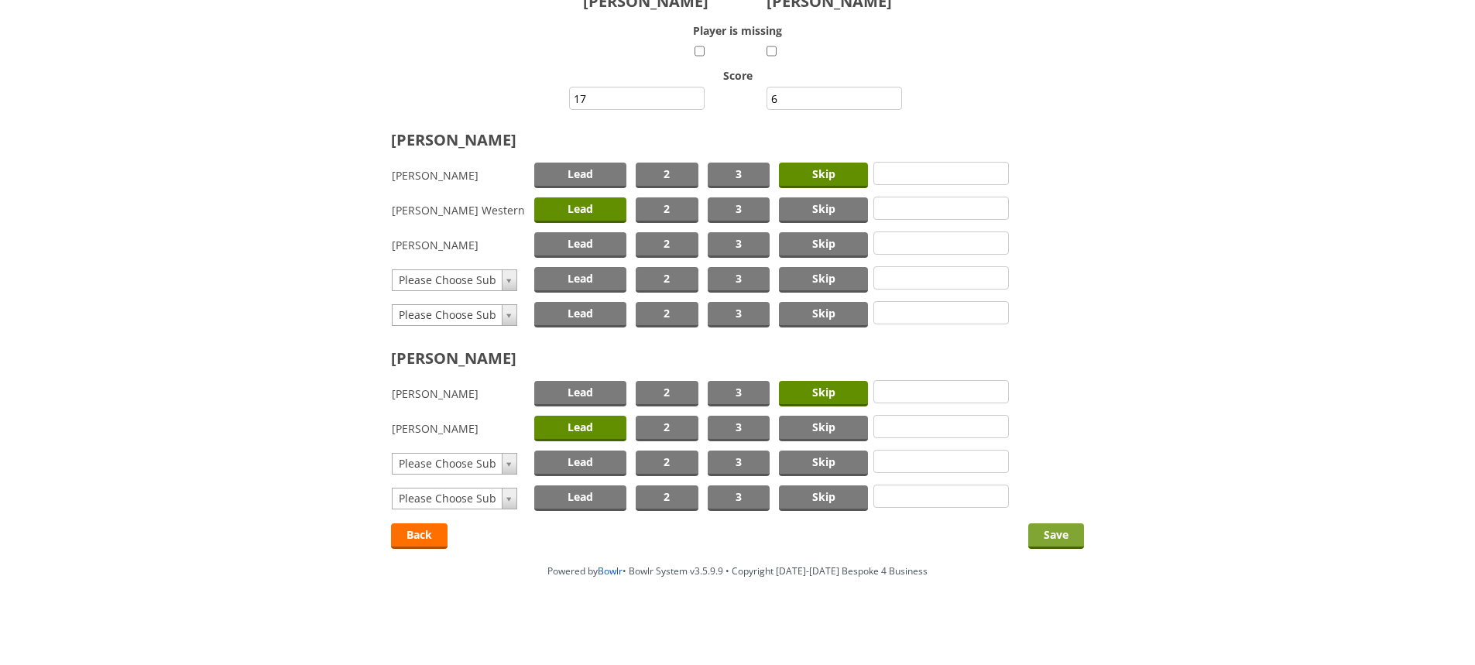
click at [1046, 534] on input "Save" at bounding box center [1056, 536] width 56 height 26
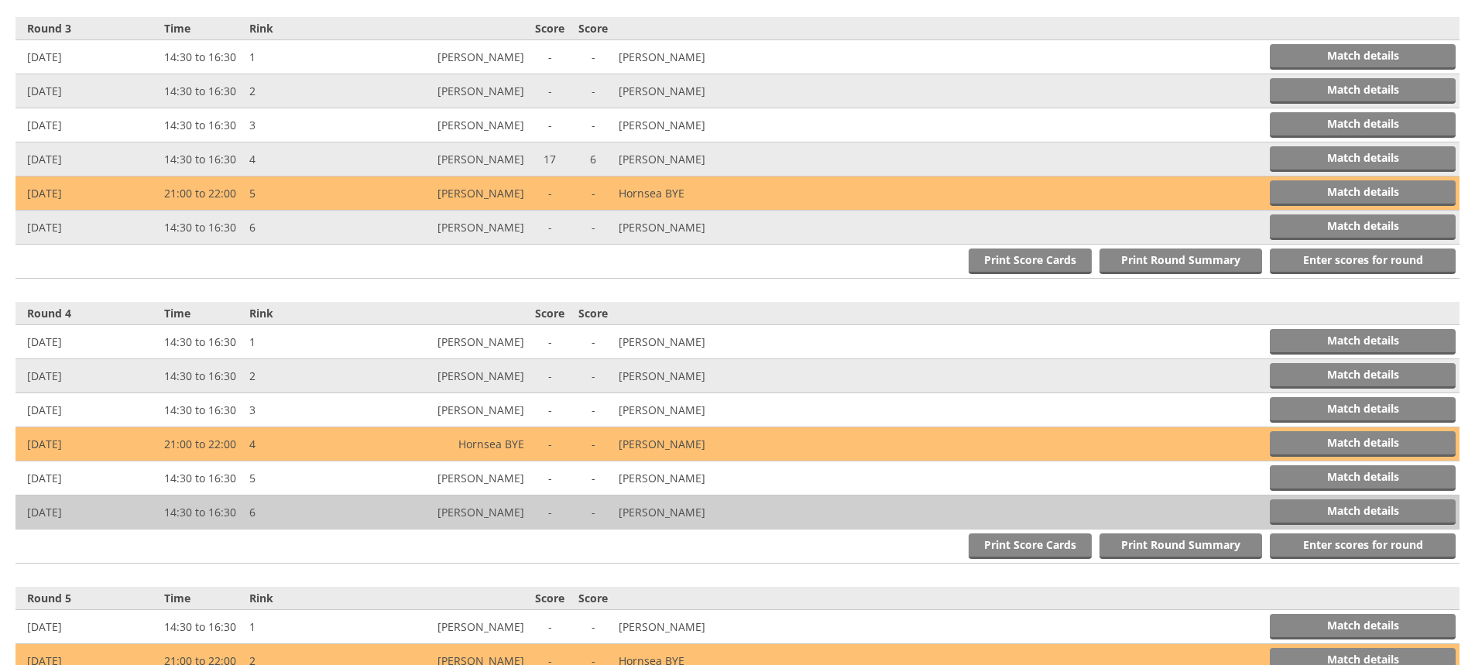
scroll to position [1185, 0]
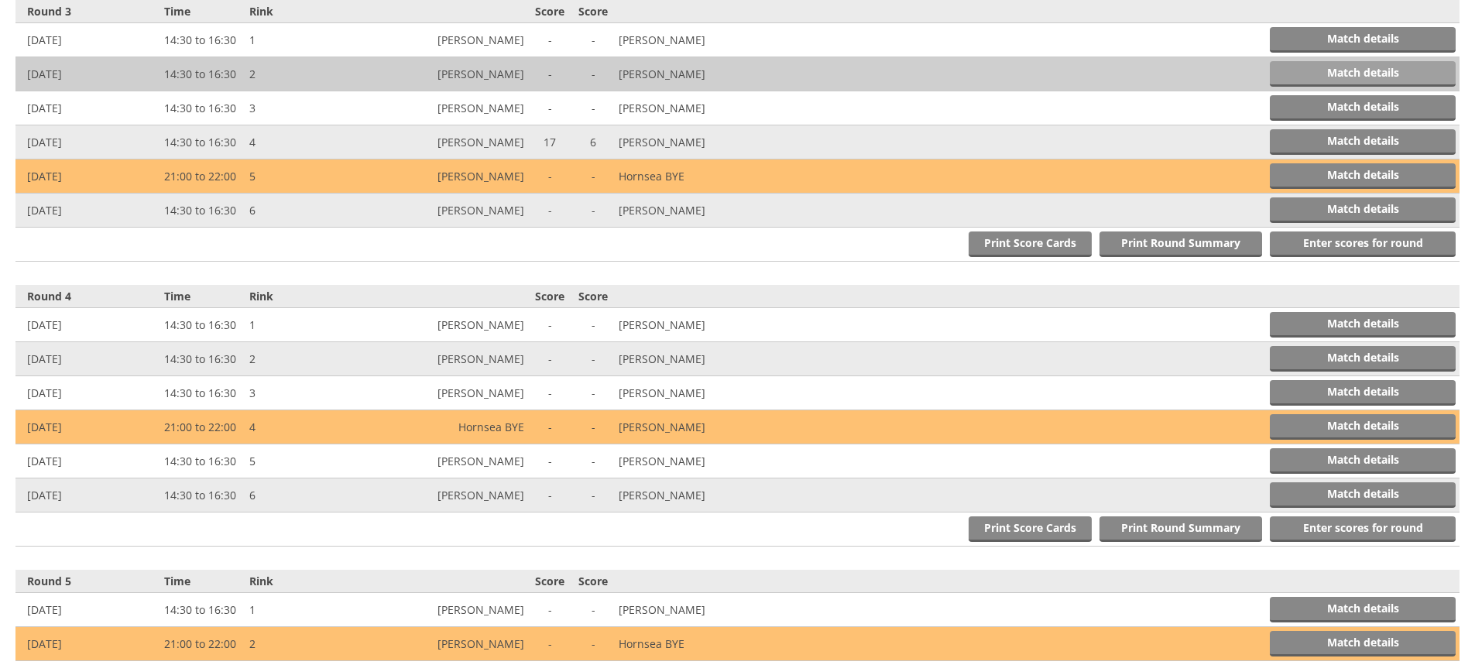
click at [1329, 71] on link "Match details" at bounding box center [1363, 74] width 186 height 26
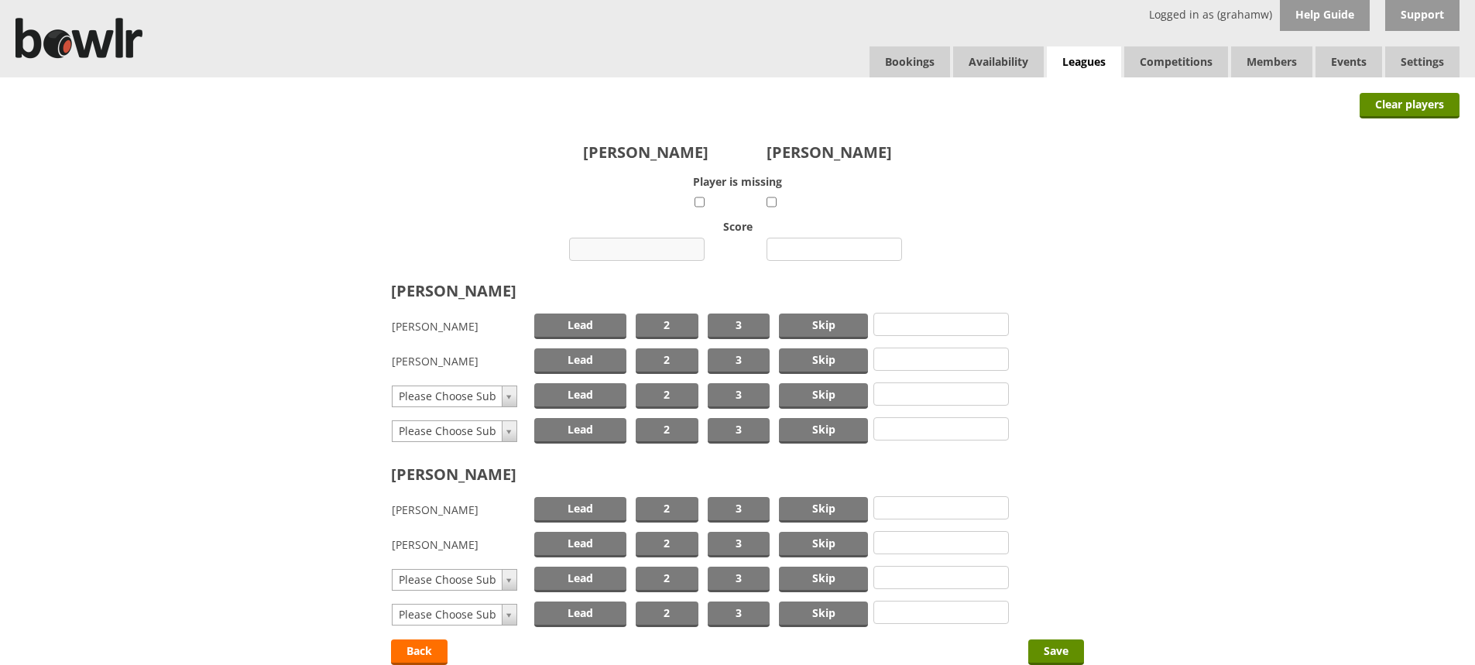
click at [636, 249] on input "number" at bounding box center [637, 249] width 136 height 23
type input "14"
click at [801, 244] on input "number" at bounding box center [835, 249] width 136 height 23
type input "11"
click at [832, 326] on span "Skip" at bounding box center [823, 327] width 89 height 26
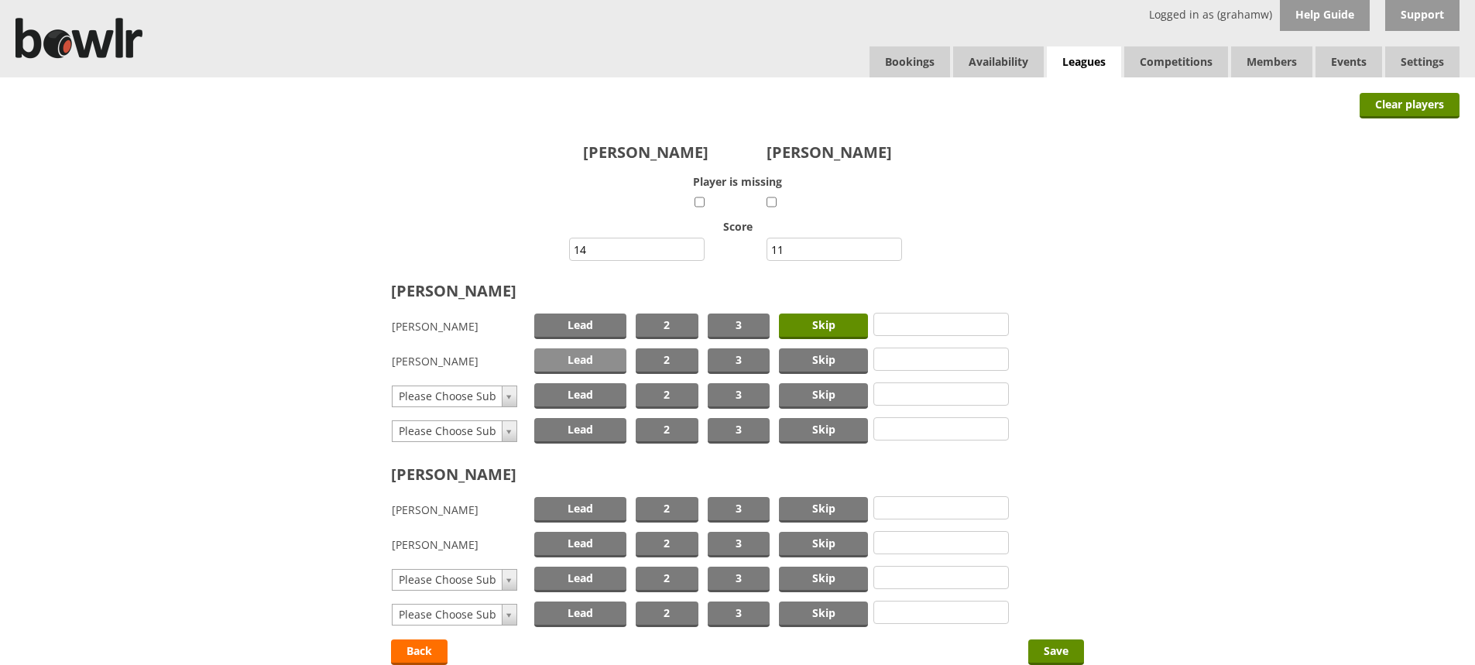
click at [605, 360] on span "Lead" at bounding box center [580, 361] width 92 height 26
click at [825, 510] on span "Skip" at bounding box center [823, 510] width 89 height 26
click at [602, 543] on span "Lead" at bounding box center [580, 545] width 92 height 26
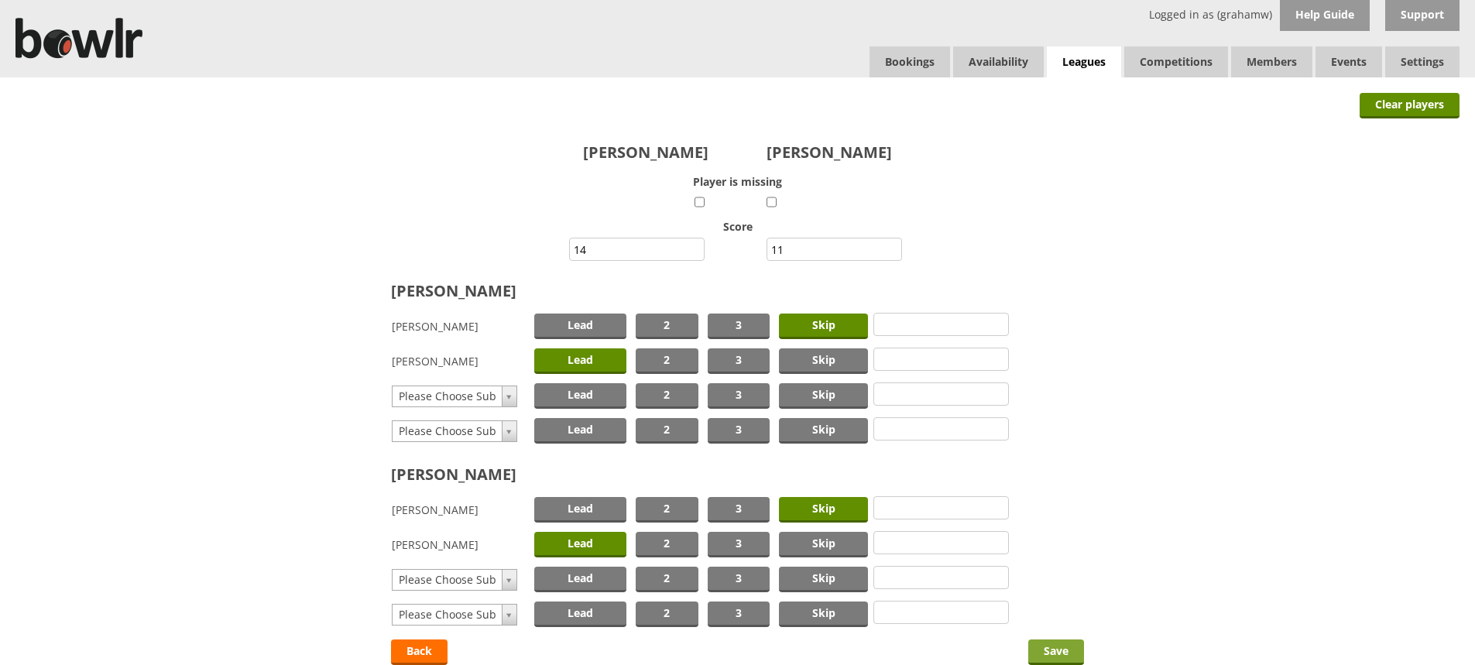
click at [1045, 645] on input "Save" at bounding box center [1056, 653] width 56 height 26
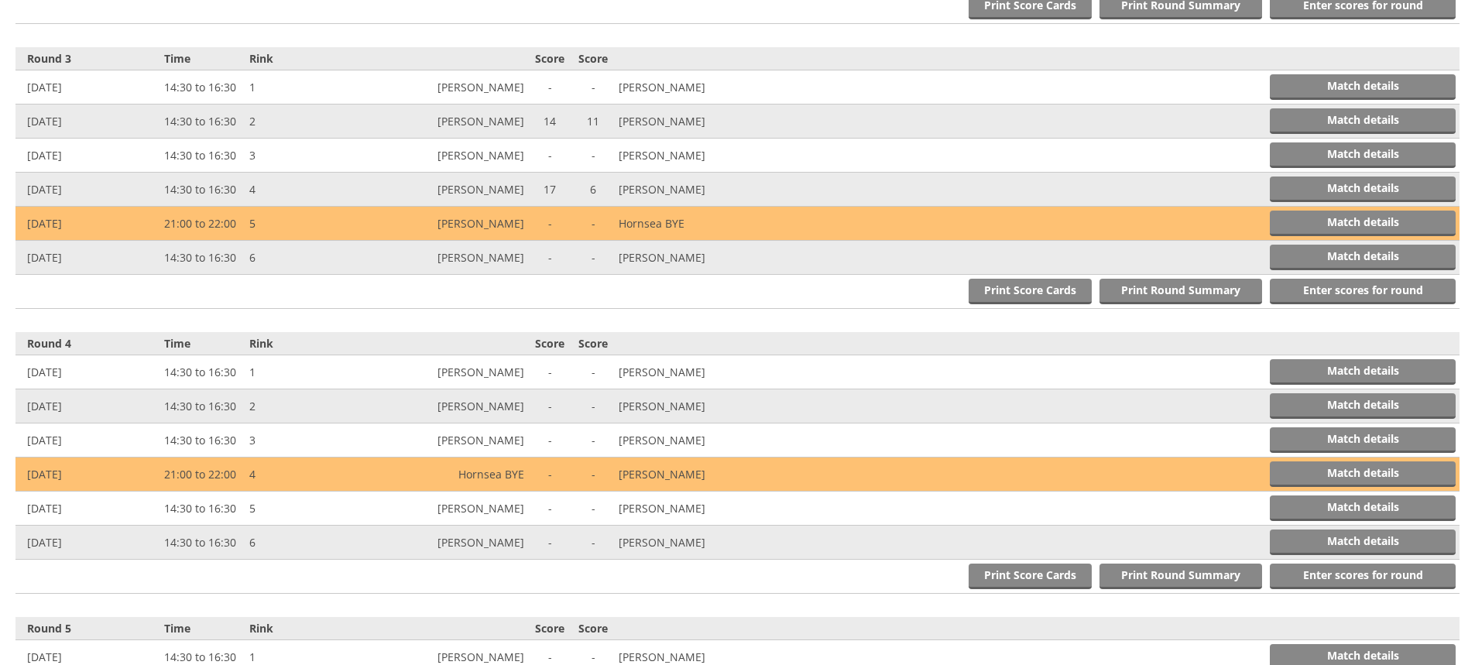
scroll to position [1185, 0]
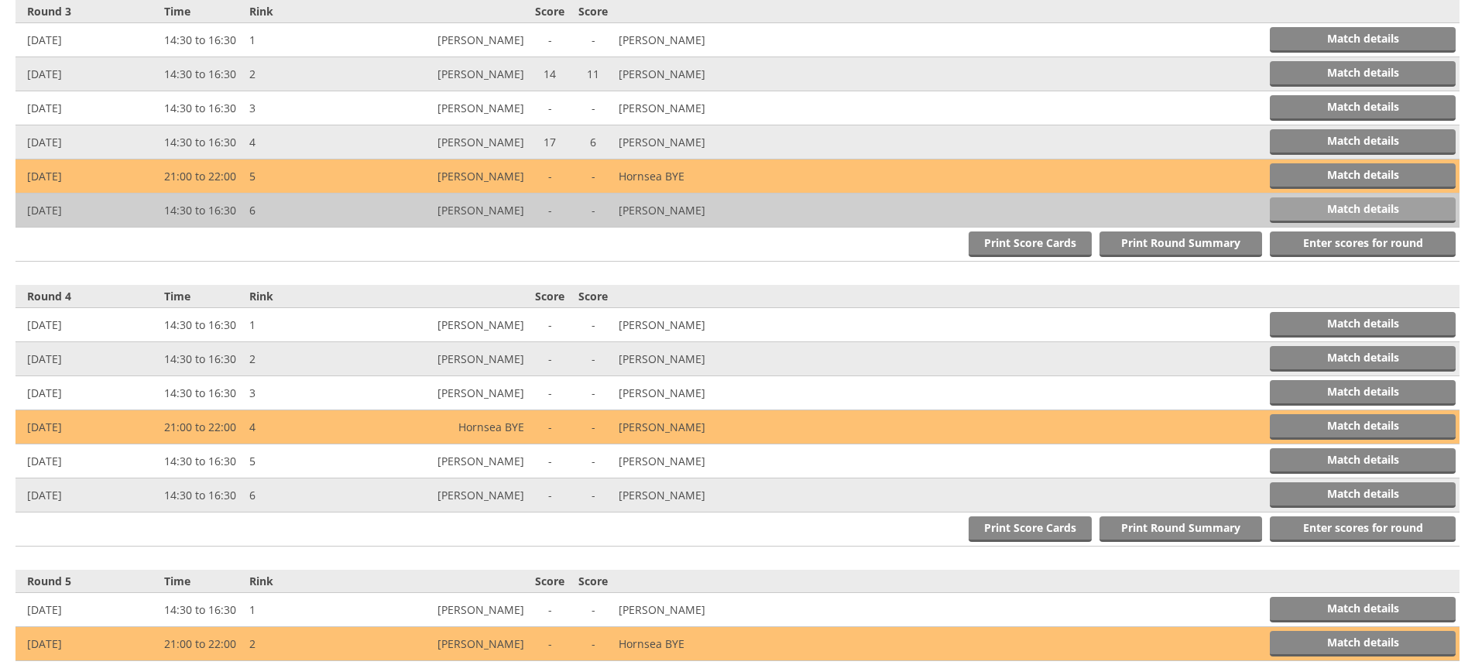
click at [1302, 203] on link "Match details" at bounding box center [1363, 210] width 186 height 26
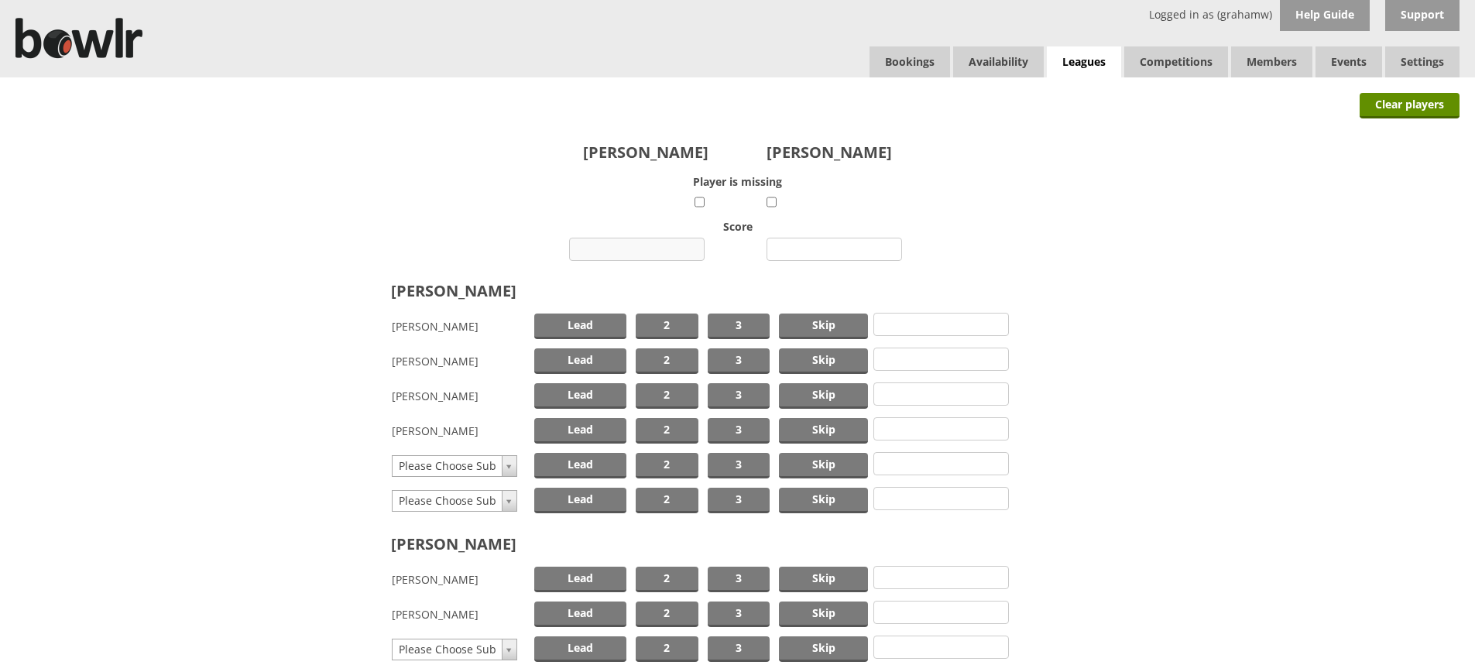
click at [662, 247] on input "number" at bounding box center [637, 249] width 136 height 23
type input "13"
click at [807, 251] on input "number" at bounding box center [835, 249] width 136 height 23
type input "10"
click at [824, 321] on span "Skip" at bounding box center [823, 327] width 89 height 26
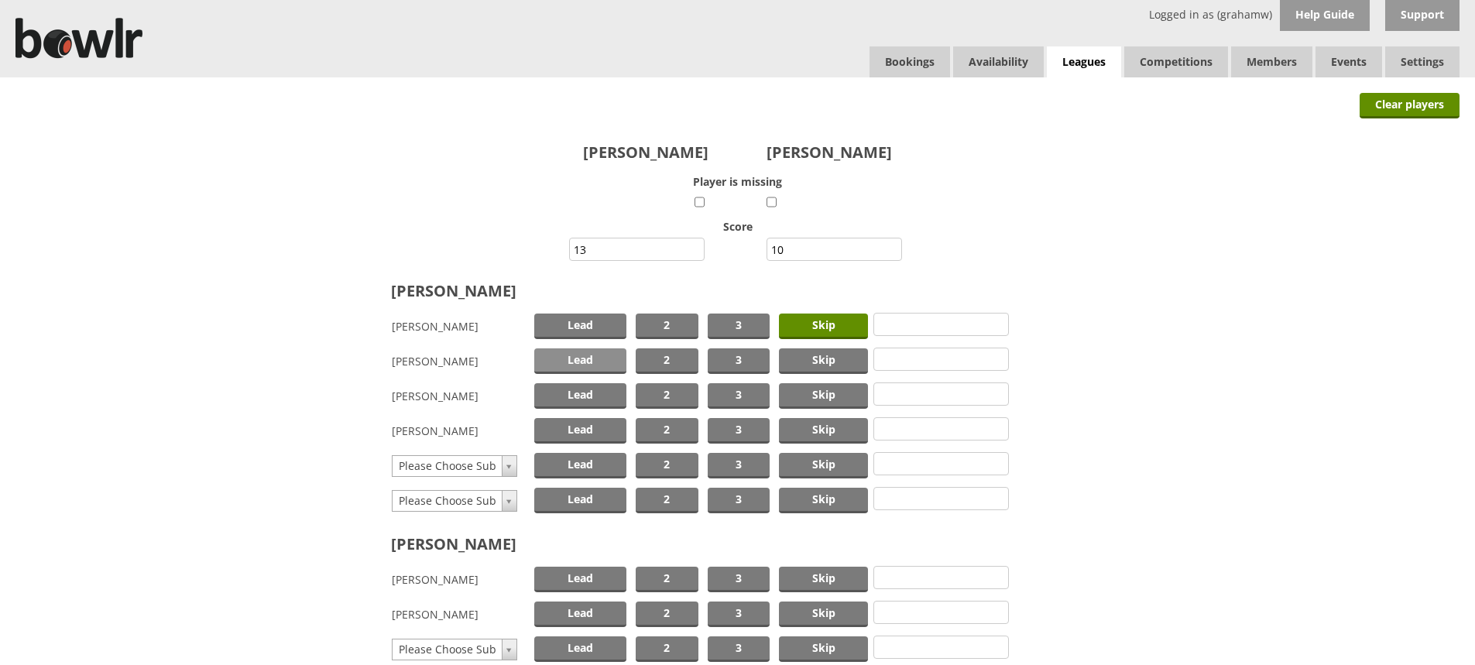
click at [603, 355] on span "Lead" at bounding box center [580, 361] width 92 height 26
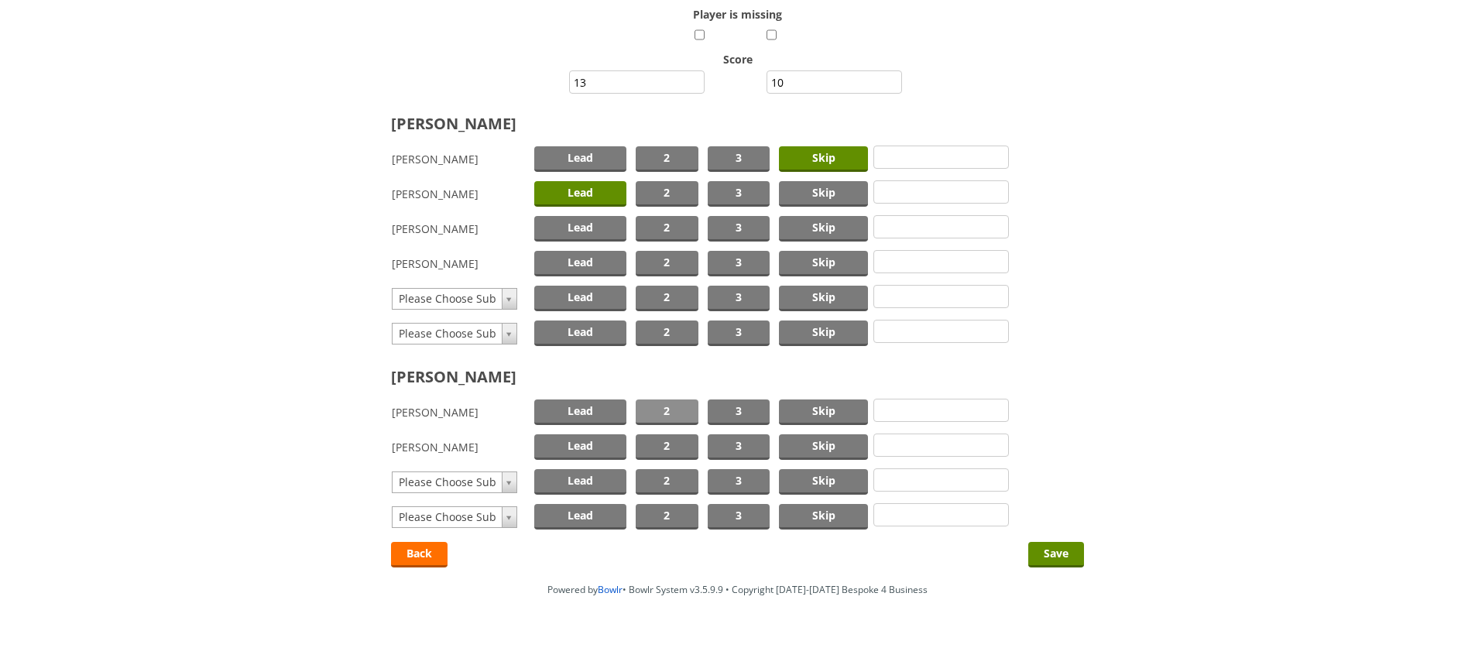
scroll to position [186, 0]
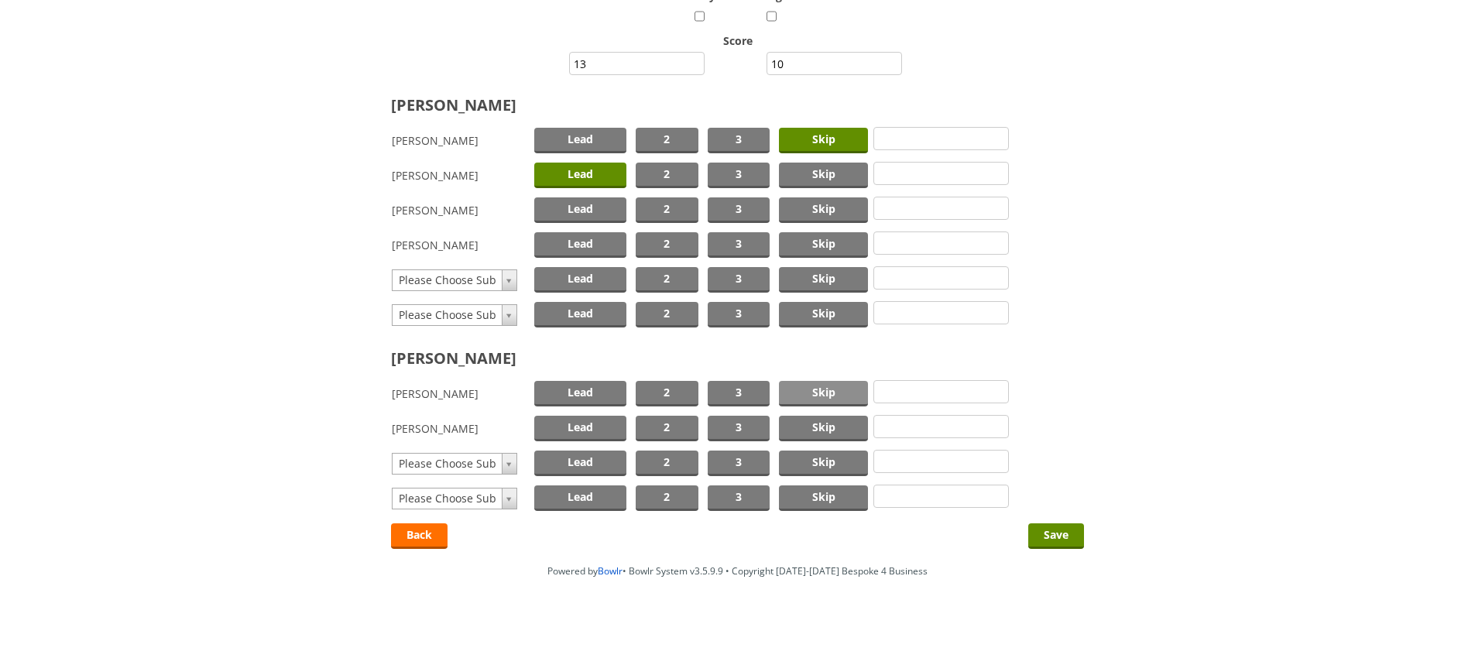
click at [791, 390] on span "Skip" at bounding box center [823, 394] width 89 height 26
click at [599, 422] on span "Lead" at bounding box center [580, 429] width 92 height 26
click at [1045, 532] on input "Save" at bounding box center [1056, 536] width 56 height 26
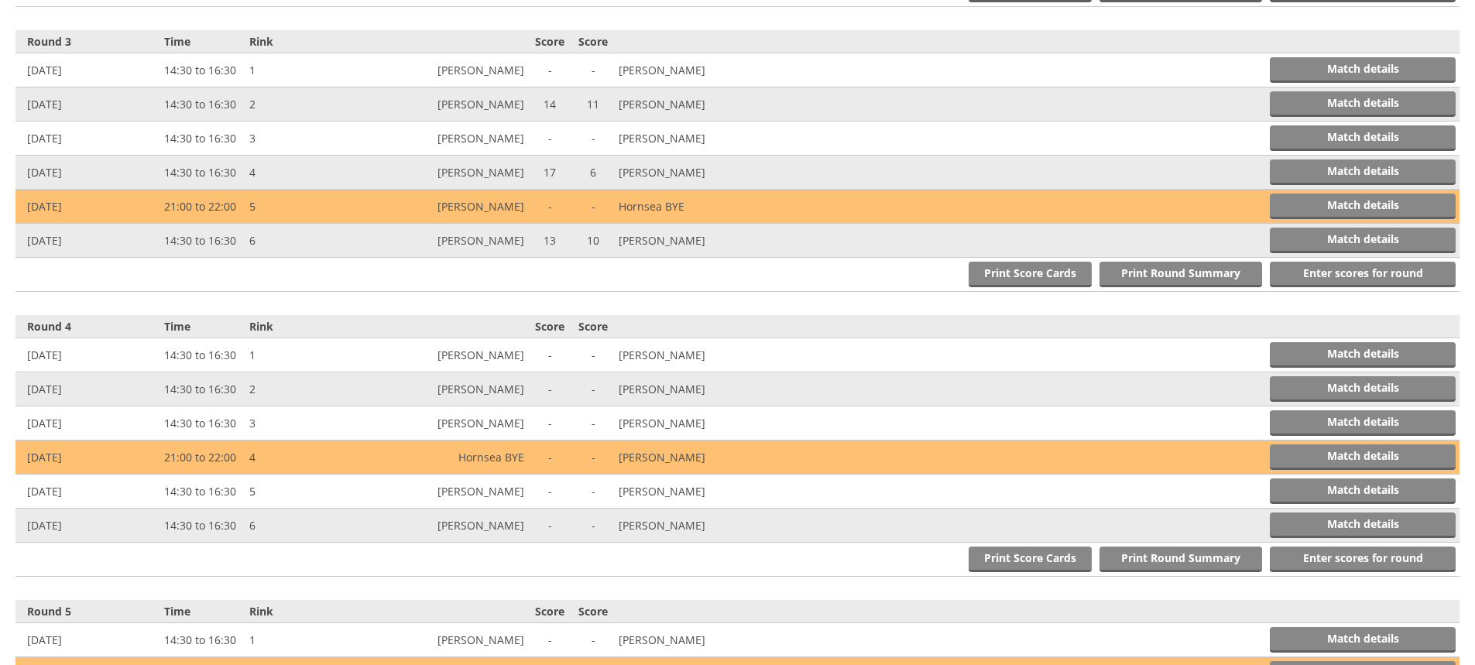
scroll to position [1185, 0]
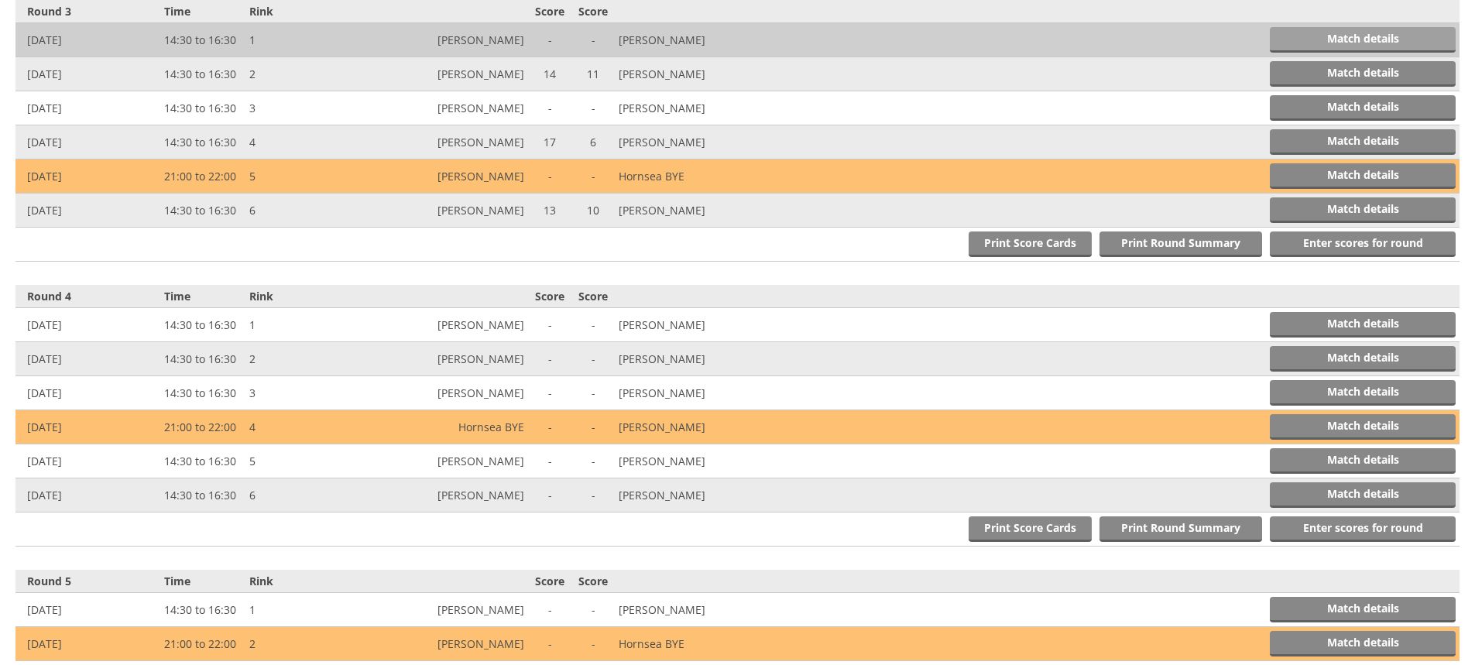
click at [1296, 33] on link "Match details" at bounding box center [1363, 40] width 186 height 26
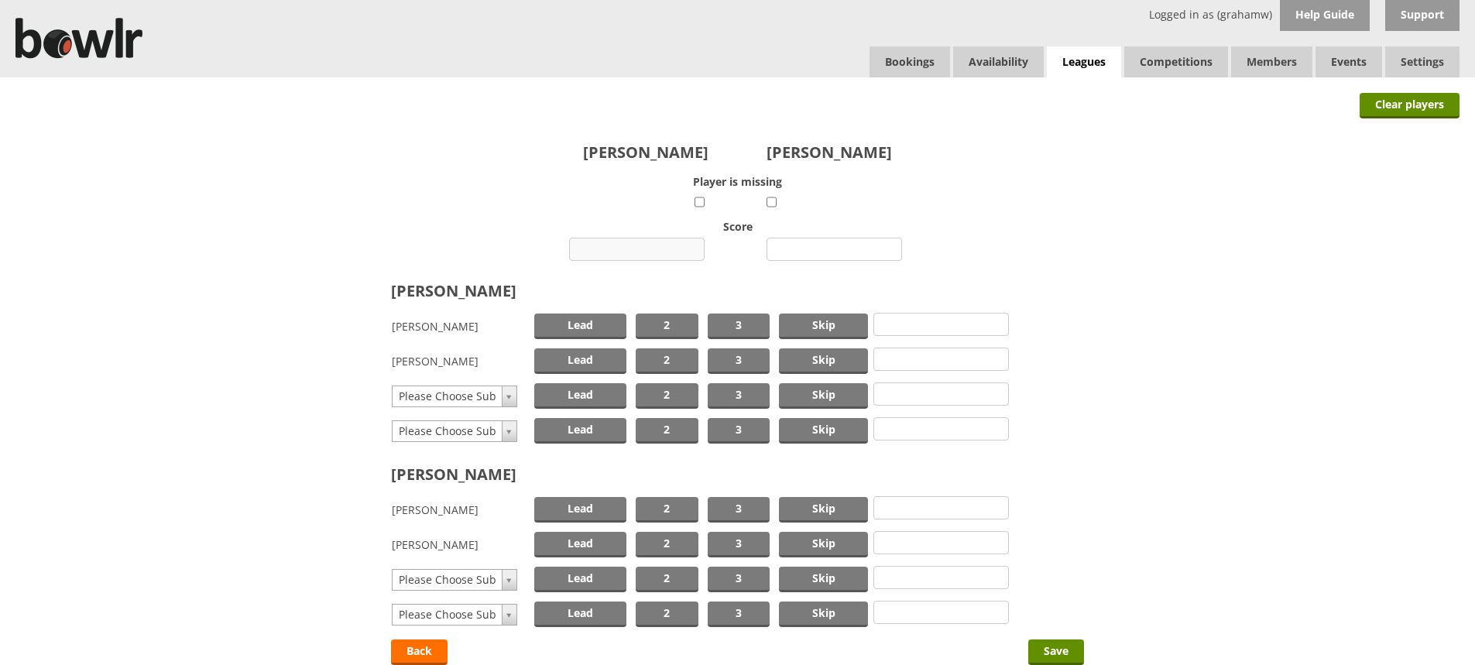
click at [649, 243] on input "number" at bounding box center [637, 249] width 136 height 23
type input "9"
click at [807, 247] on input "number" at bounding box center [835, 249] width 136 height 23
type input "24"
click at [840, 322] on span "Skip" at bounding box center [823, 327] width 89 height 26
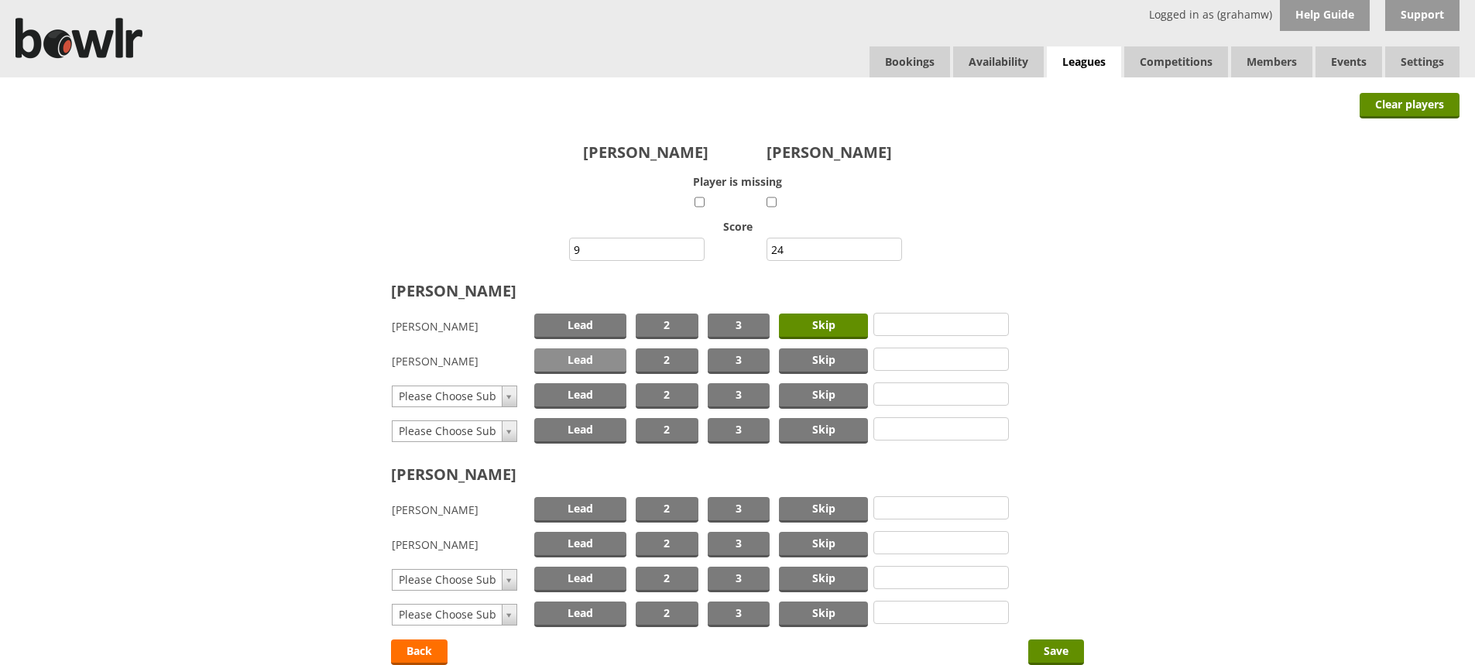
click at [599, 363] on span "Lead" at bounding box center [580, 361] width 92 height 26
click at [819, 506] on span "Skip" at bounding box center [823, 510] width 89 height 26
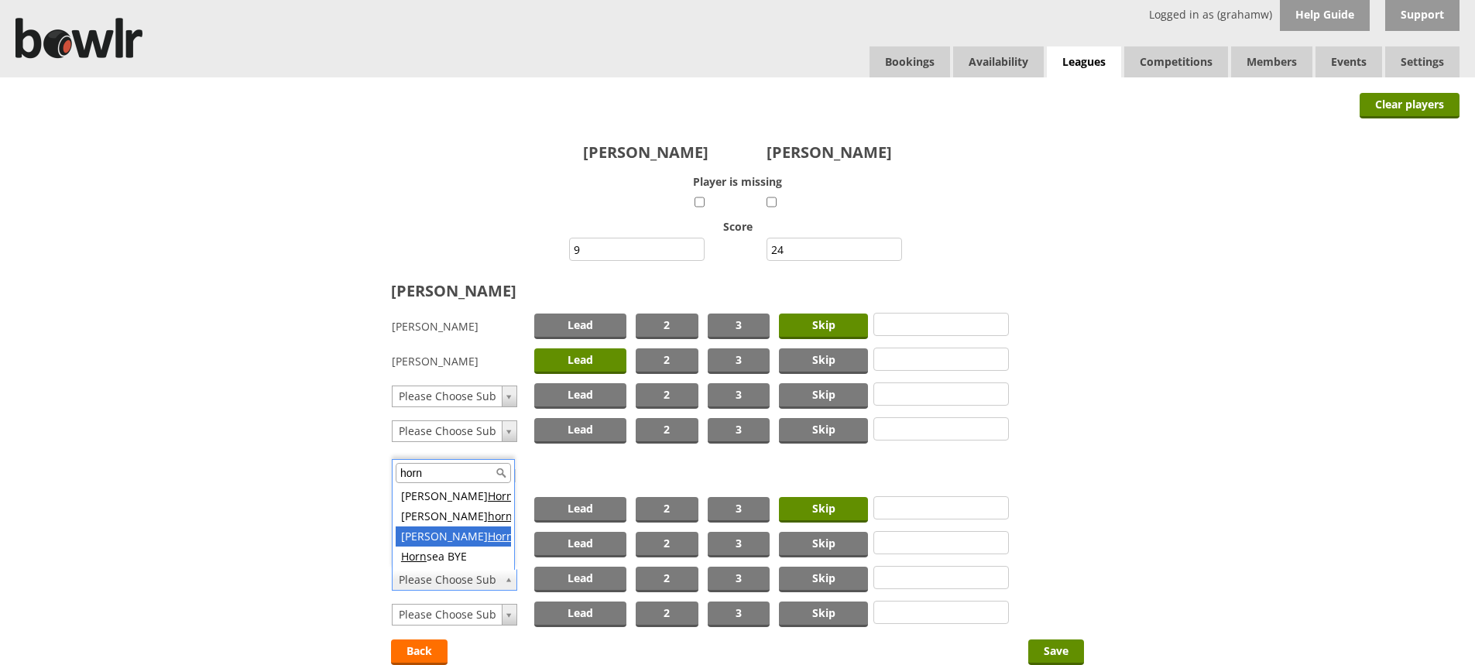
type input "horn"
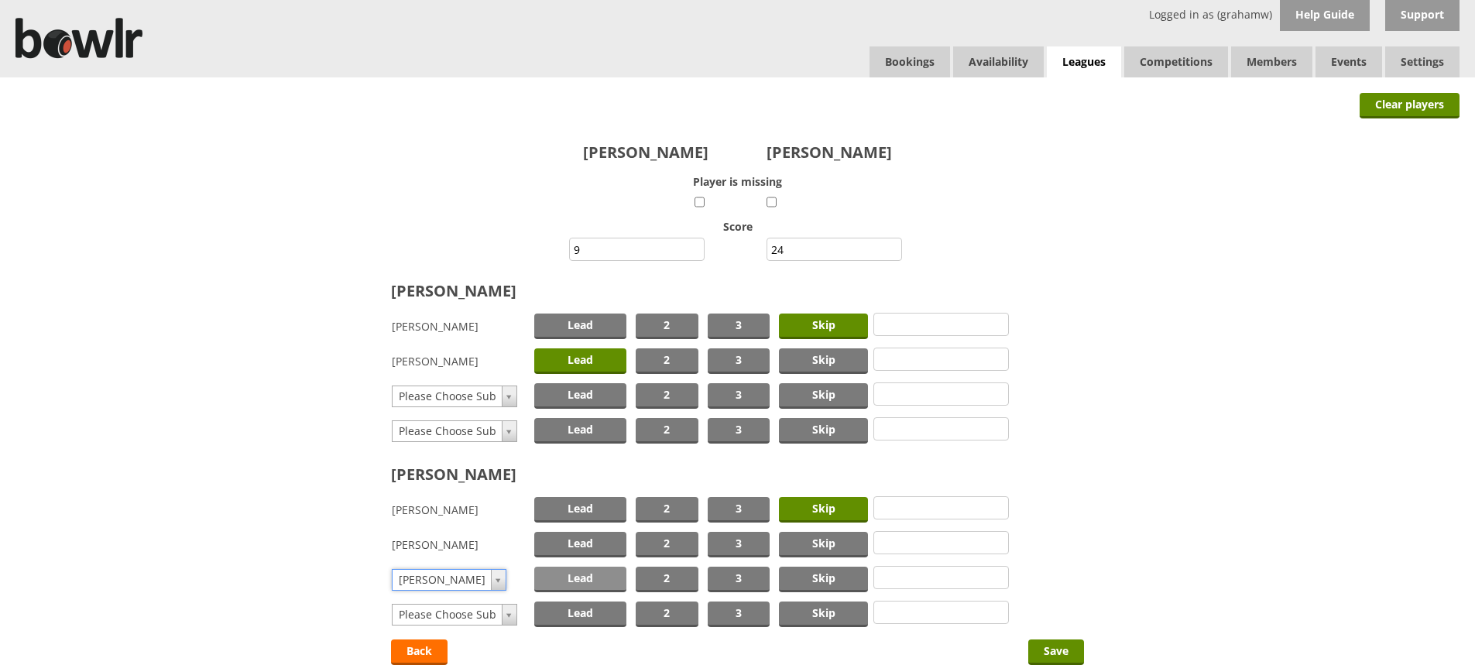
click at [552, 581] on span "Lead" at bounding box center [580, 580] width 92 height 26
click at [1040, 643] on input "Save" at bounding box center [1056, 653] width 56 height 26
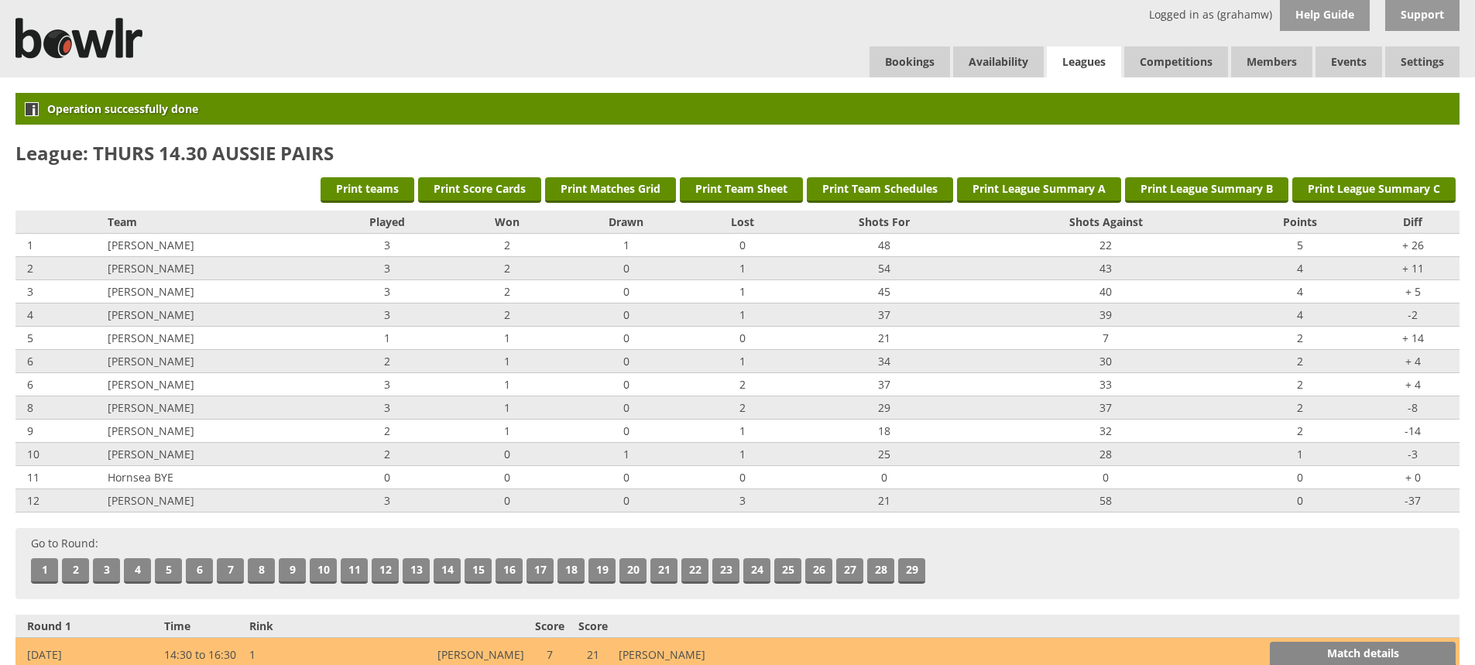
click at [1095, 60] on link "Leagues" at bounding box center [1084, 62] width 74 height 32
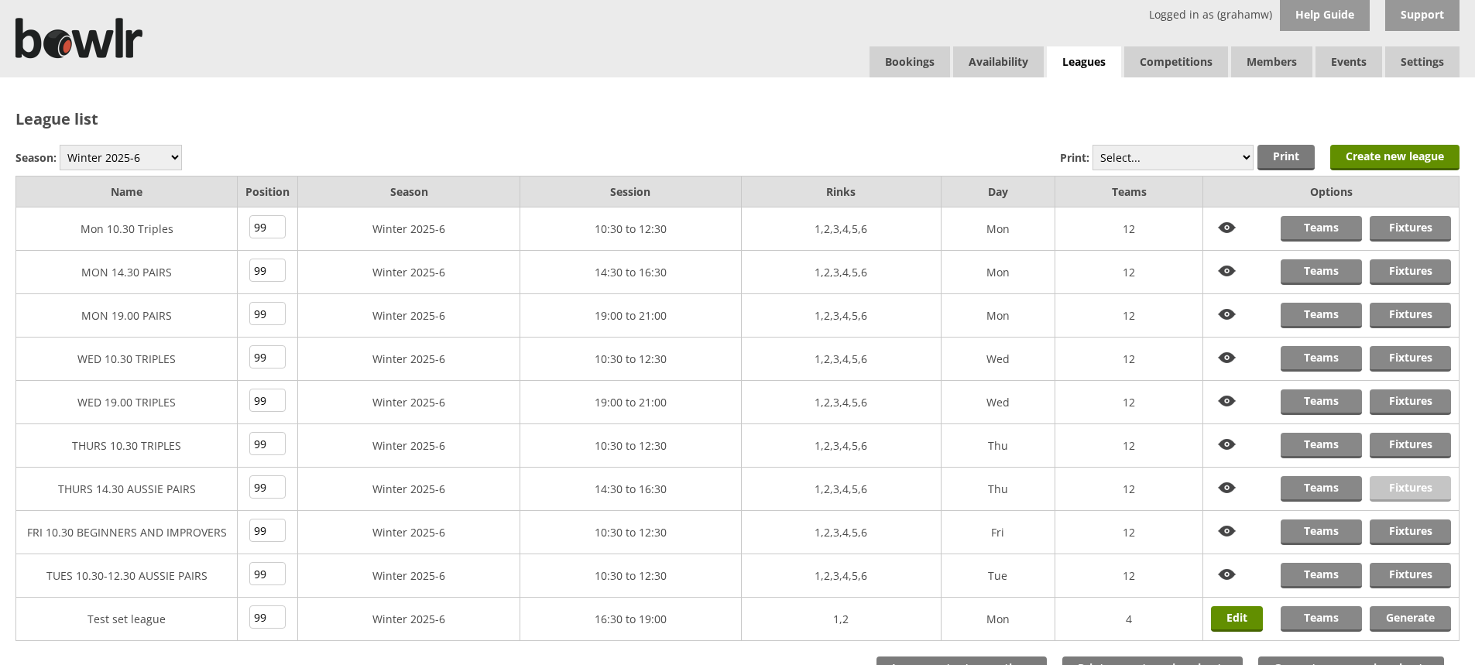
click at [1395, 484] on link "Fixtures" at bounding box center [1410, 489] width 81 height 26
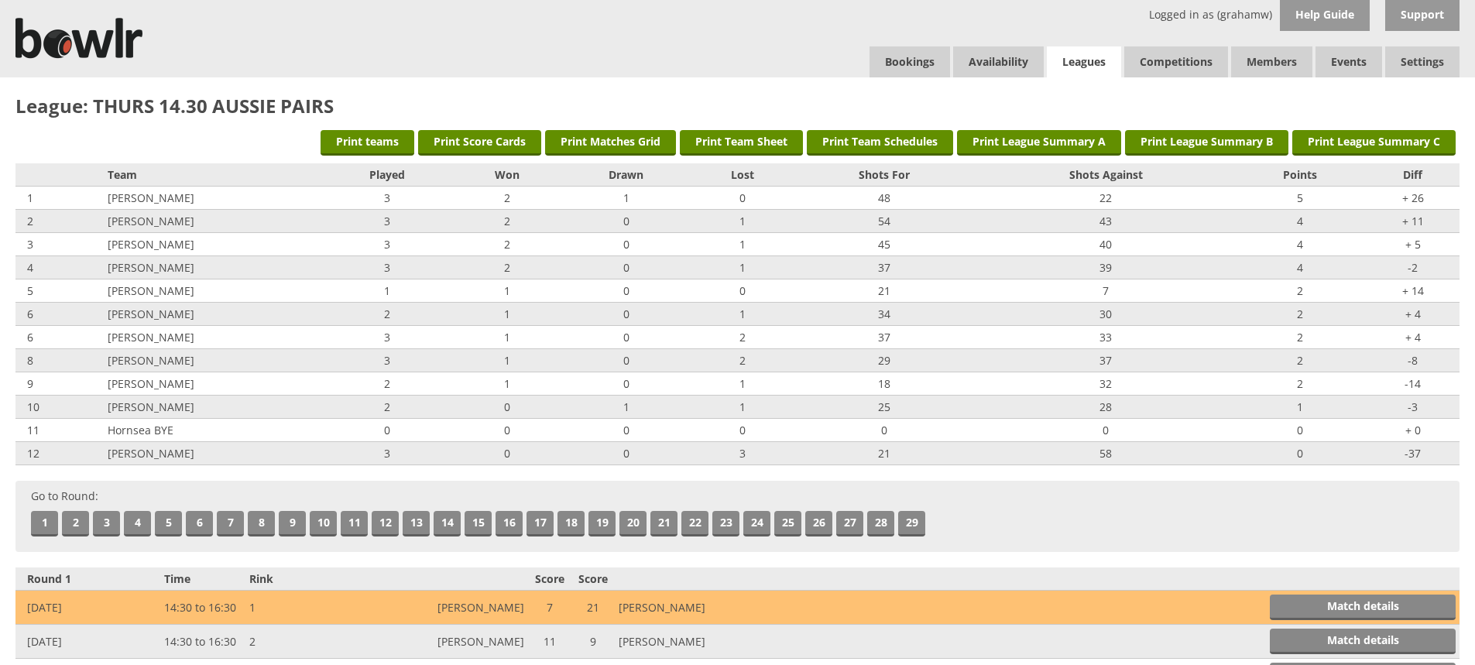
click at [1073, 61] on link "Leagues" at bounding box center [1084, 62] width 74 height 32
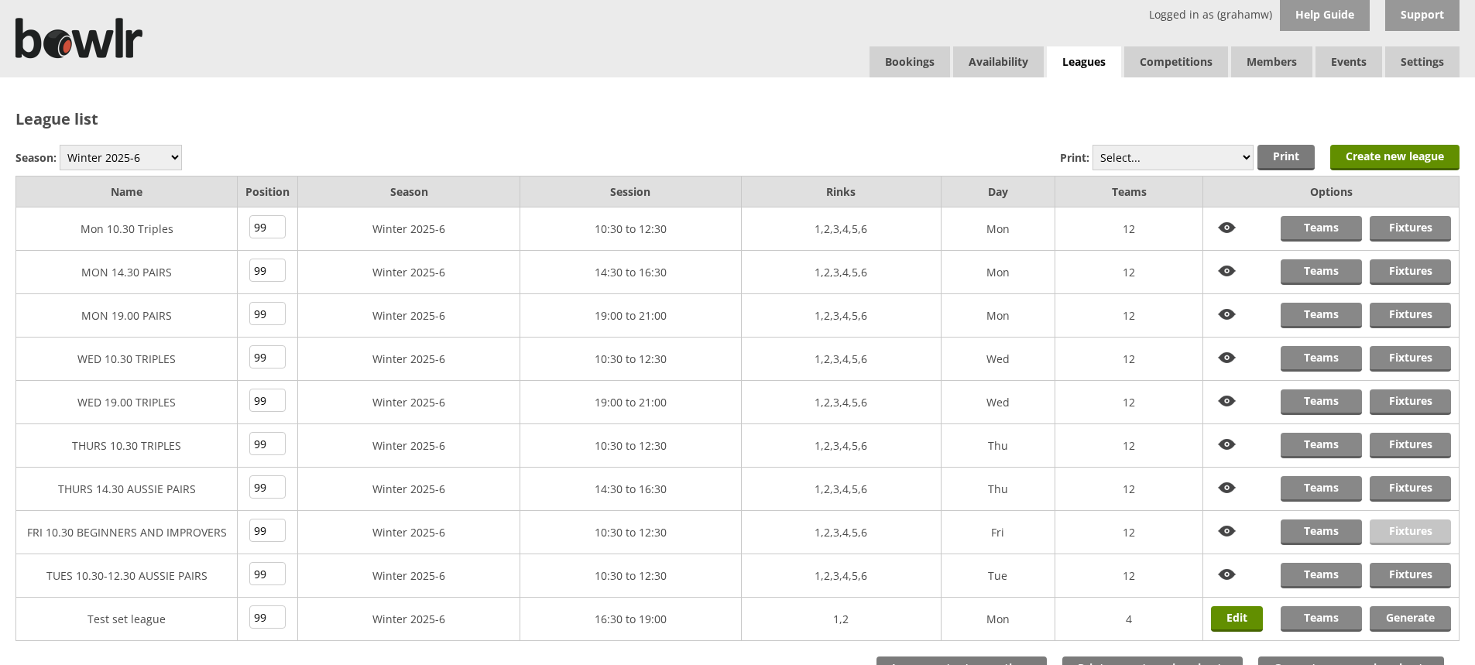
click at [1398, 531] on link "Fixtures" at bounding box center [1410, 533] width 81 height 26
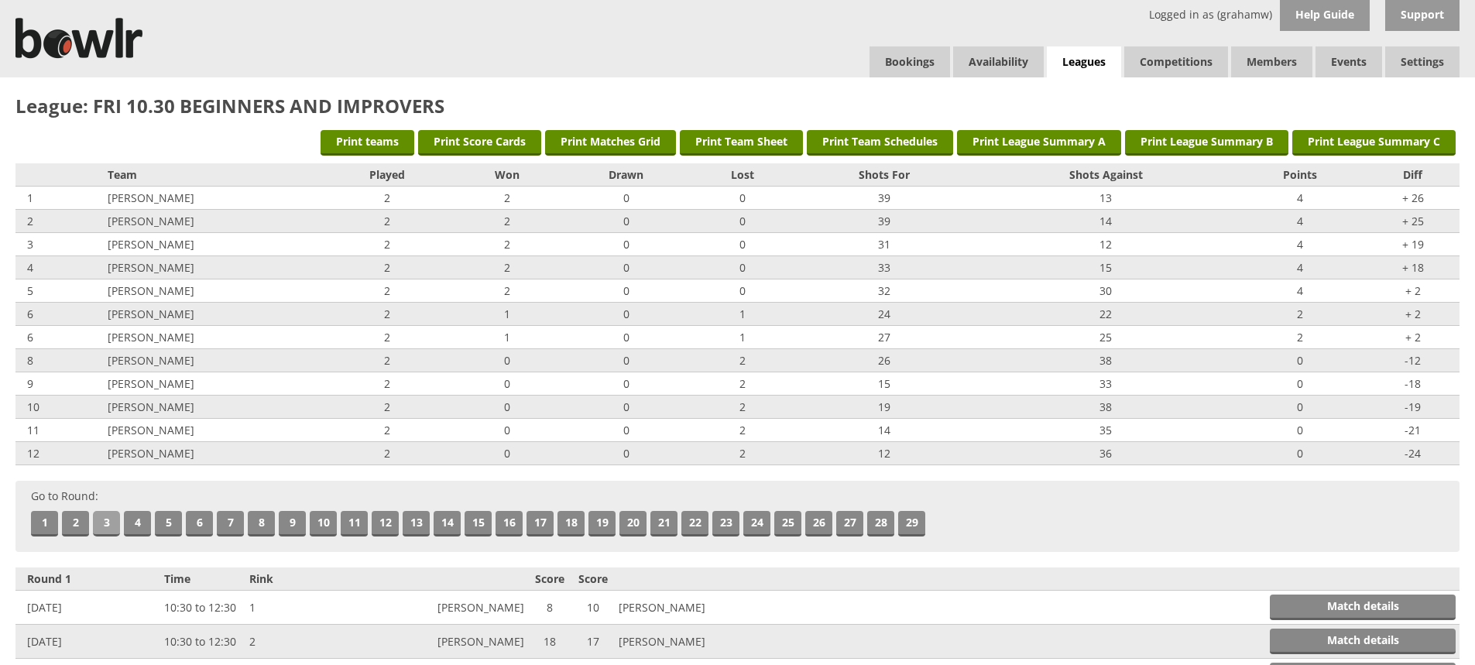
click at [111, 521] on link "3" at bounding box center [106, 524] width 27 height 26
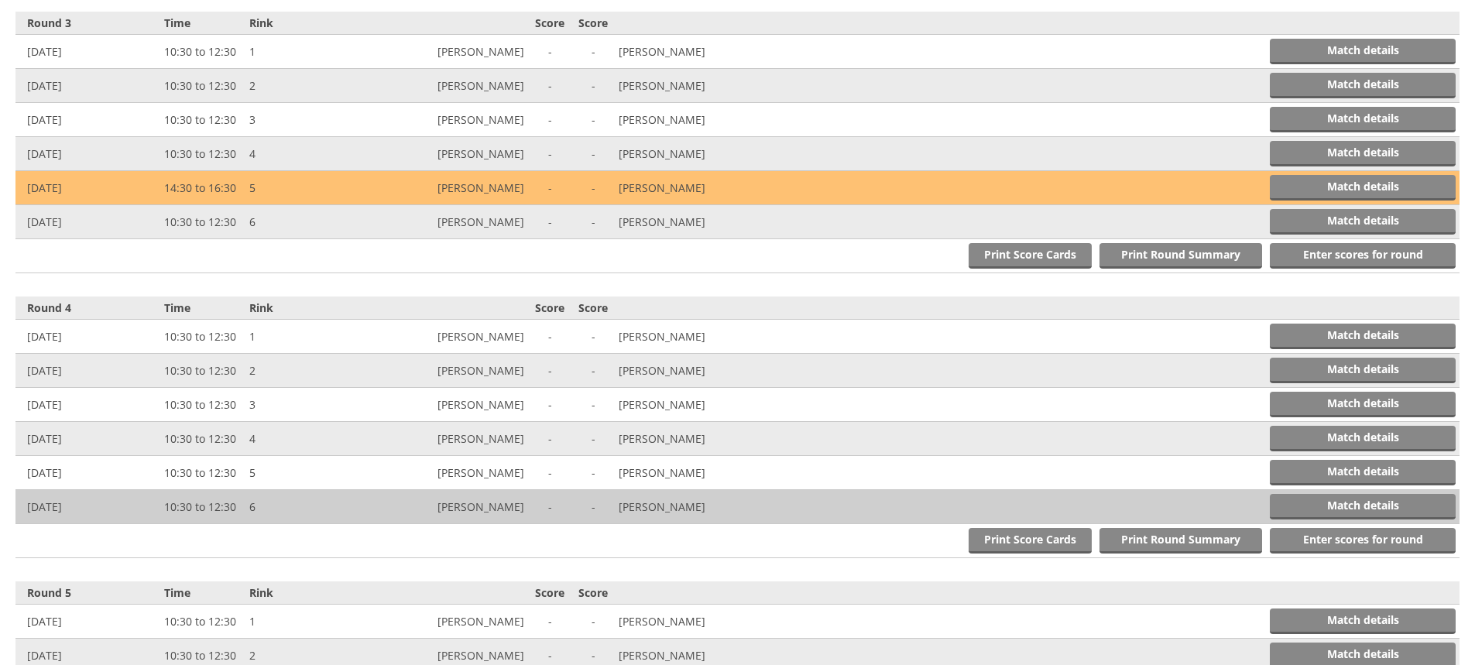
scroll to position [1137, 0]
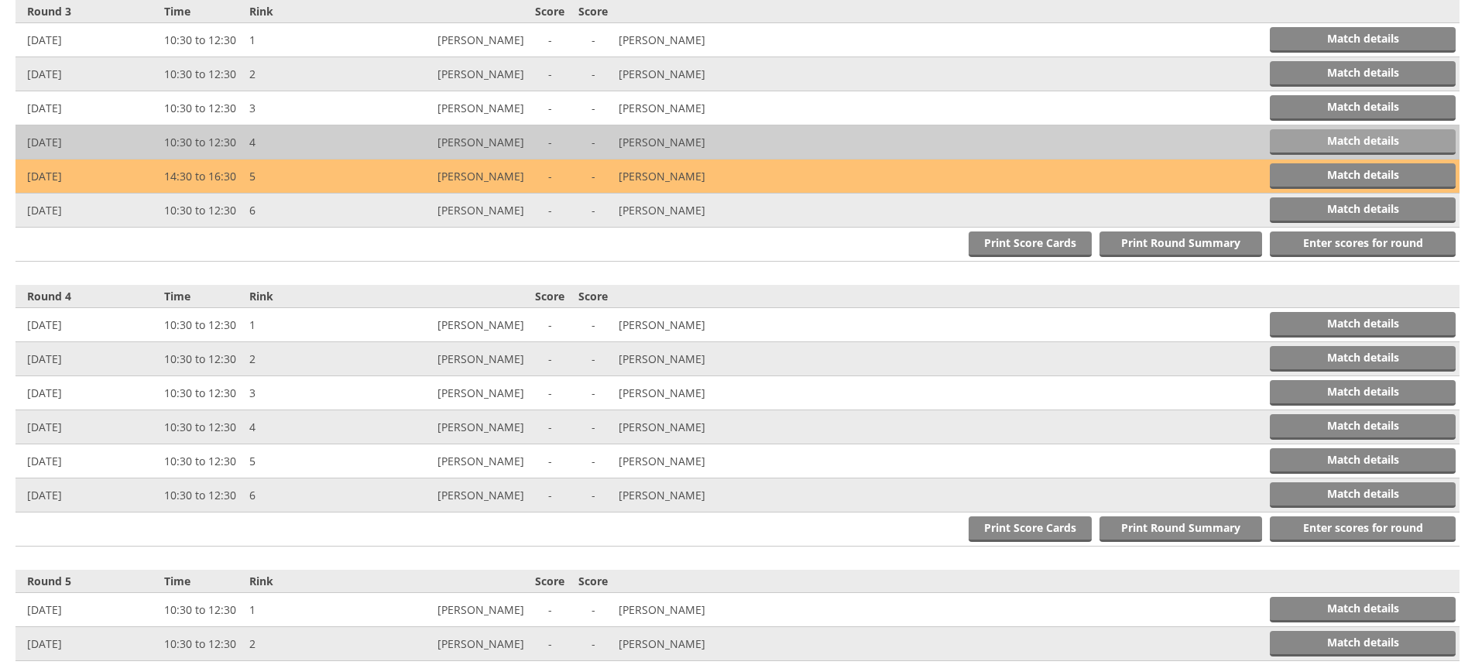
click at [1326, 135] on link "Match details" at bounding box center [1363, 142] width 186 height 26
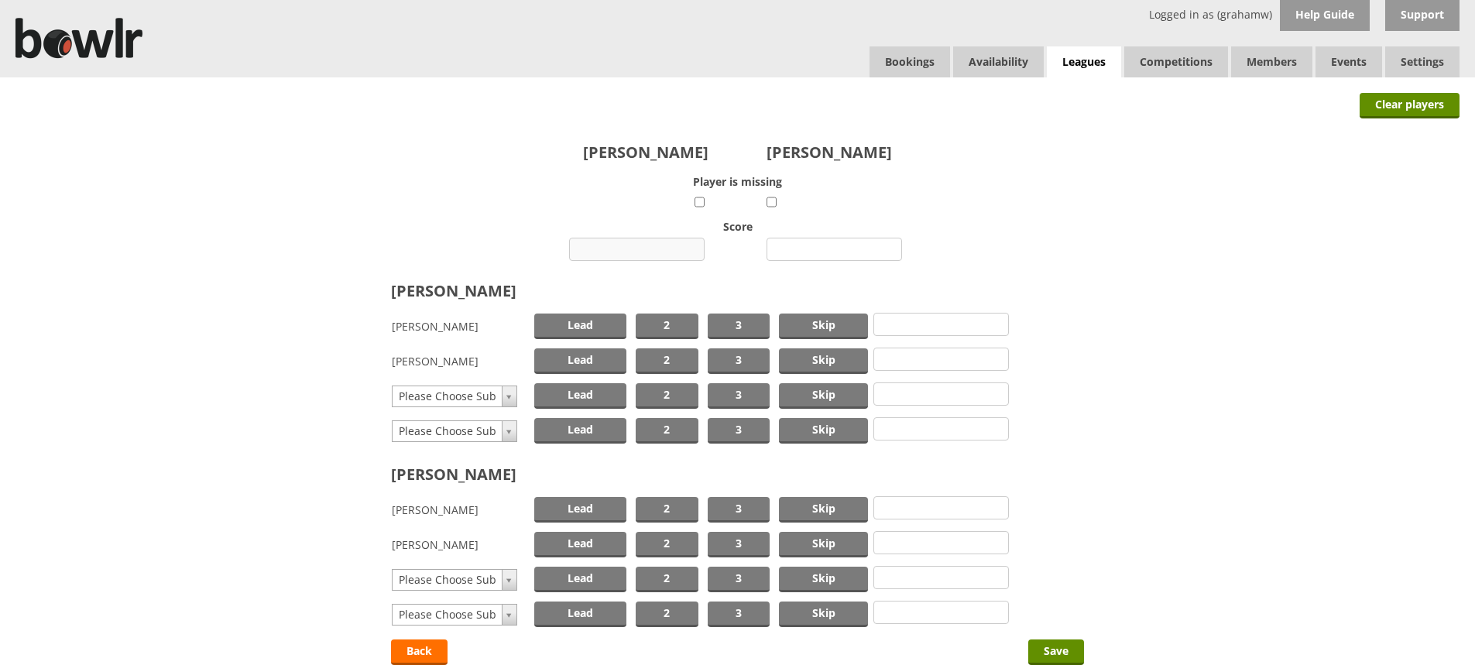
click at [636, 248] on input "number" at bounding box center [637, 249] width 136 height 23
type input "16"
click at [806, 247] on input "number" at bounding box center [835, 249] width 136 height 23
type input "9"
click at [800, 322] on span "Skip" at bounding box center [823, 327] width 89 height 26
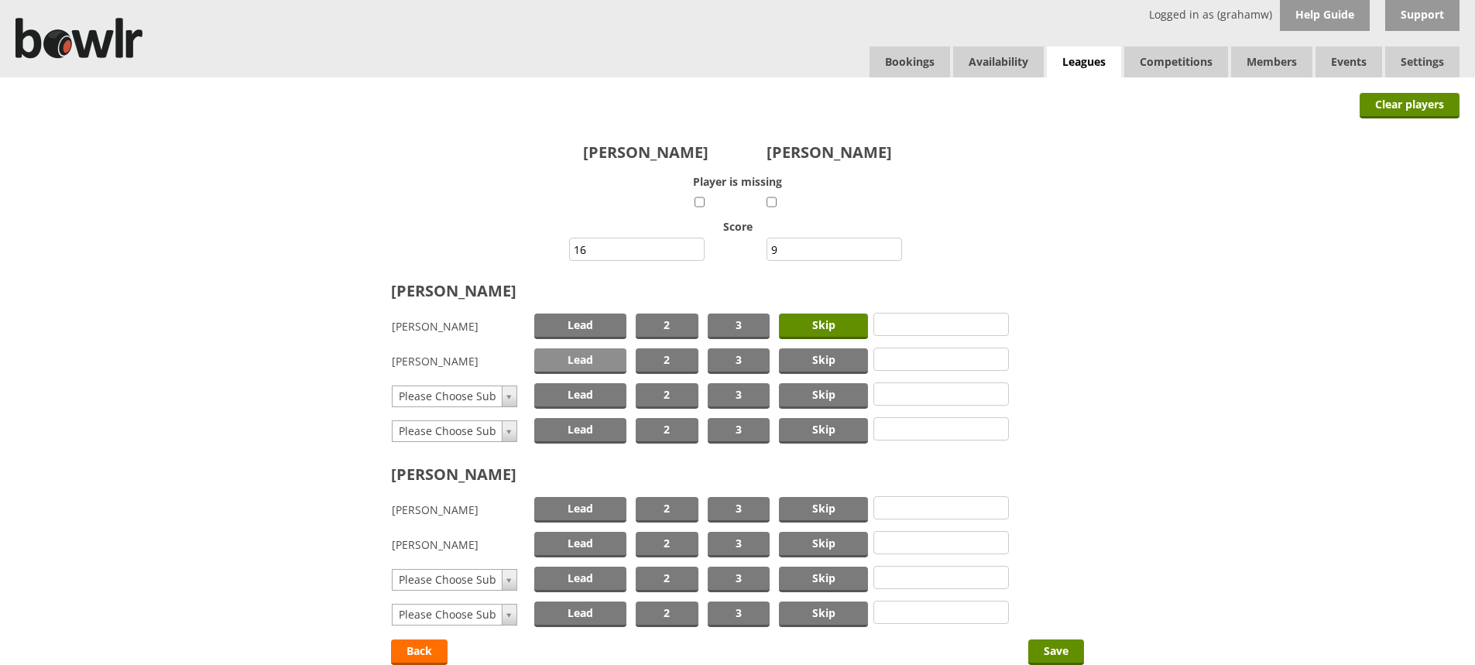
click at [606, 359] on span "Lead" at bounding box center [580, 361] width 92 height 26
click at [804, 506] on span "Skip" at bounding box center [823, 510] width 89 height 26
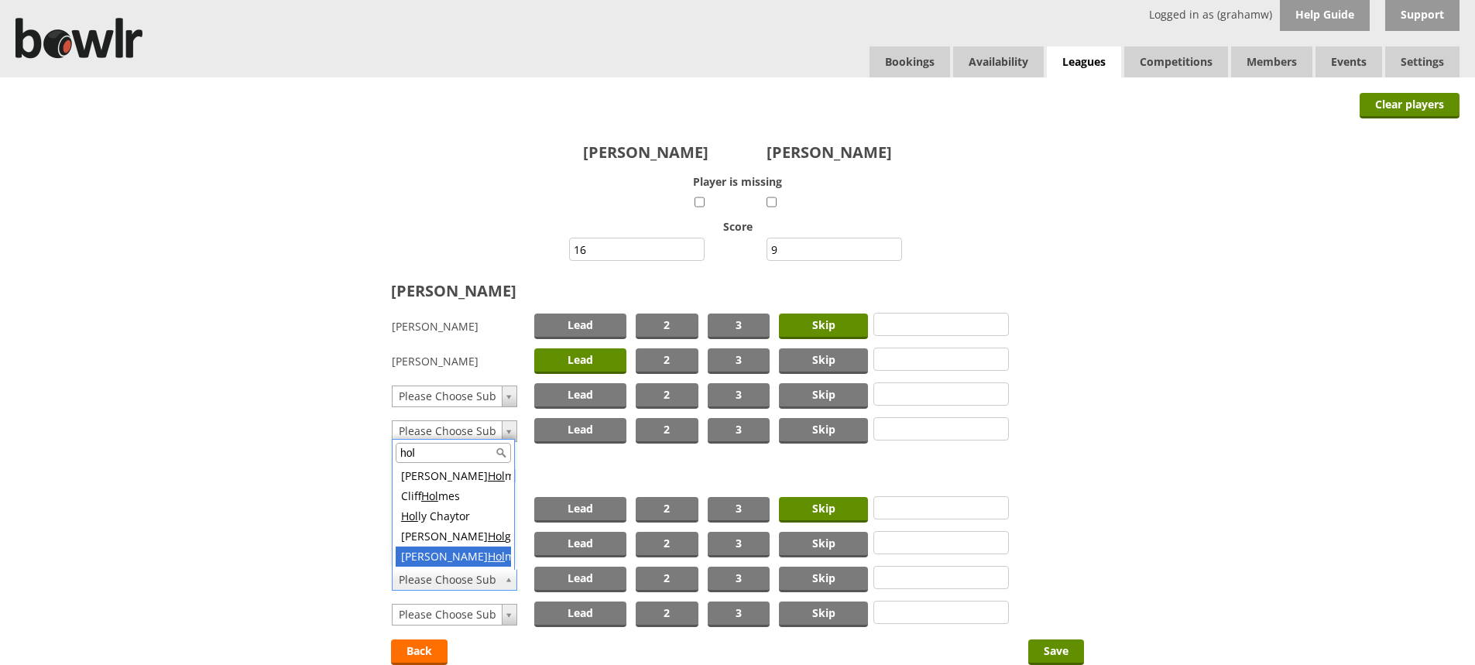
type input "hol"
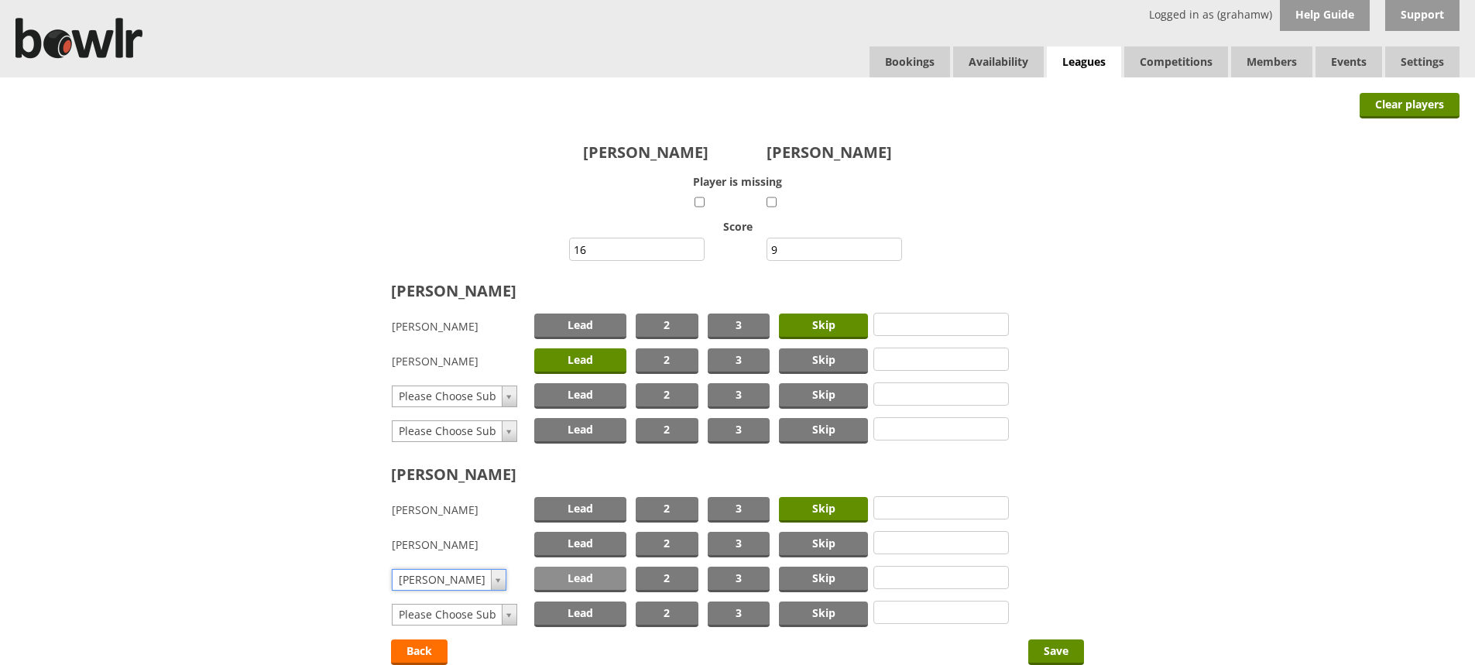
click at [585, 575] on span "Lead" at bounding box center [580, 580] width 92 height 26
click at [1056, 646] on input "Save" at bounding box center [1056, 653] width 56 height 26
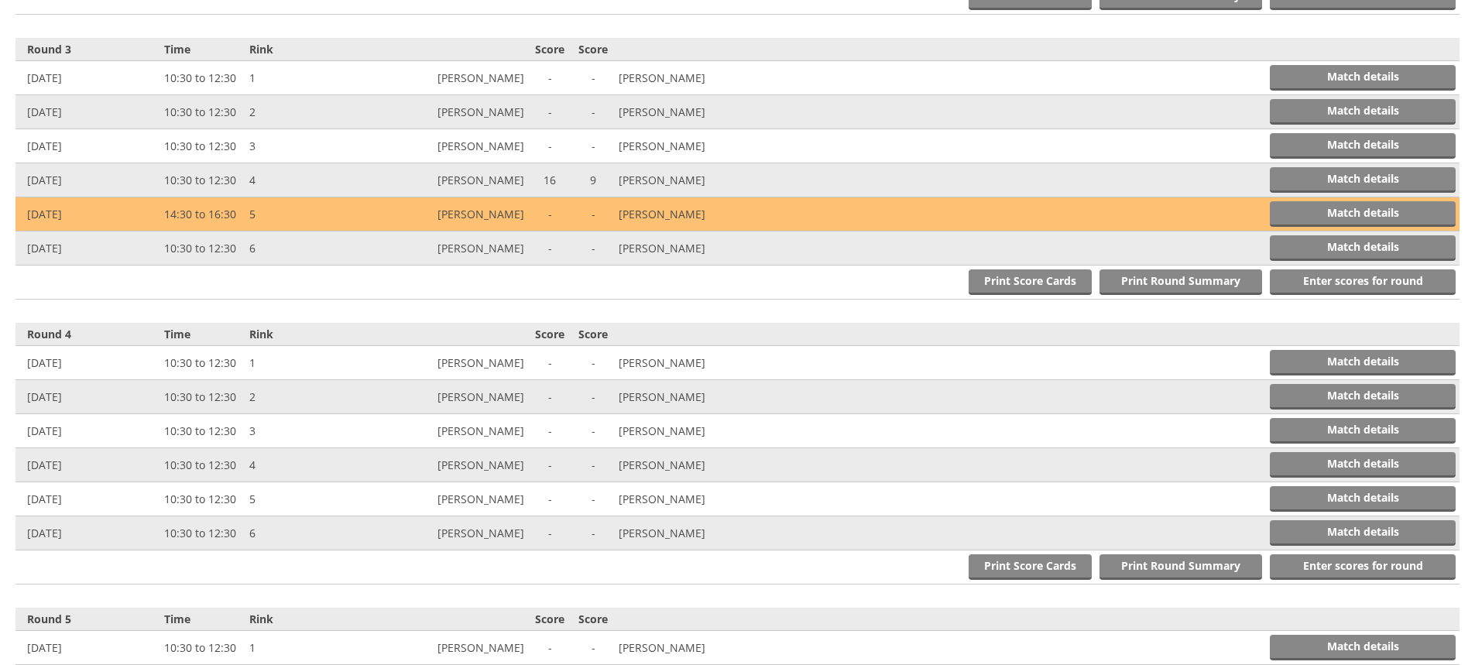
scroll to position [1185, 0]
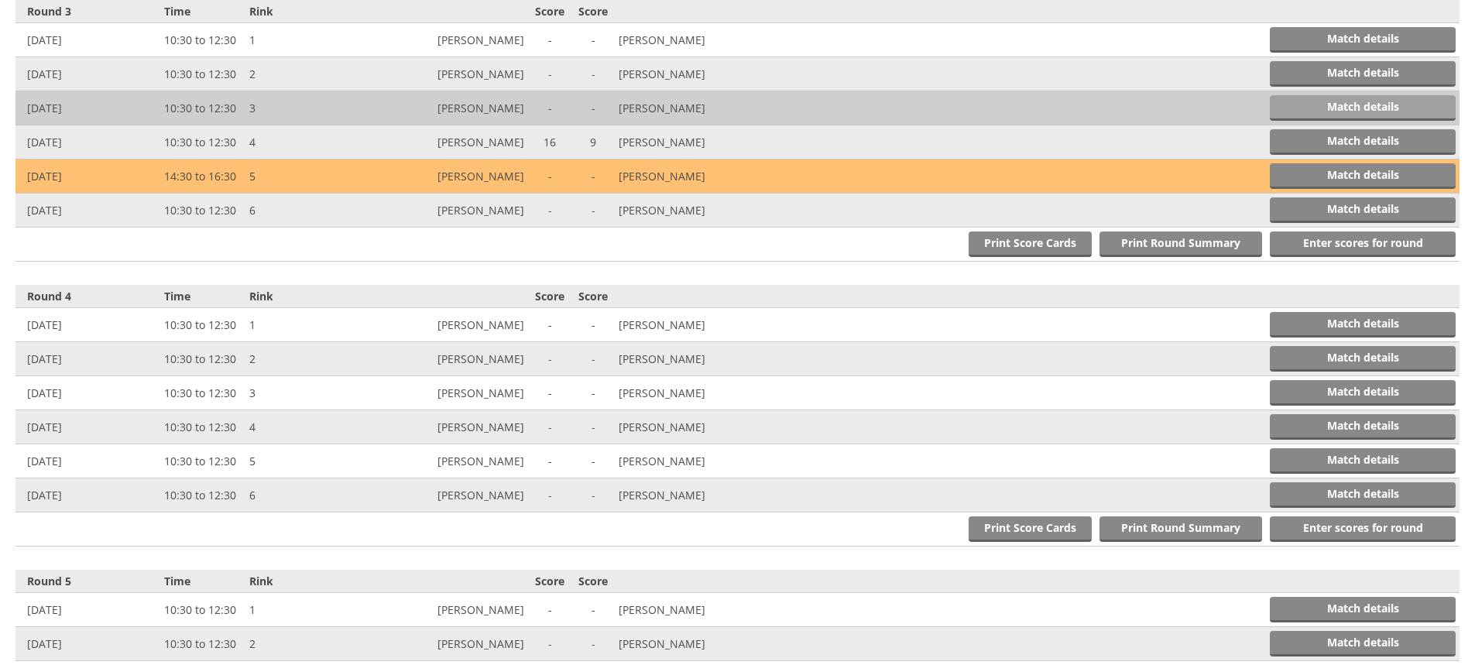
click at [1340, 101] on link "Match details" at bounding box center [1363, 108] width 186 height 26
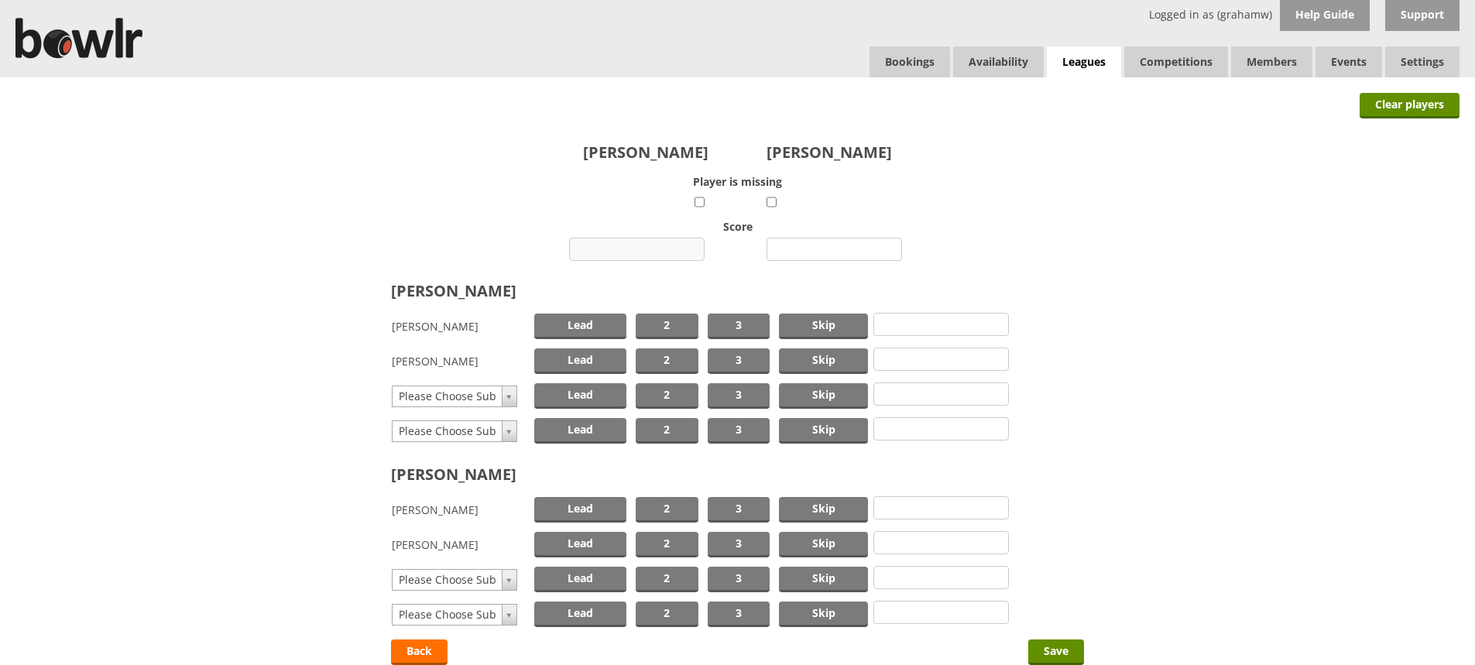
click at [665, 240] on input "number" at bounding box center [637, 249] width 136 height 23
type input "7"
click at [811, 241] on input "number" at bounding box center [835, 249] width 136 height 23
type input "16"
click at [810, 327] on span "Skip" at bounding box center [823, 327] width 89 height 26
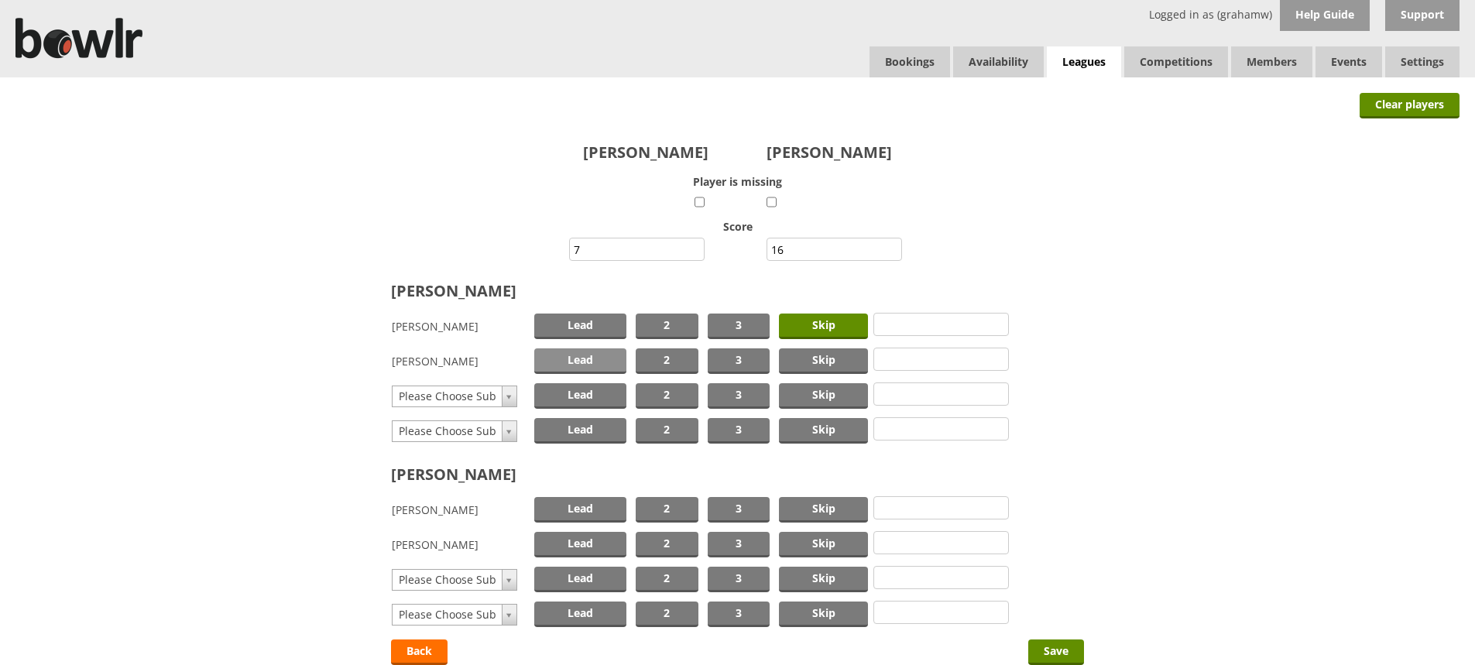
click at [599, 357] on span "Lead" at bounding box center [580, 361] width 92 height 26
click at [799, 501] on span "Skip" at bounding box center [823, 510] width 89 height 26
click at [592, 540] on span "Lead" at bounding box center [580, 545] width 92 height 26
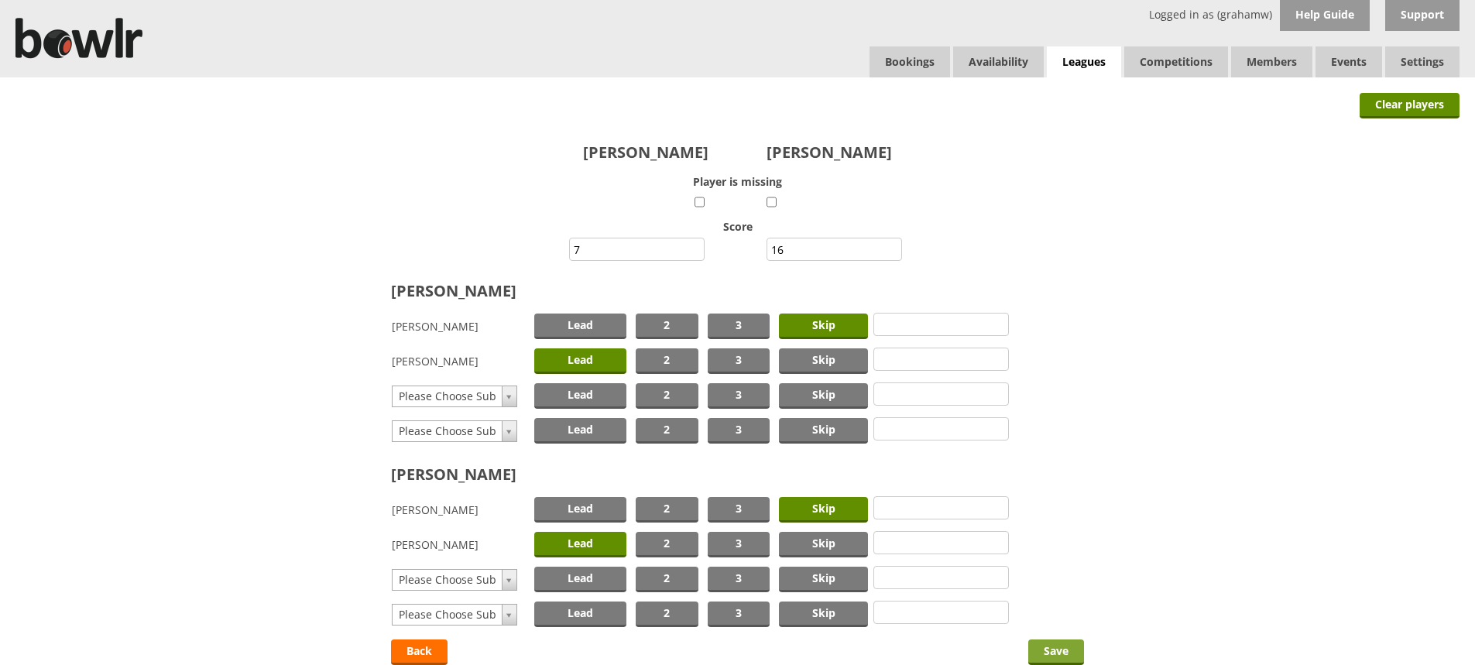
click at [1051, 648] on input "Save" at bounding box center [1056, 653] width 56 height 26
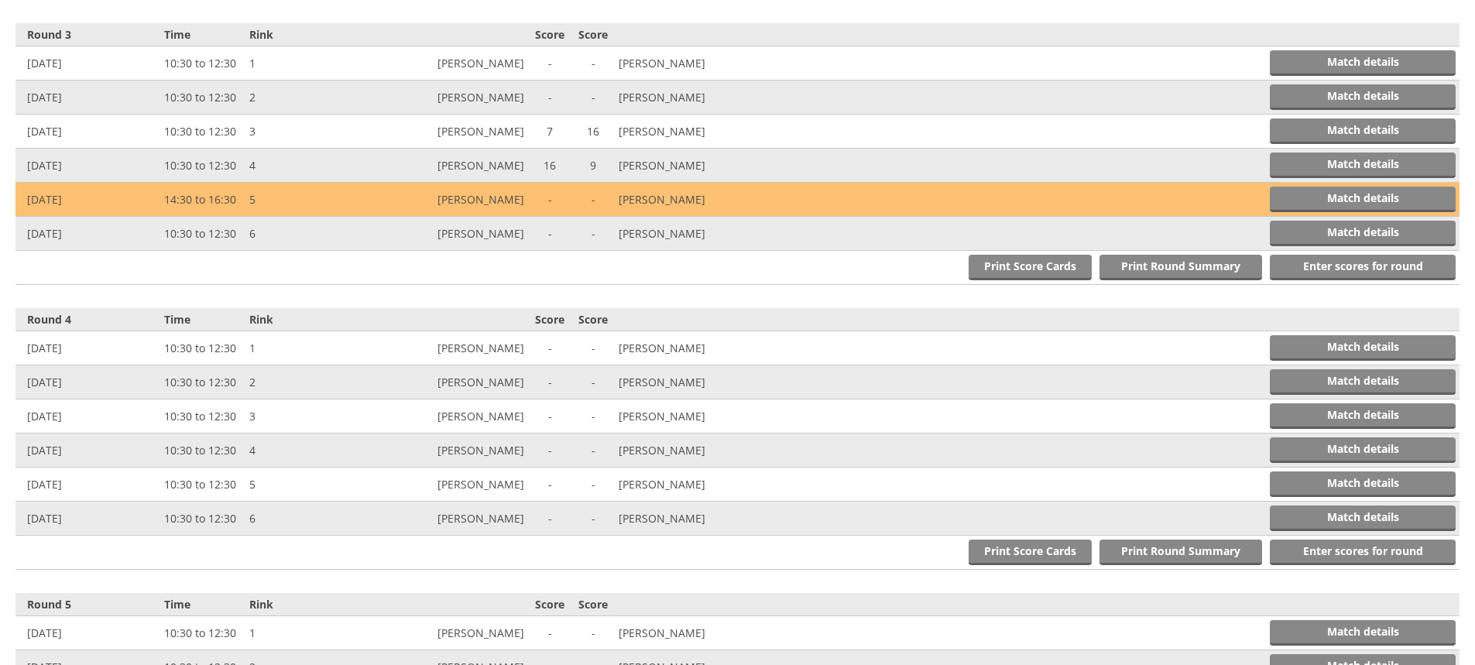
scroll to position [1185, 0]
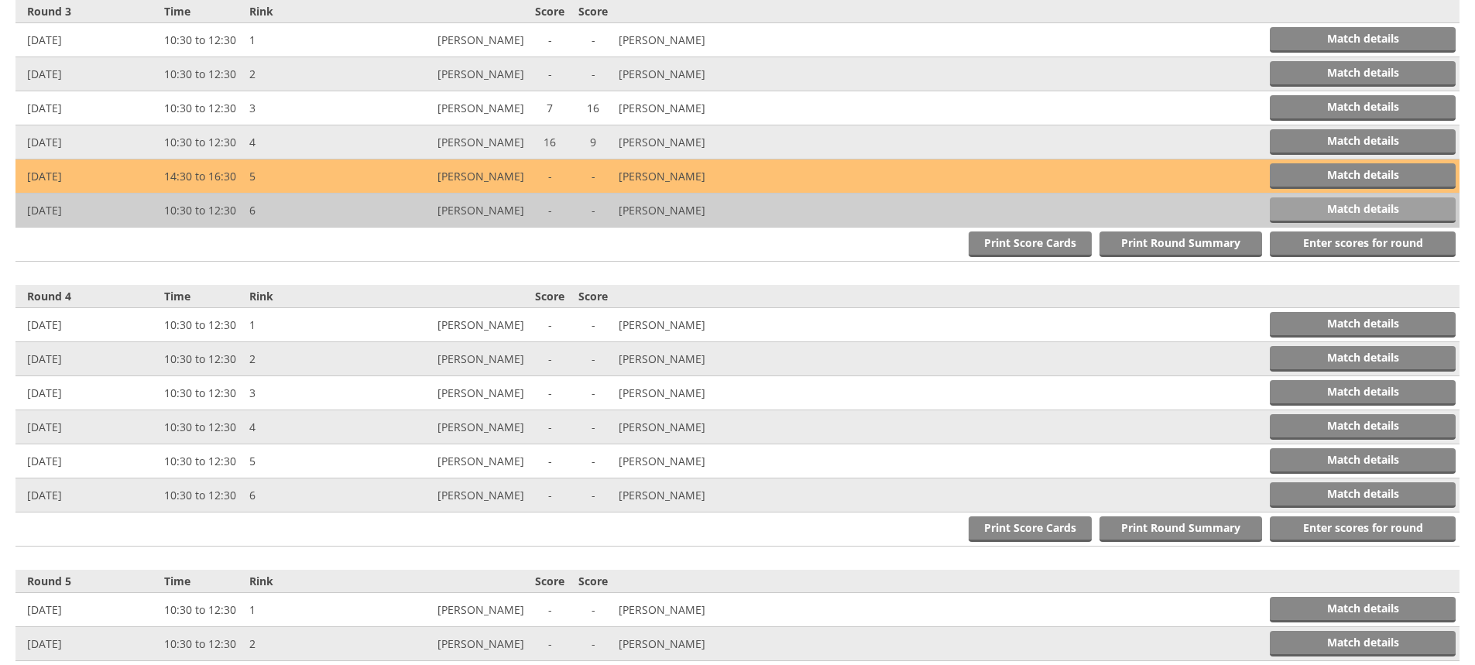
click at [1351, 202] on link "Match details" at bounding box center [1363, 210] width 186 height 26
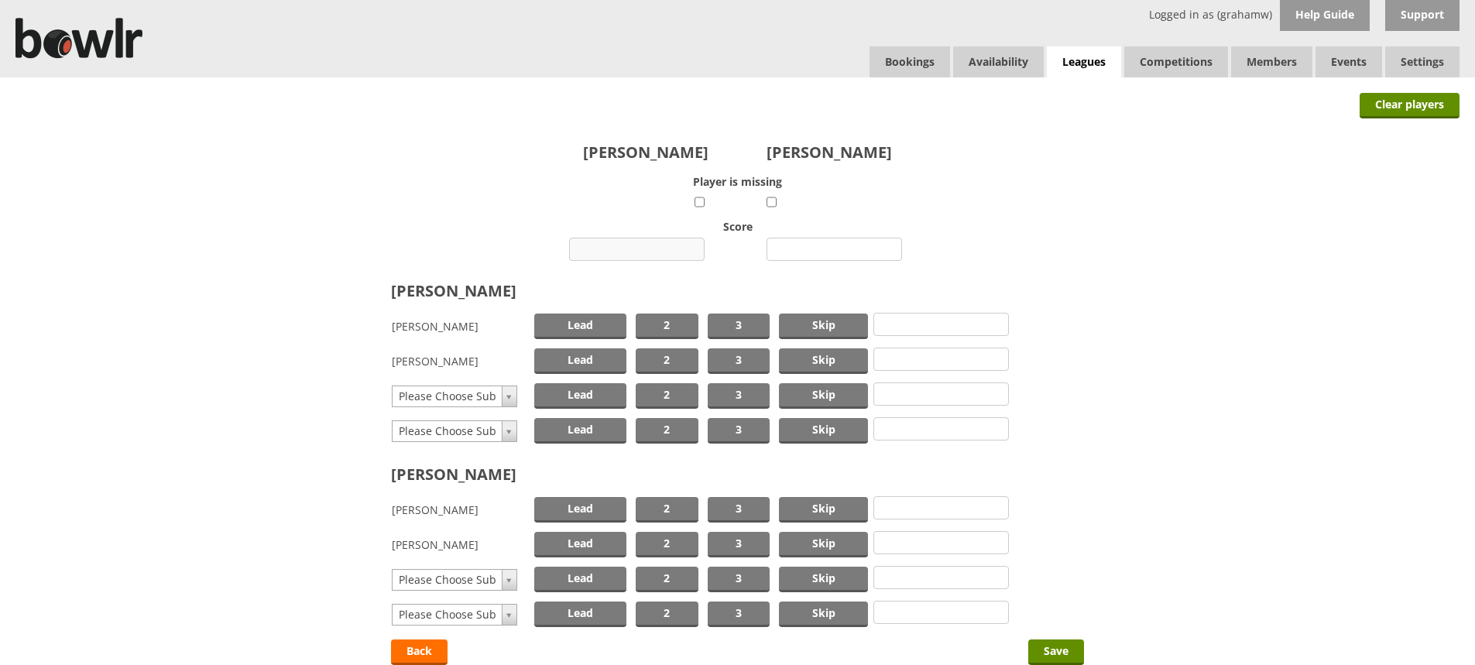
click at [648, 247] on input "number" at bounding box center [637, 249] width 136 height 23
type input "18"
click at [817, 251] on input "number" at bounding box center [835, 249] width 136 height 23
type input "6"
click at [792, 324] on span "Skip" at bounding box center [823, 327] width 89 height 26
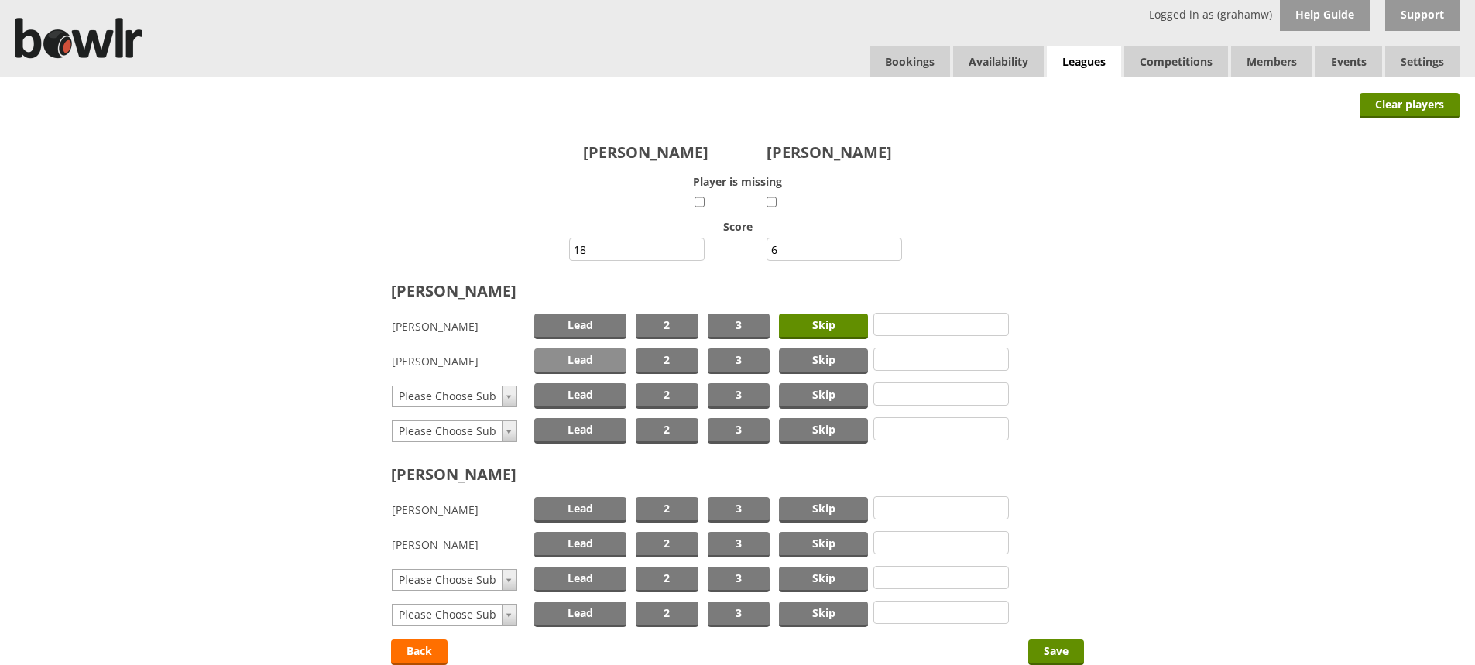
click at [602, 360] on span "Lead" at bounding box center [580, 361] width 92 height 26
click at [816, 504] on span "Skip" at bounding box center [823, 510] width 89 height 26
click at [604, 544] on span "Lead" at bounding box center [580, 545] width 92 height 26
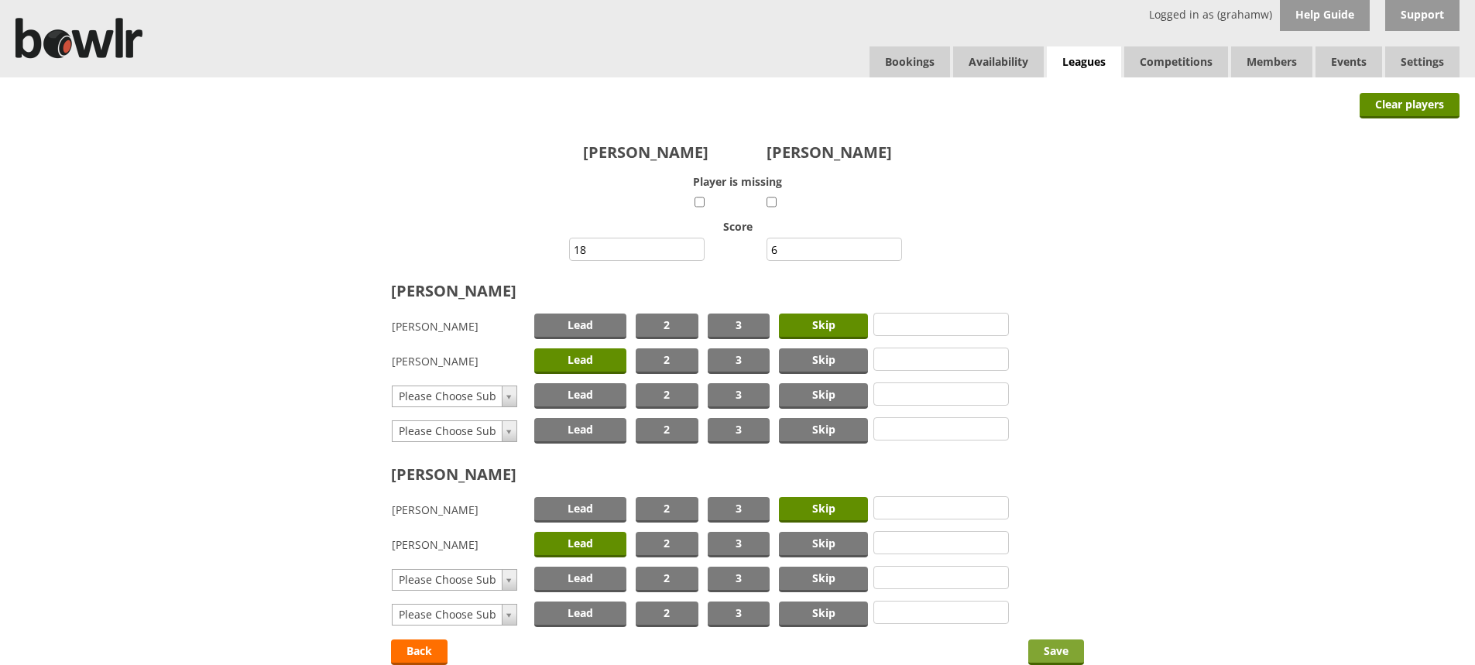
click at [1048, 650] on input "Save" at bounding box center [1056, 653] width 56 height 26
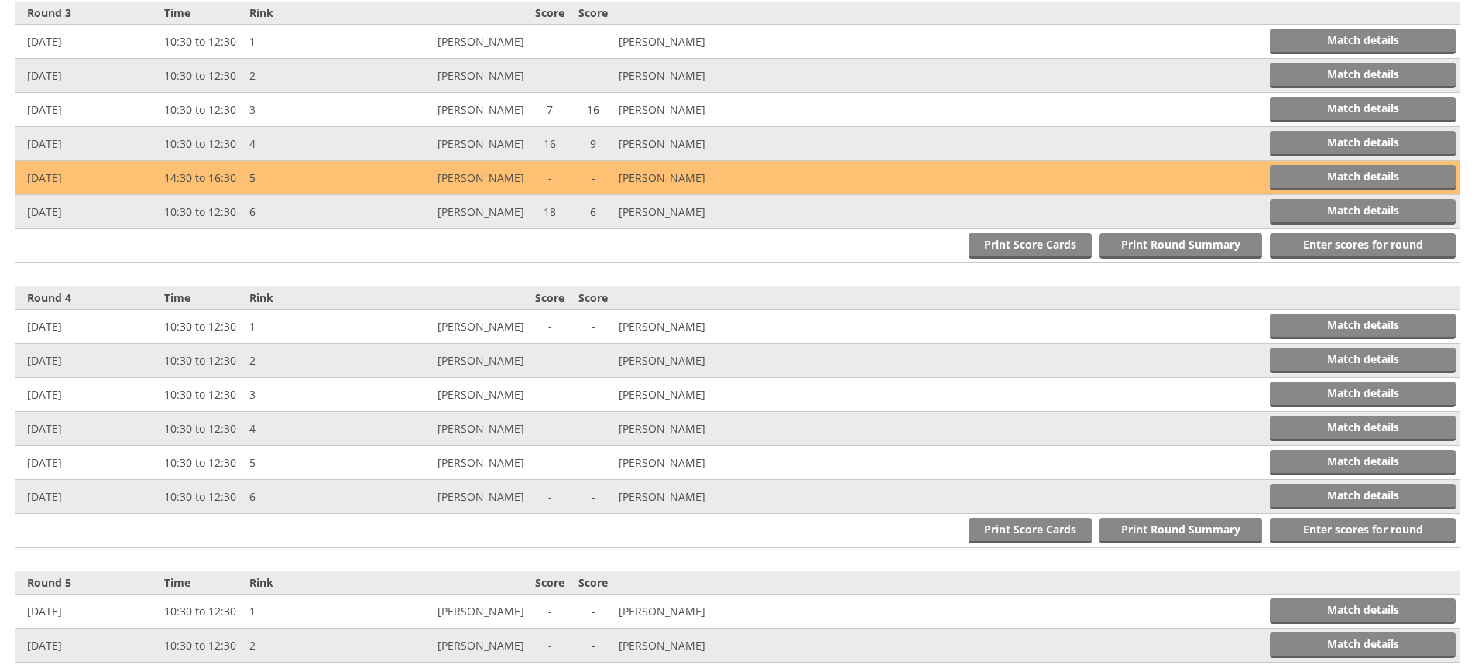
scroll to position [1185, 0]
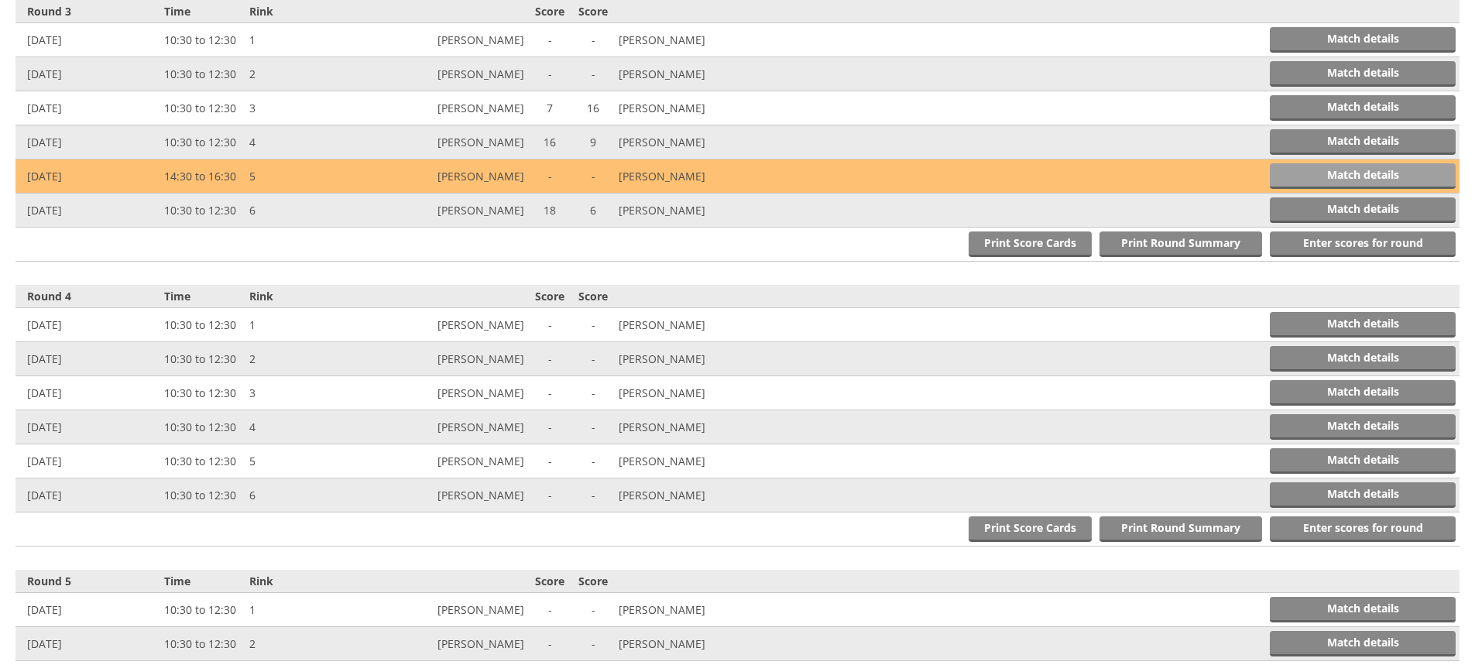
click at [1355, 171] on link "Match details" at bounding box center [1363, 176] width 186 height 26
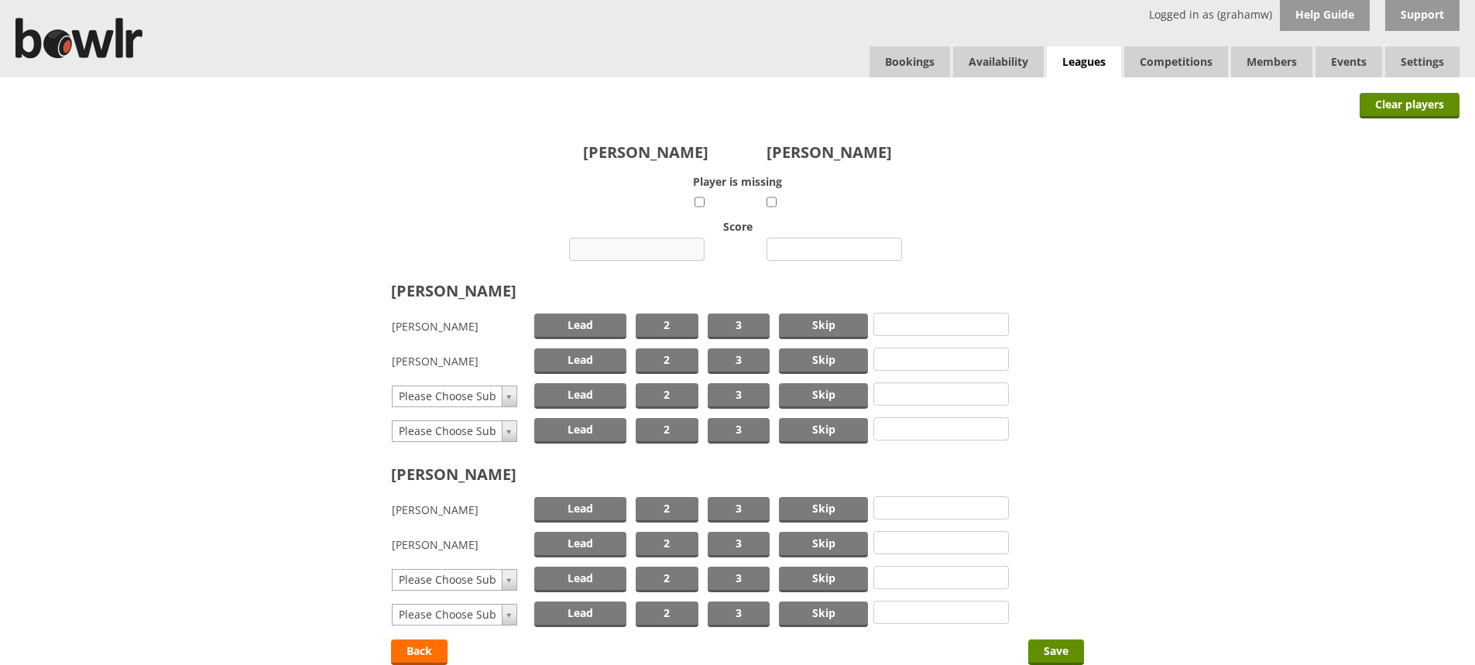
click at [640, 249] on input "number" at bounding box center [637, 249] width 136 height 23
type input "18"
click at [828, 246] on input "number" at bounding box center [835, 249] width 136 height 23
type input "8"
click at [813, 355] on span "Skip" at bounding box center [823, 361] width 89 height 26
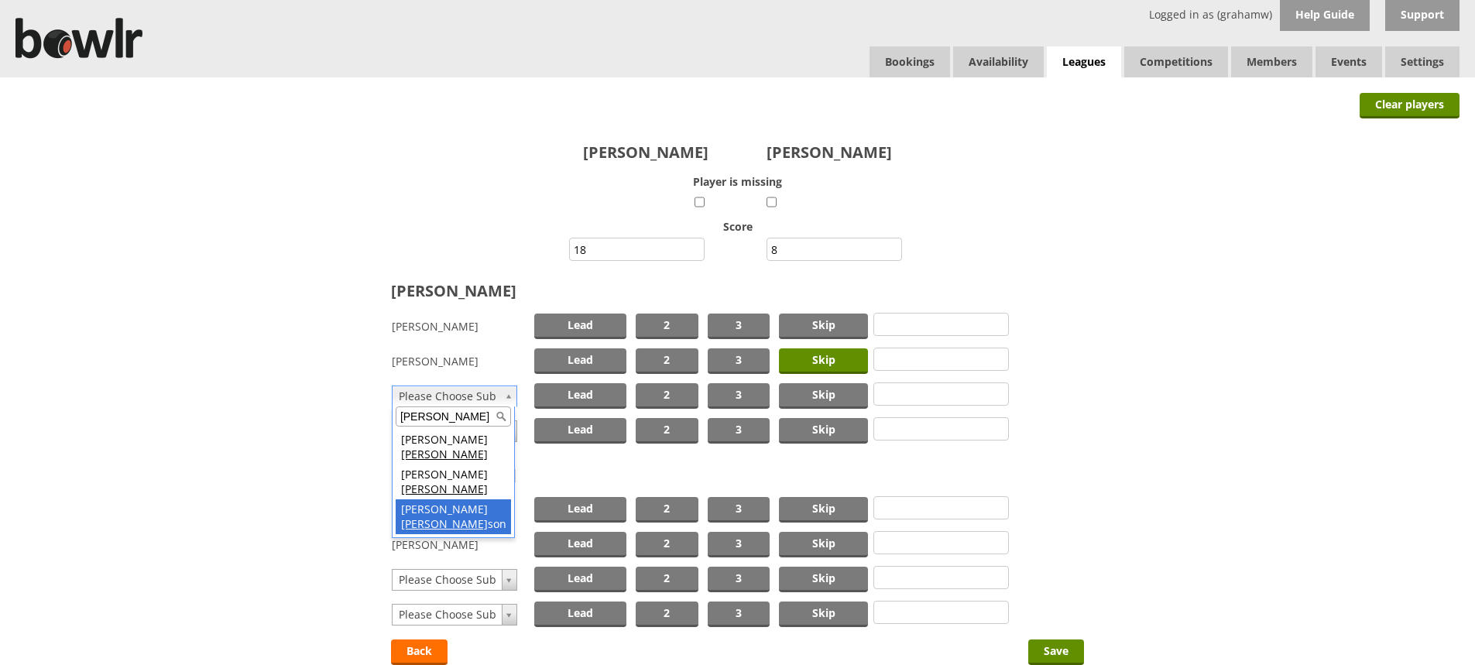
type input "atkin"
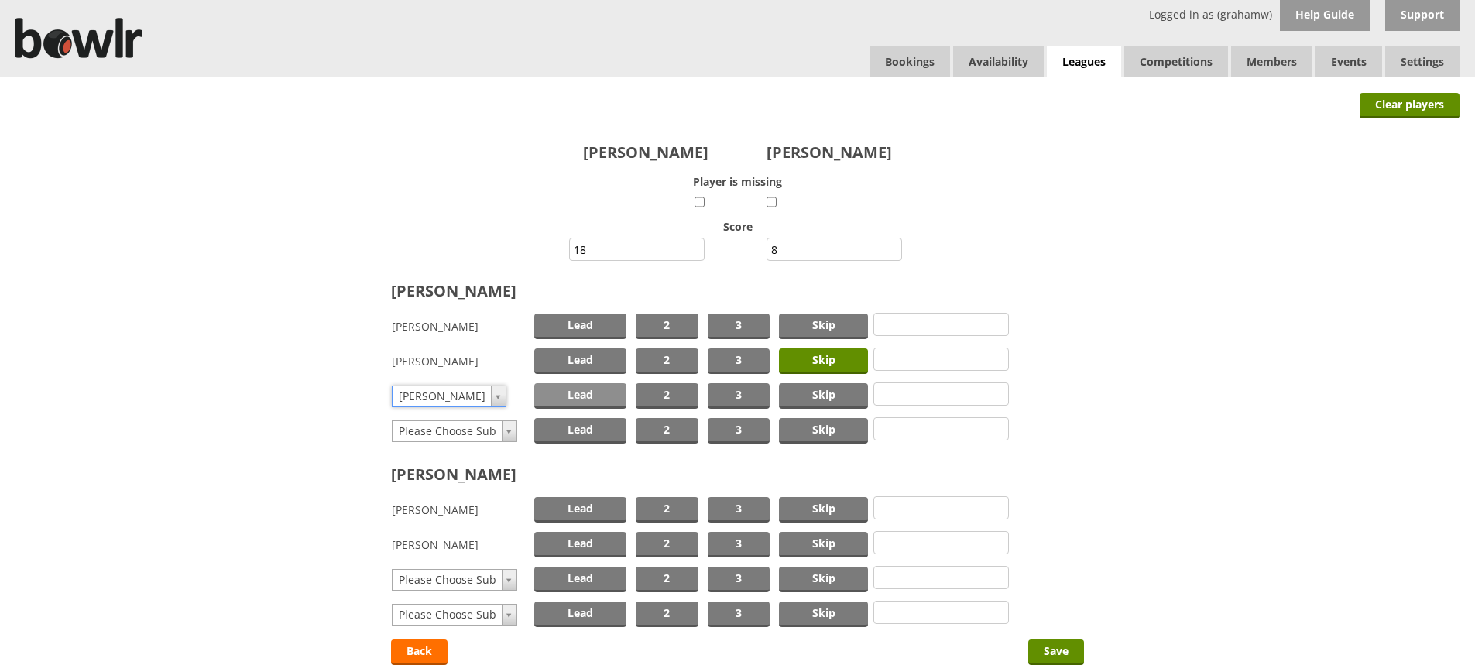
click at [572, 398] on span "Lead" at bounding box center [580, 396] width 92 height 26
click at [829, 510] on span "Skip" at bounding box center [823, 510] width 89 height 26
click at [588, 545] on span "Lead" at bounding box center [580, 545] width 92 height 26
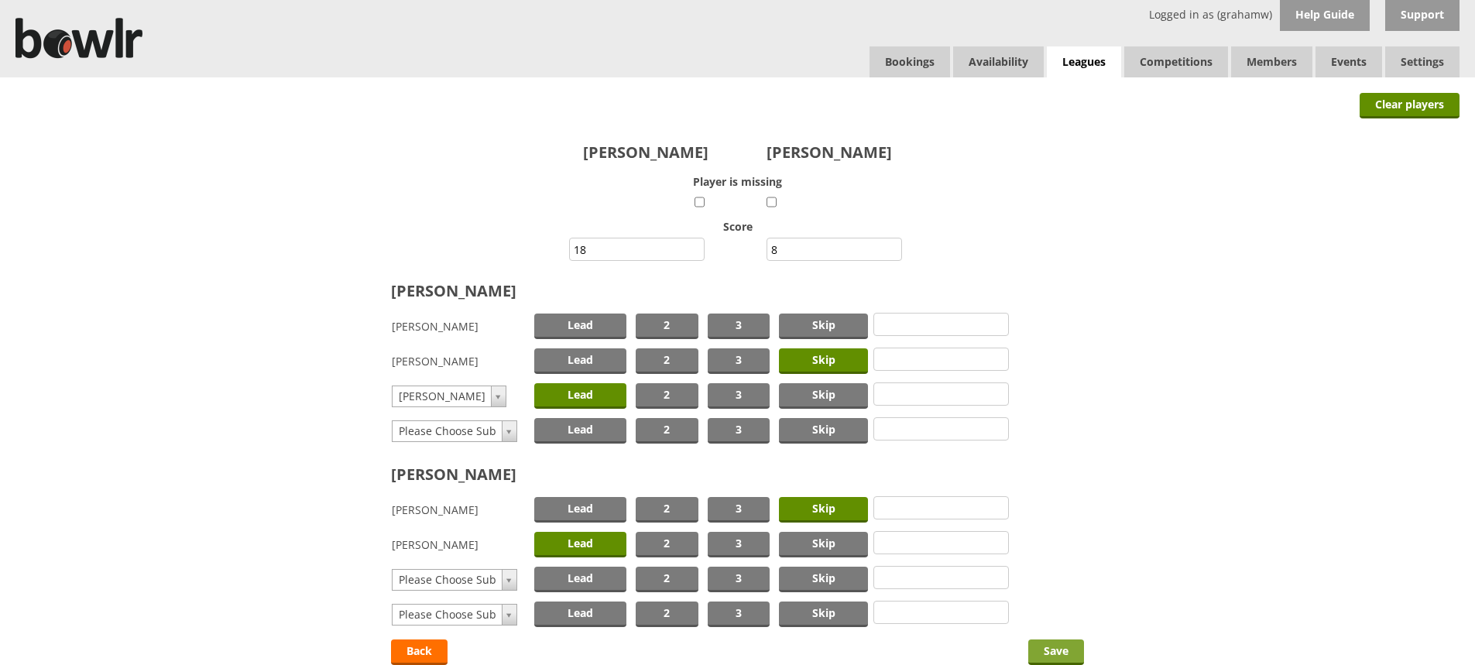
click at [1046, 646] on input "Save" at bounding box center [1056, 653] width 56 height 26
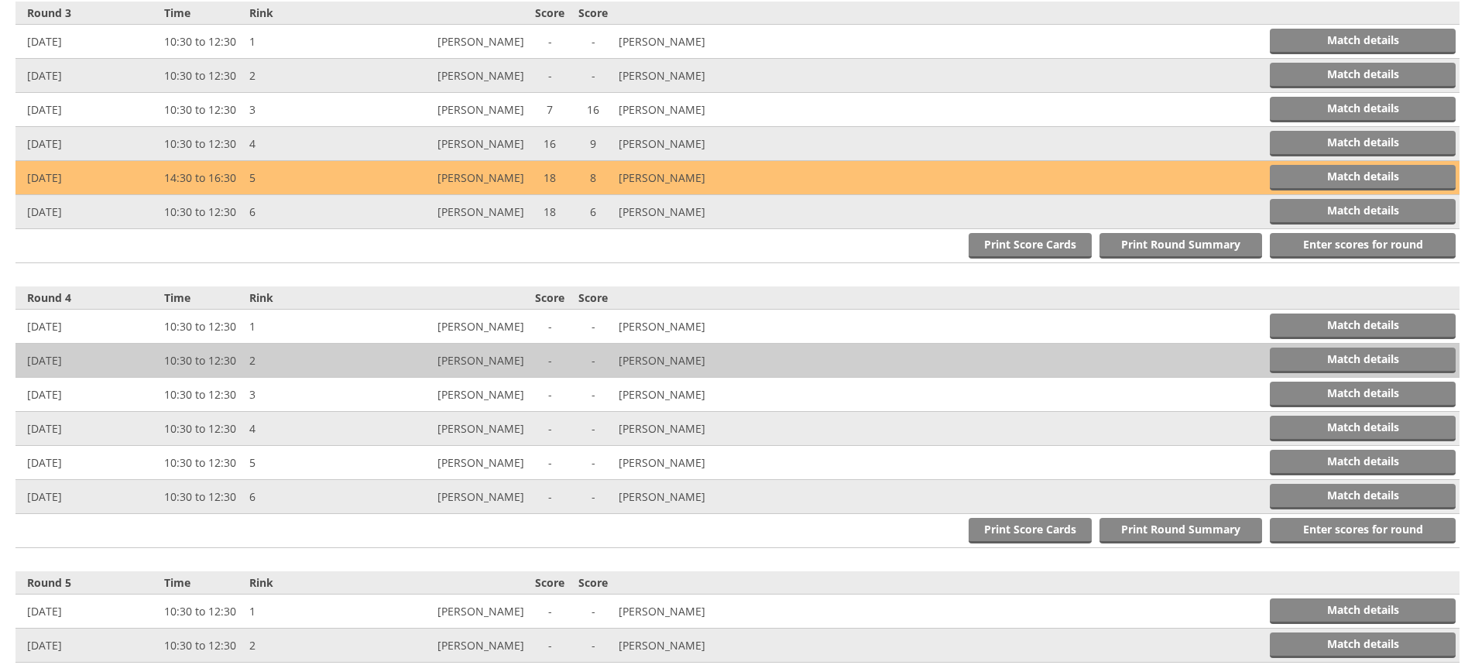
scroll to position [1185, 0]
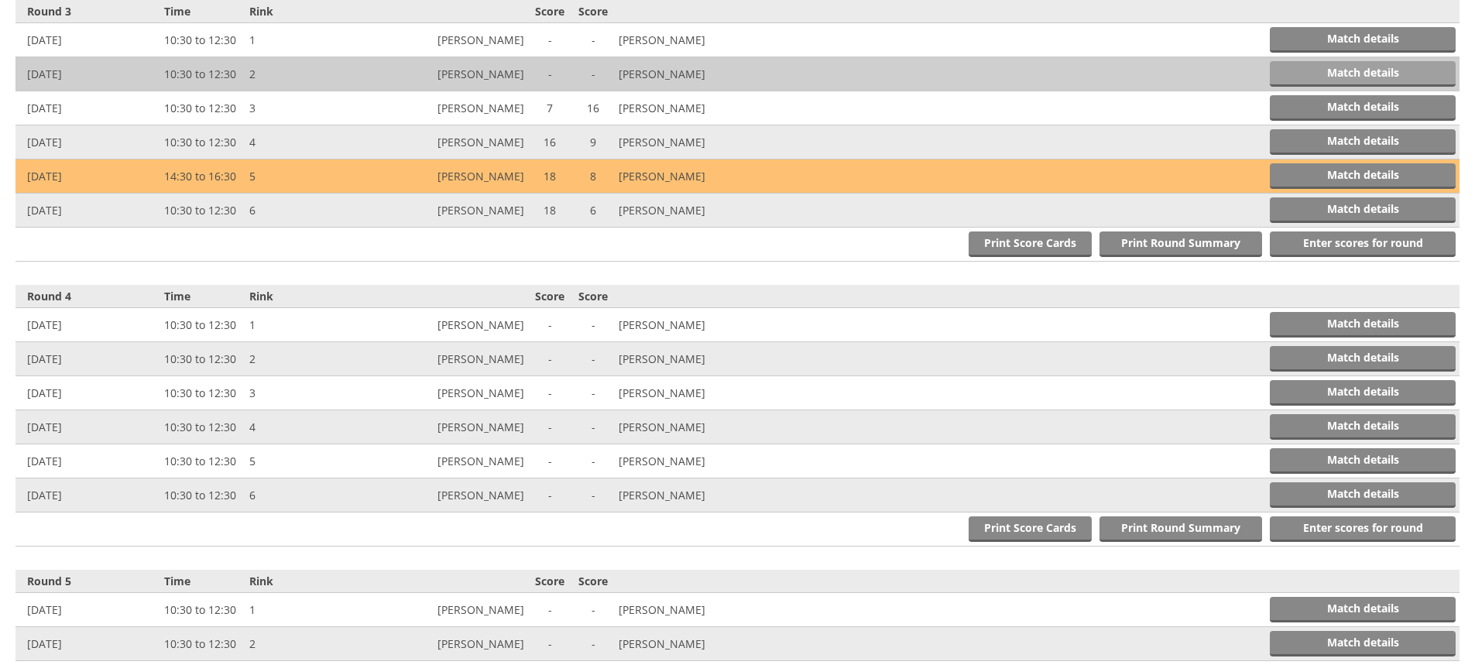
click at [1351, 71] on link "Match details" at bounding box center [1363, 74] width 186 height 26
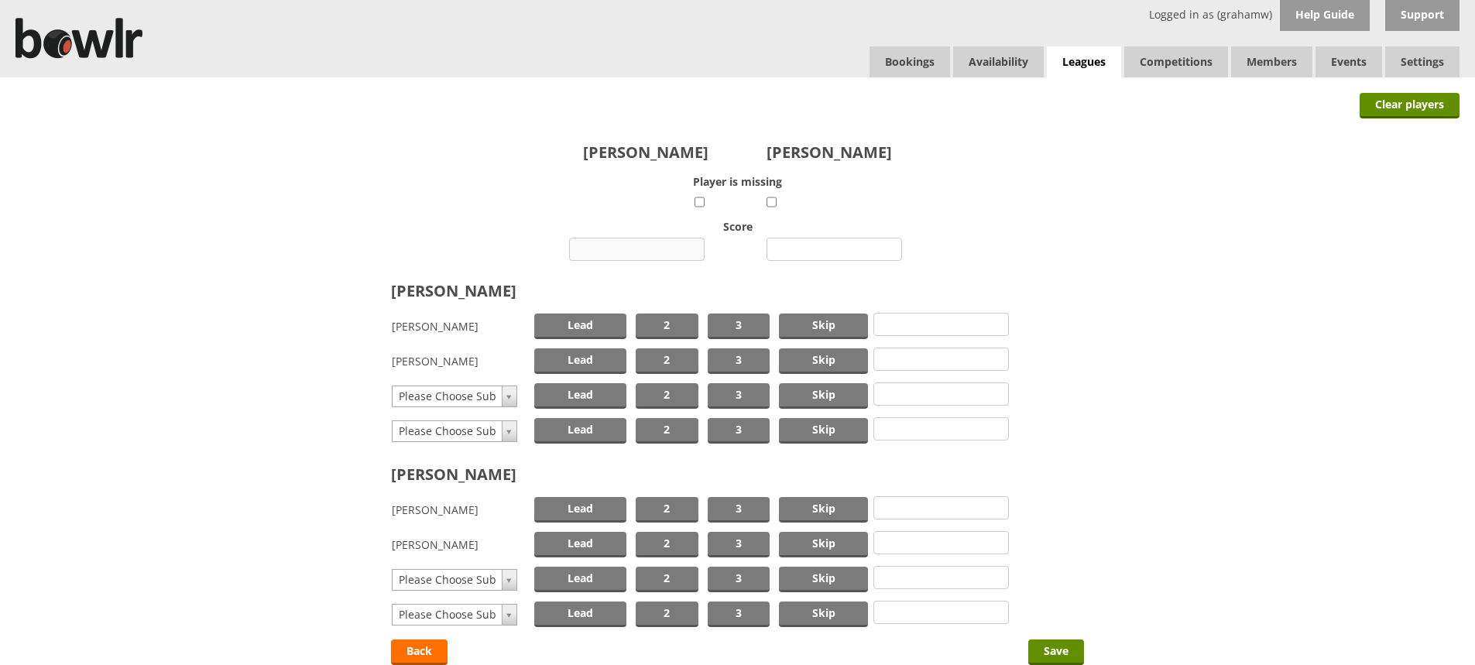
click at [661, 249] on input "number" at bounding box center [637, 249] width 136 height 23
type input "9"
click at [812, 252] on input "number" at bounding box center [835, 249] width 136 height 23
type input "12"
click at [818, 321] on span "Skip" at bounding box center [823, 327] width 89 height 26
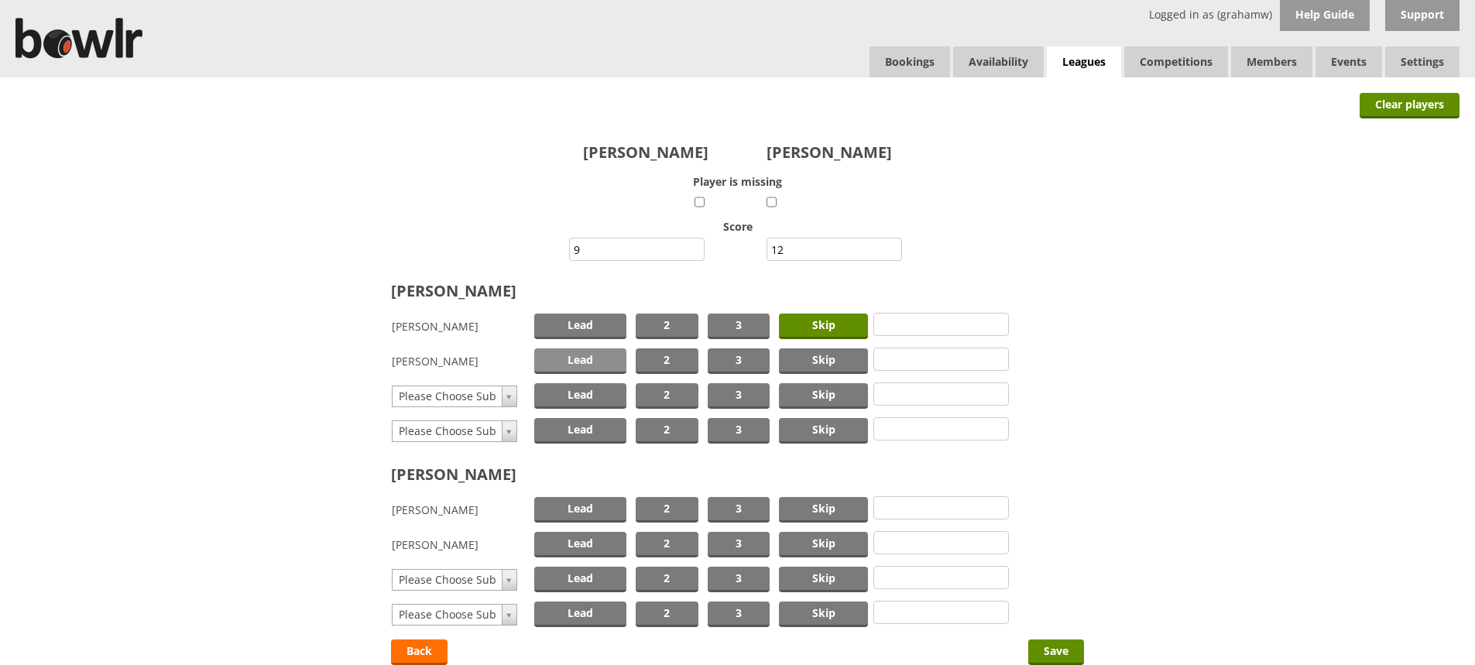
click at [595, 355] on span "Lead" at bounding box center [580, 361] width 92 height 26
click at [832, 505] on span "Skip" at bounding box center [823, 510] width 89 height 26
click at [578, 536] on span "Lead" at bounding box center [580, 545] width 92 height 26
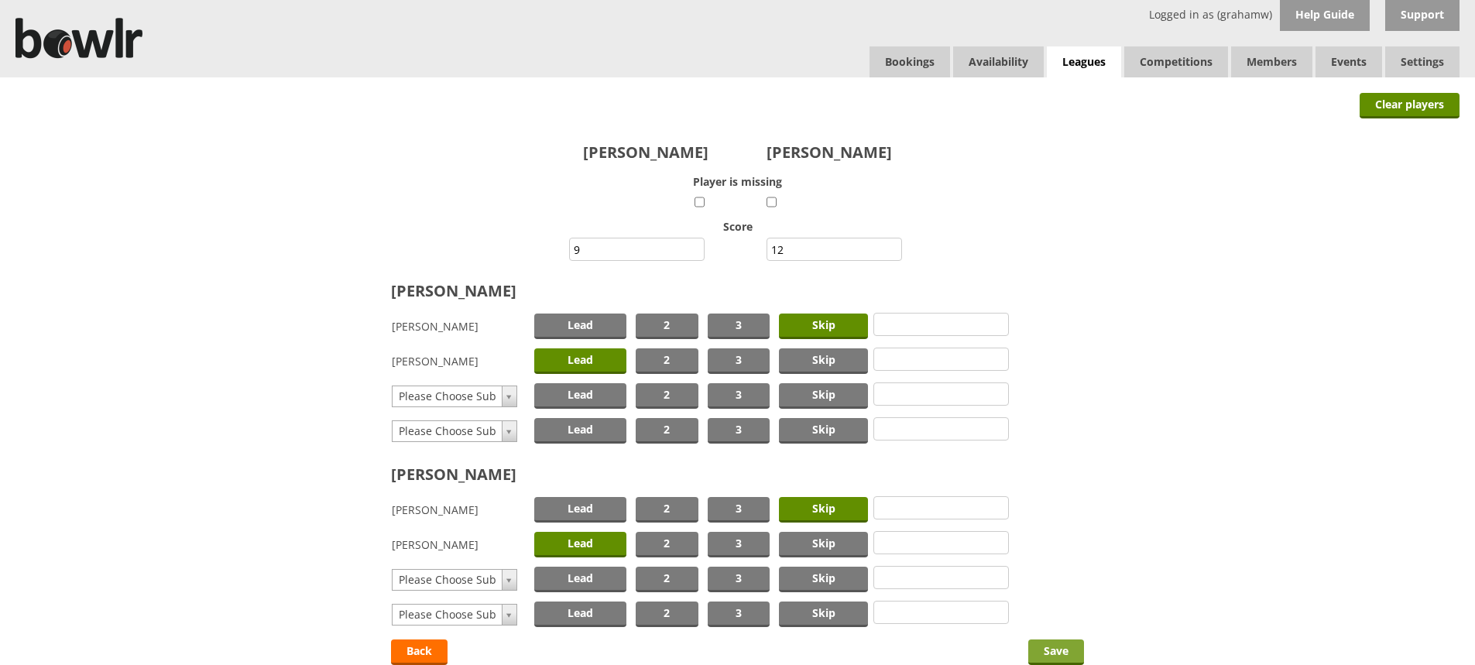
click at [1051, 646] on input "Save" at bounding box center [1056, 653] width 56 height 26
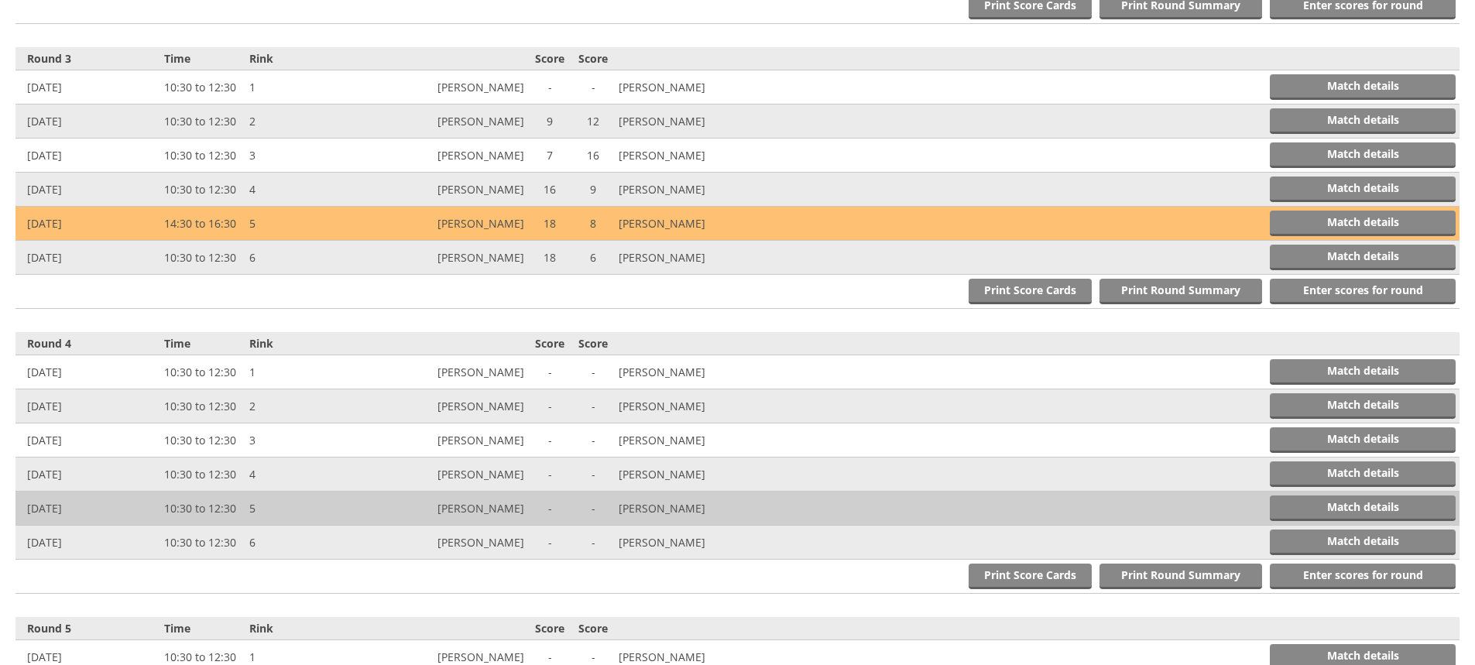
scroll to position [1185, 0]
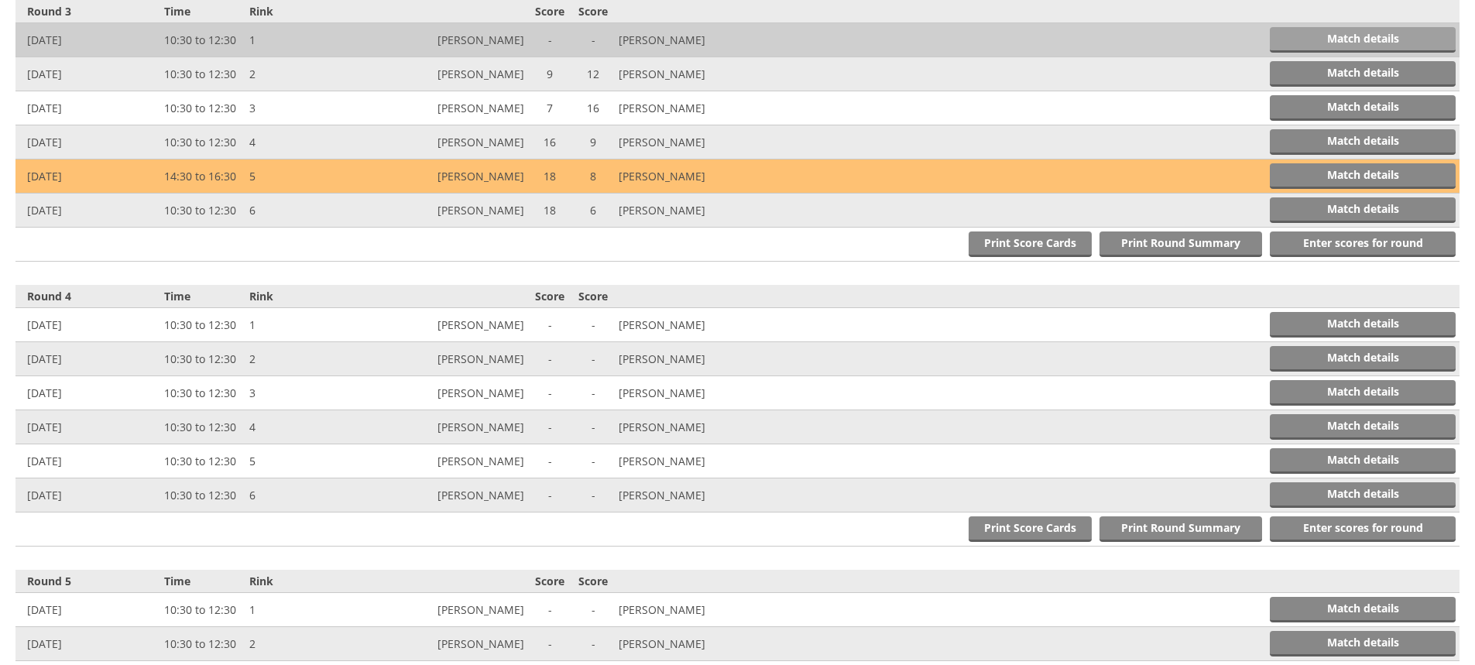
click at [1360, 36] on link "Match details" at bounding box center [1363, 40] width 186 height 26
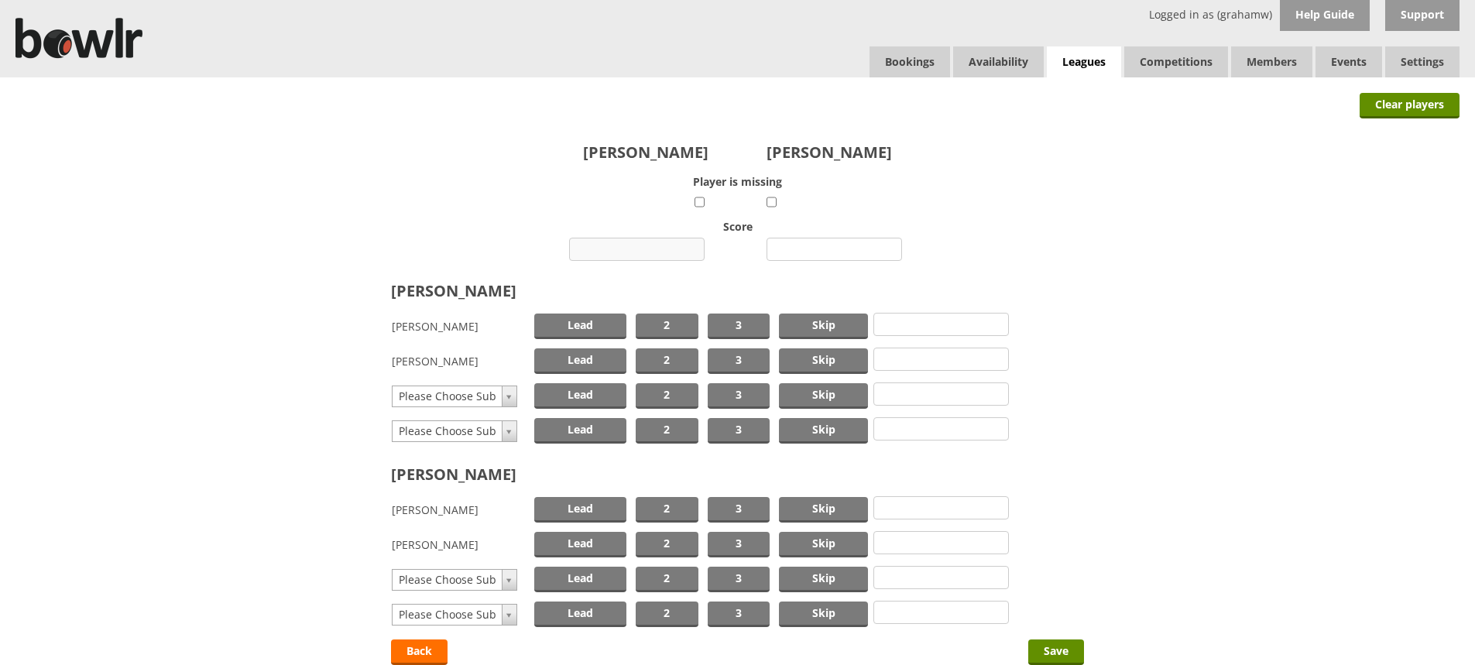
click at [639, 250] on input "number" at bounding box center [637, 249] width 136 height 23
type input "9"
click at [815, 245] on input "number" at bounding box center [835, 249] width 136 height 23
type input "17"
click at [809, 321] on span "Skip" at bounding box center [823, 327] width 89 height 26
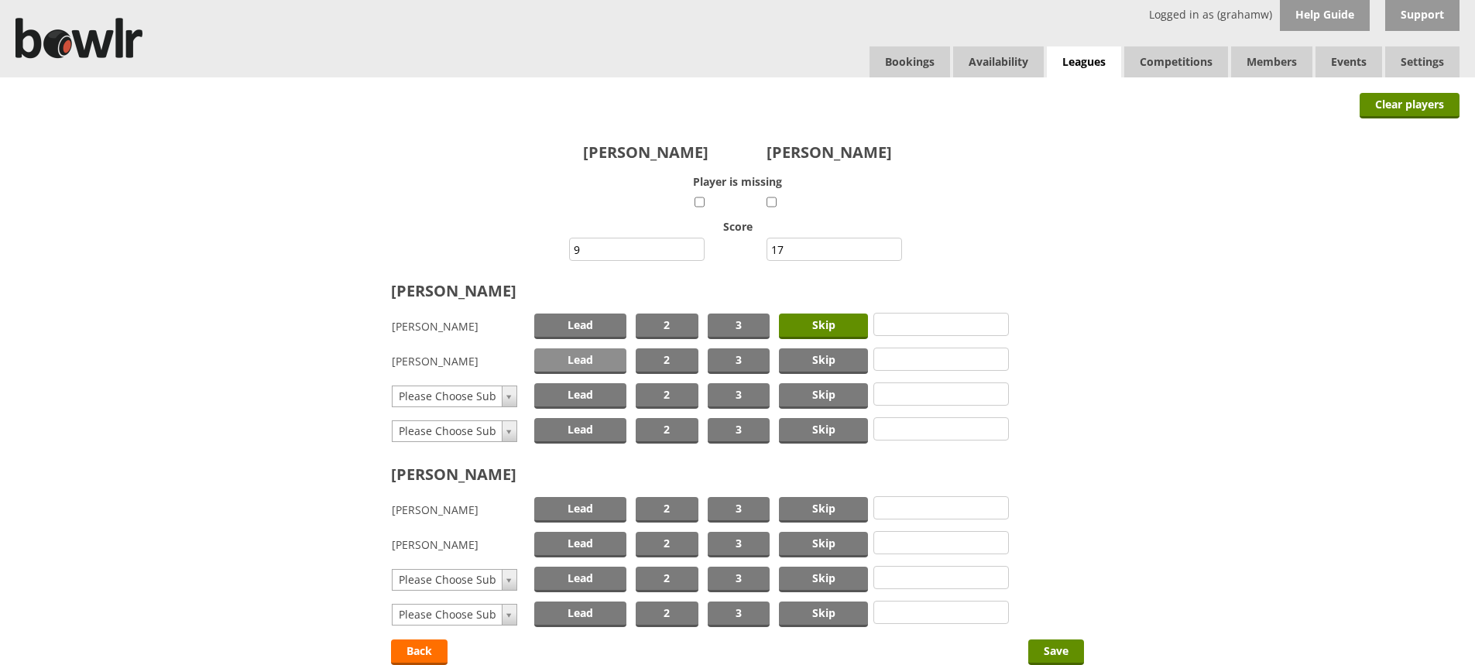
click at [572, 352] on span "Lead" at bounding box center [580, 361] width 92 height 26
click at [815, 506] on span "Skip" at bounding box center [823, 510] width 89 height 26
click at [594, 539] on span "Lead" at bounding box center [580, 545] width 92 height 26
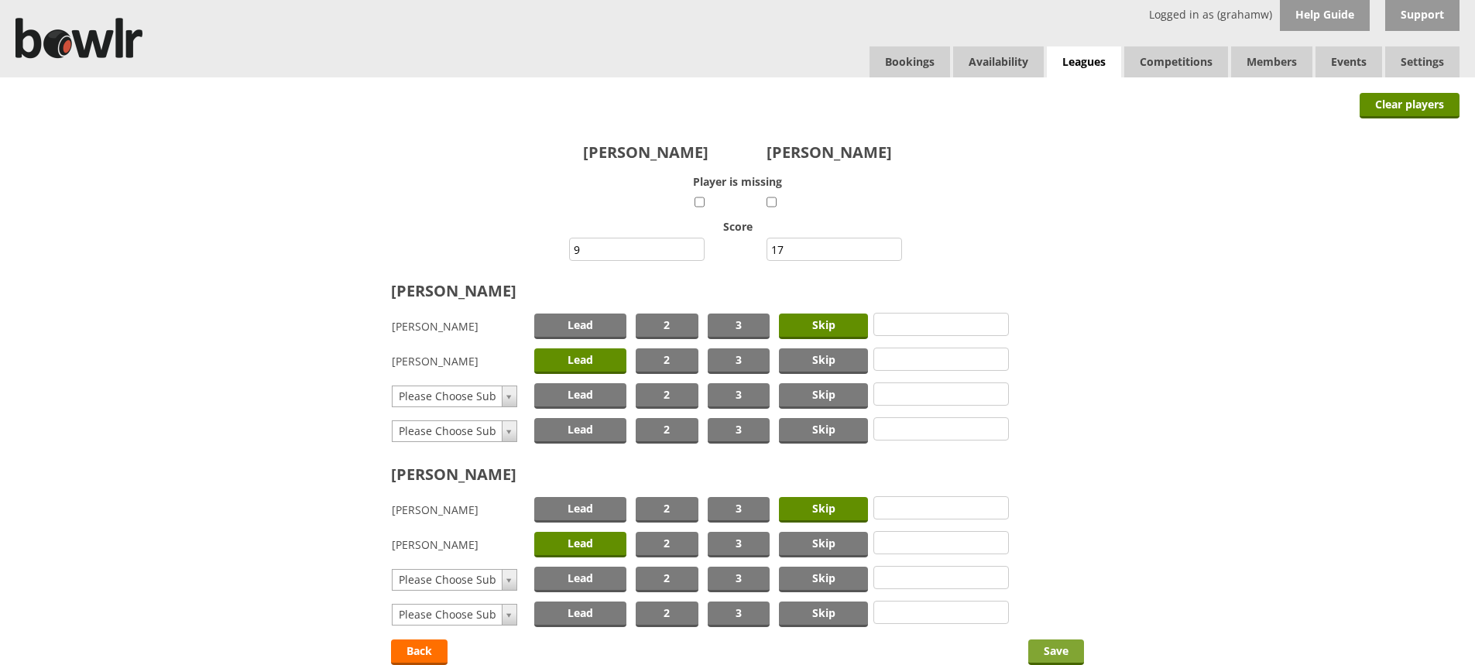
click at [1039, 650] on input "Save" at bounding box center [1056, 653] width 56 height 26
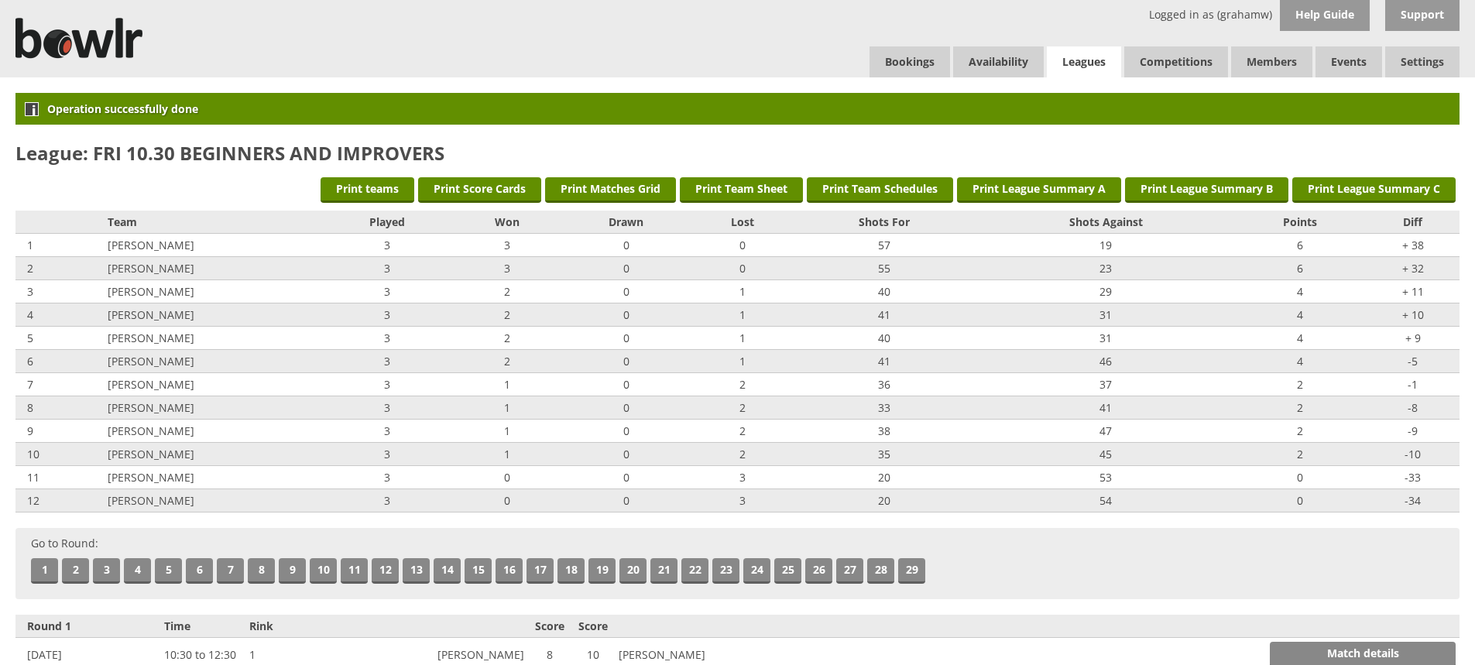
click at [1072, 56] on link "Leagues" at bounding box center [1084, 62] width 74 height 32
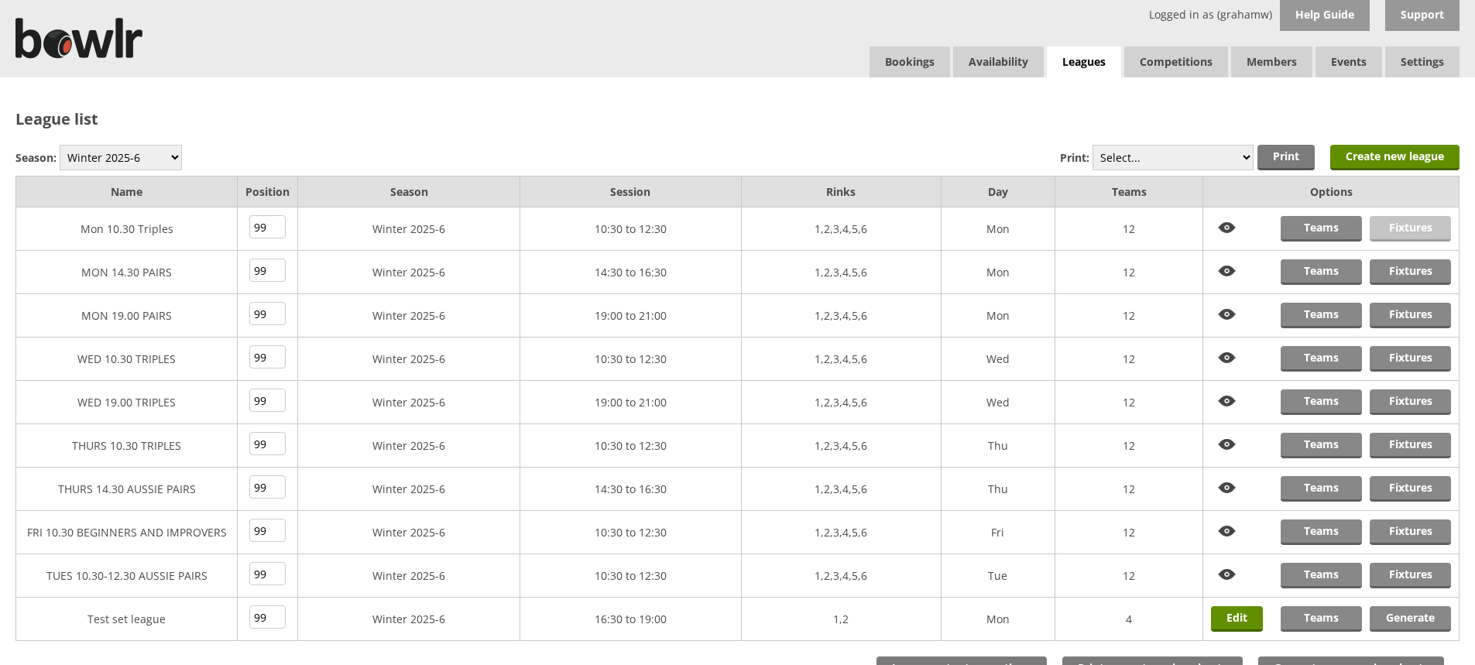
click at [1403, 225] on link "Fixtures" at bounding box center [1410, 229] width 81 height 26
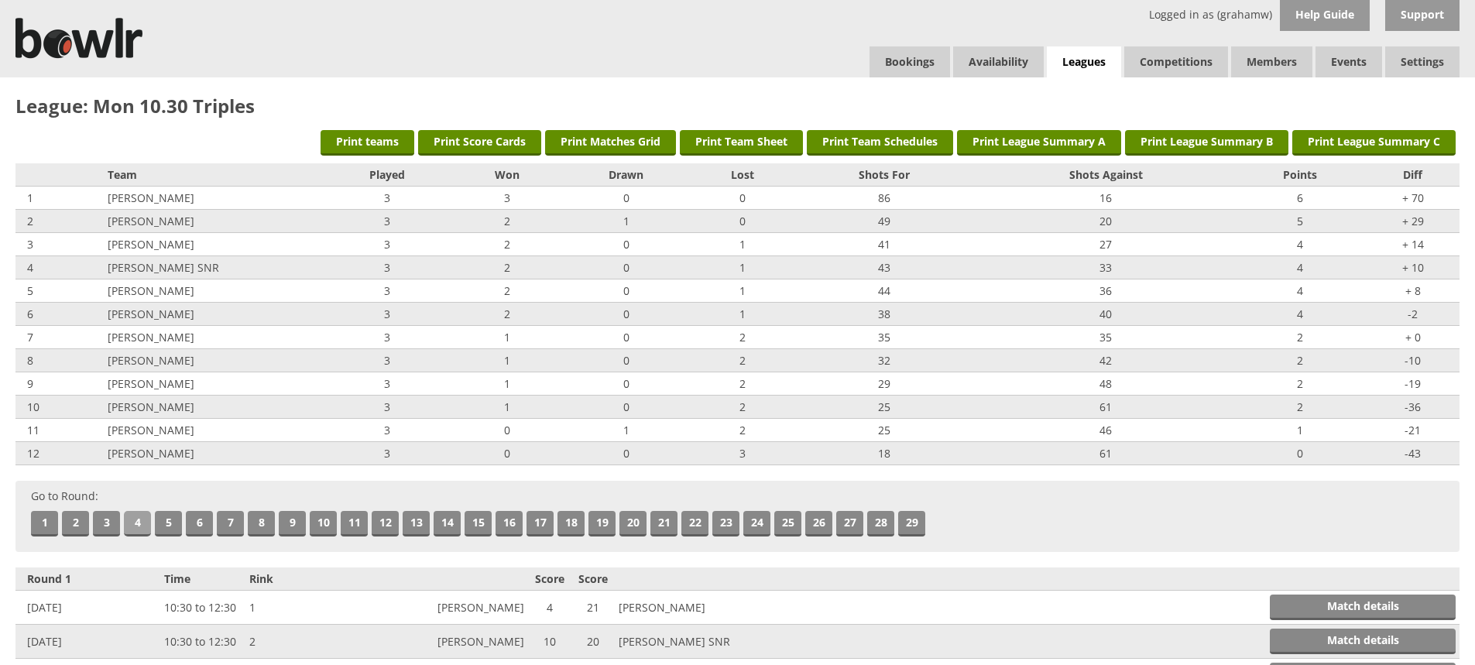
click at [139, 517] on link "4" at bounding box center [137, 524] width 27 height 26
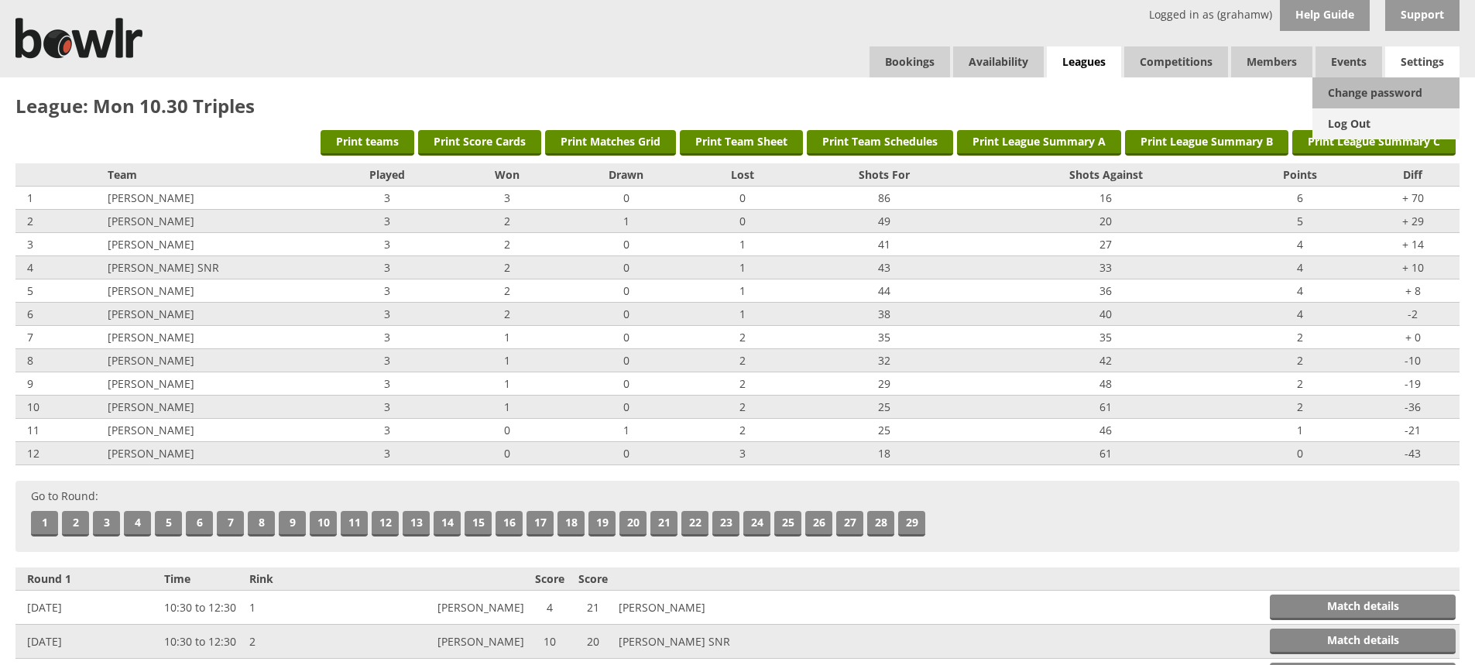
click at [1362, 117] on link "Log Out" at bounding box center [1385, 123] width 147 height 31
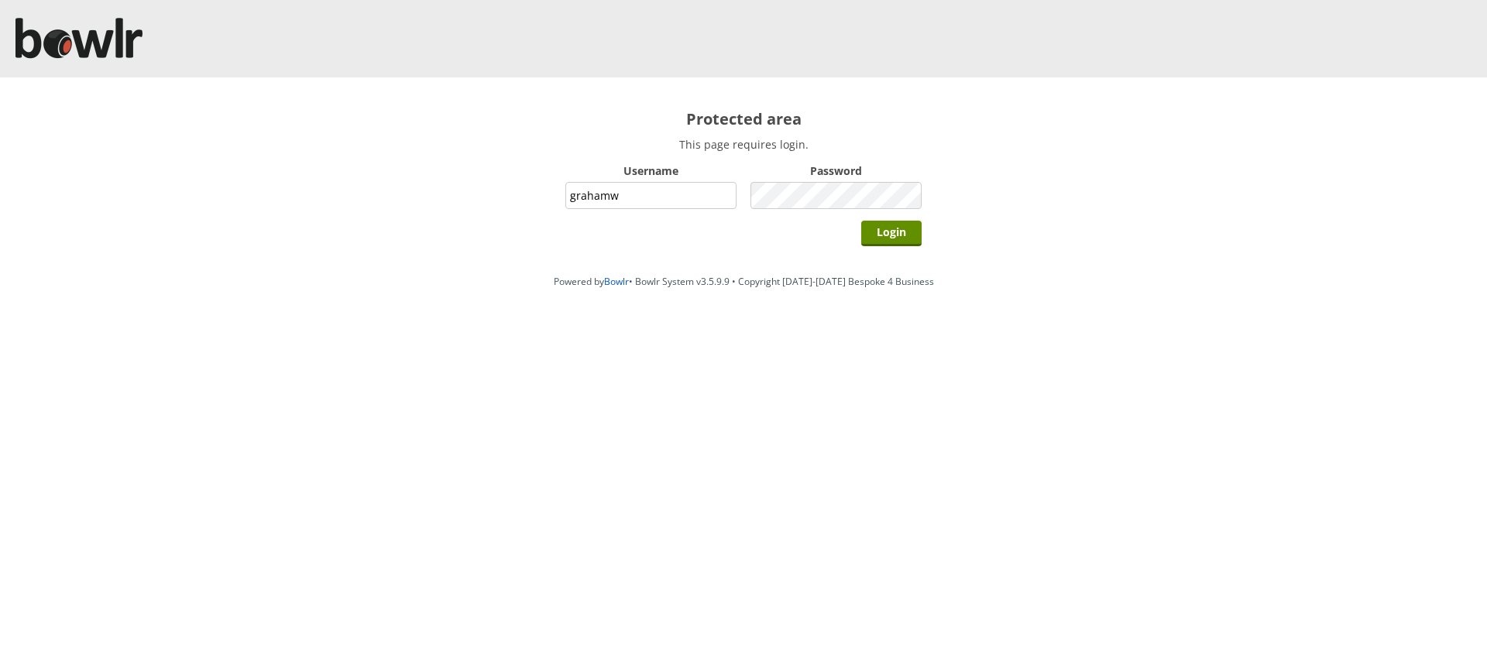
click at [670, 194] on input "grahamw" at bounding box center [650, 195] width 171 height 27
type input "hornseaindoorbowlsclub"
